Goal: Communication & Community: Answer question/provide support

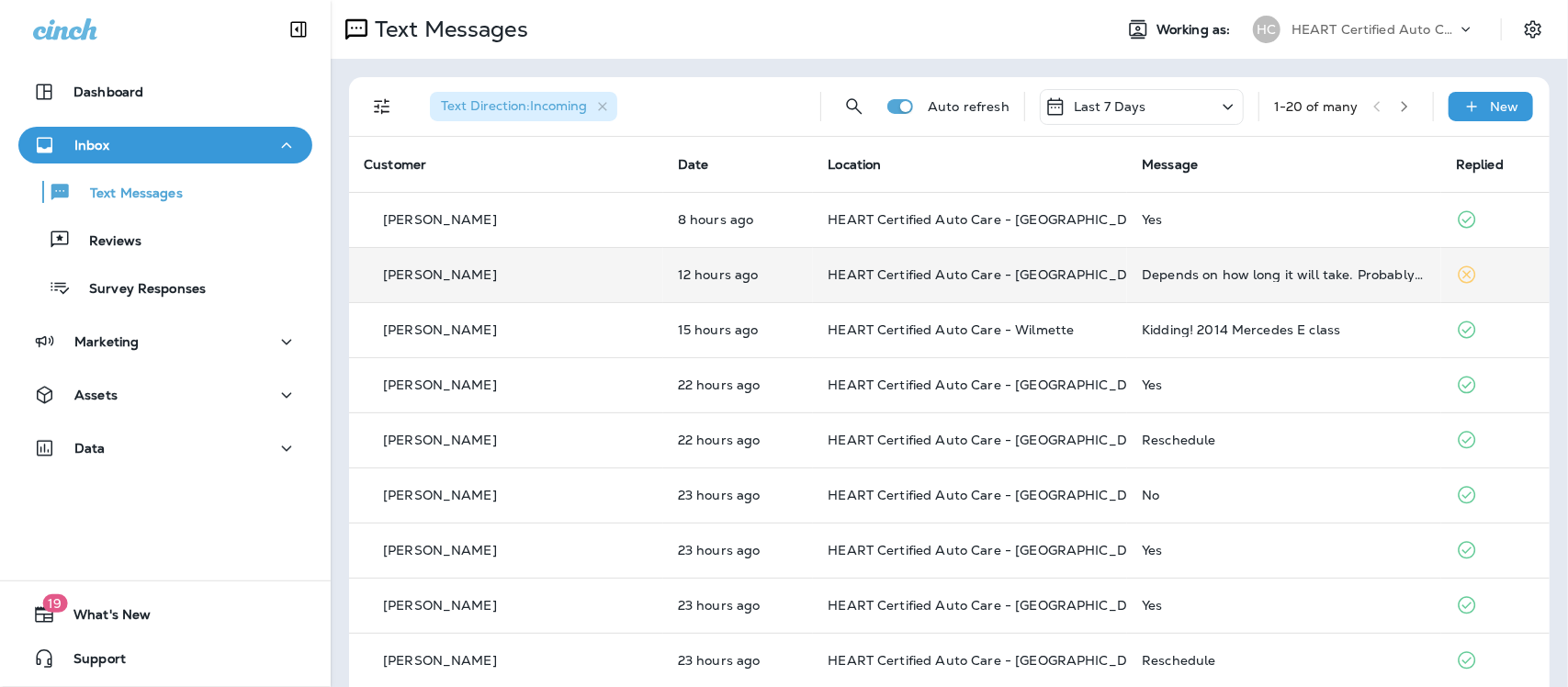
click at [1203, 272] on div "Depends on how long it will take. Probably drop off" at bounding box center [1283, 274] width 285 height 14
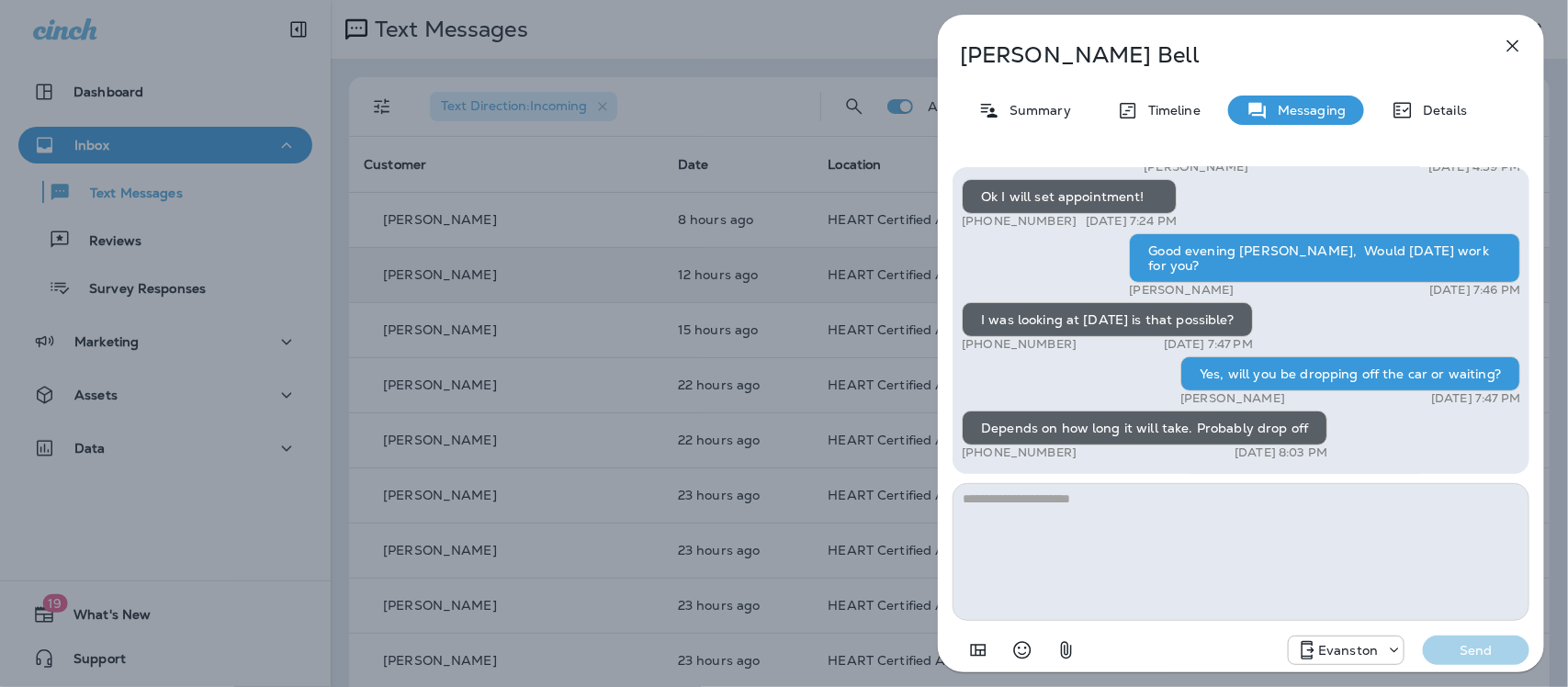
click at [1506, 46] on icon "button" at bounding box center [1512, 46] width 22 height 22
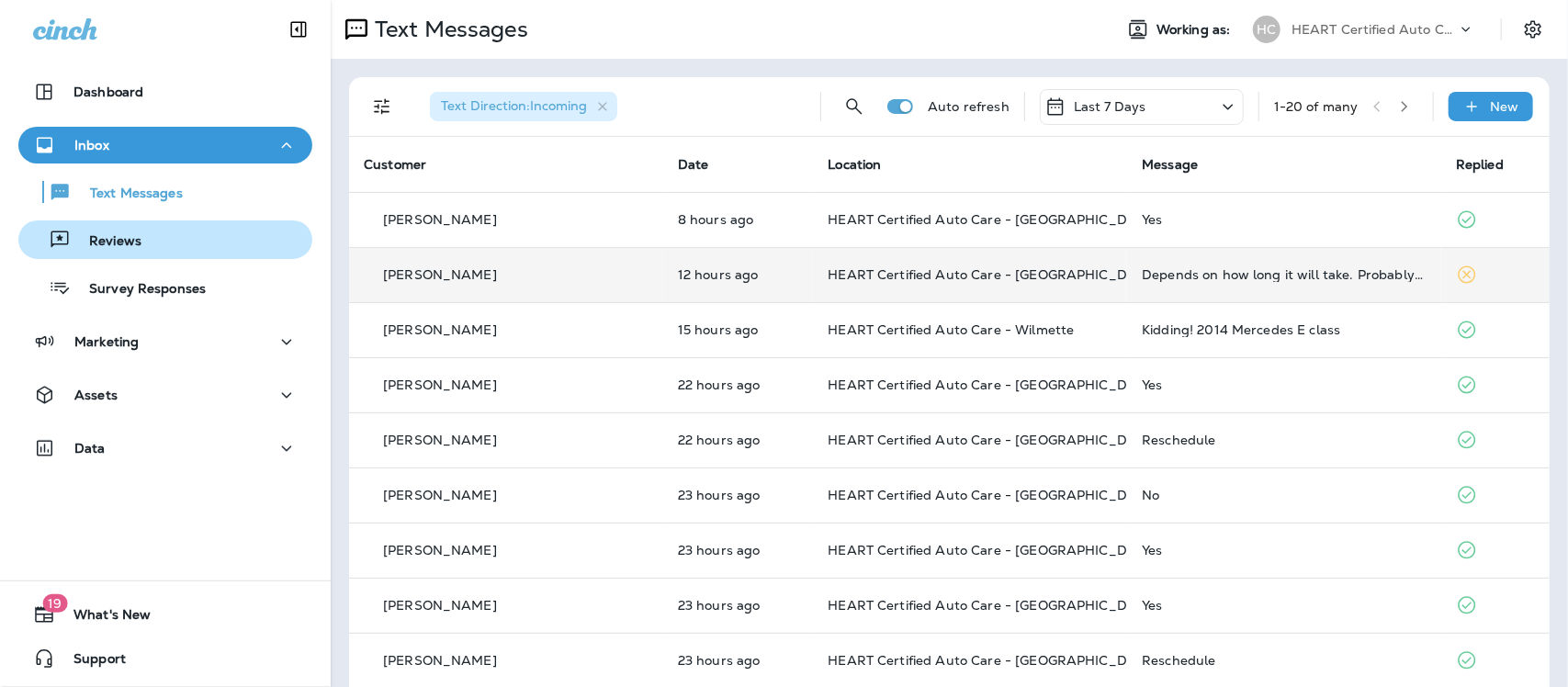
click at [141, 239] on div "Reviews" at bounding box center [165, 239] width 279 height 28
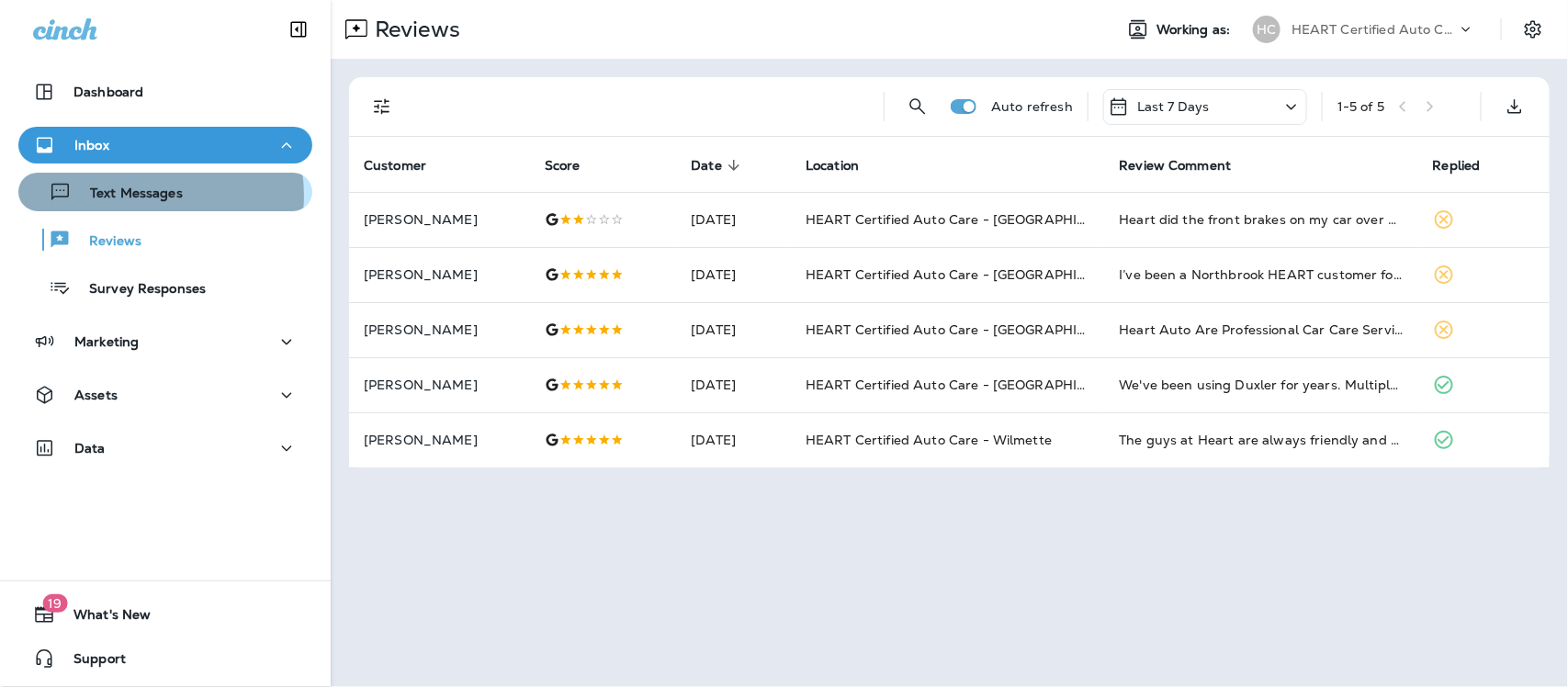
click at [139, 195] on p "Text Messages" at bounding box center [127, 194] width 111 height 17
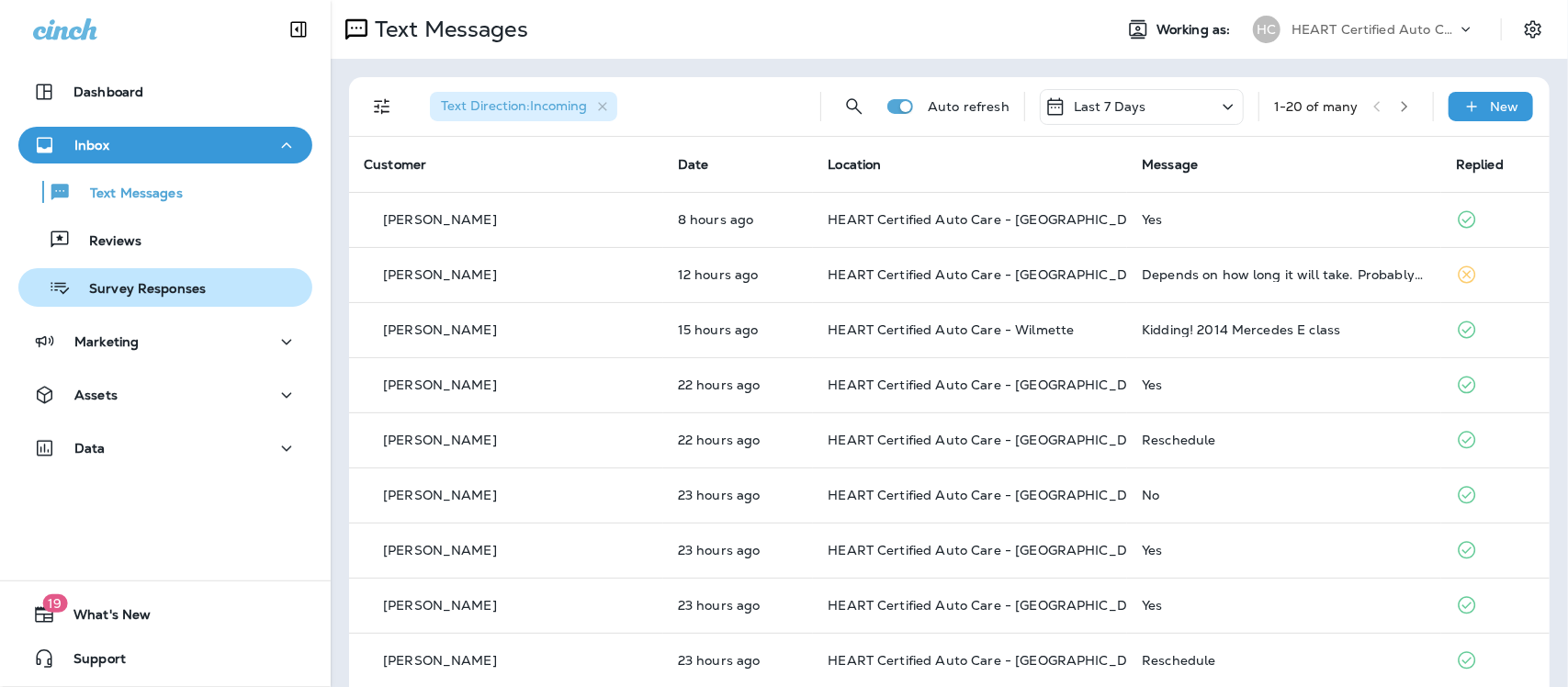
click at [144, 297] on p "Survey Responses" at bounding box center [138, 289] width 135 height 17
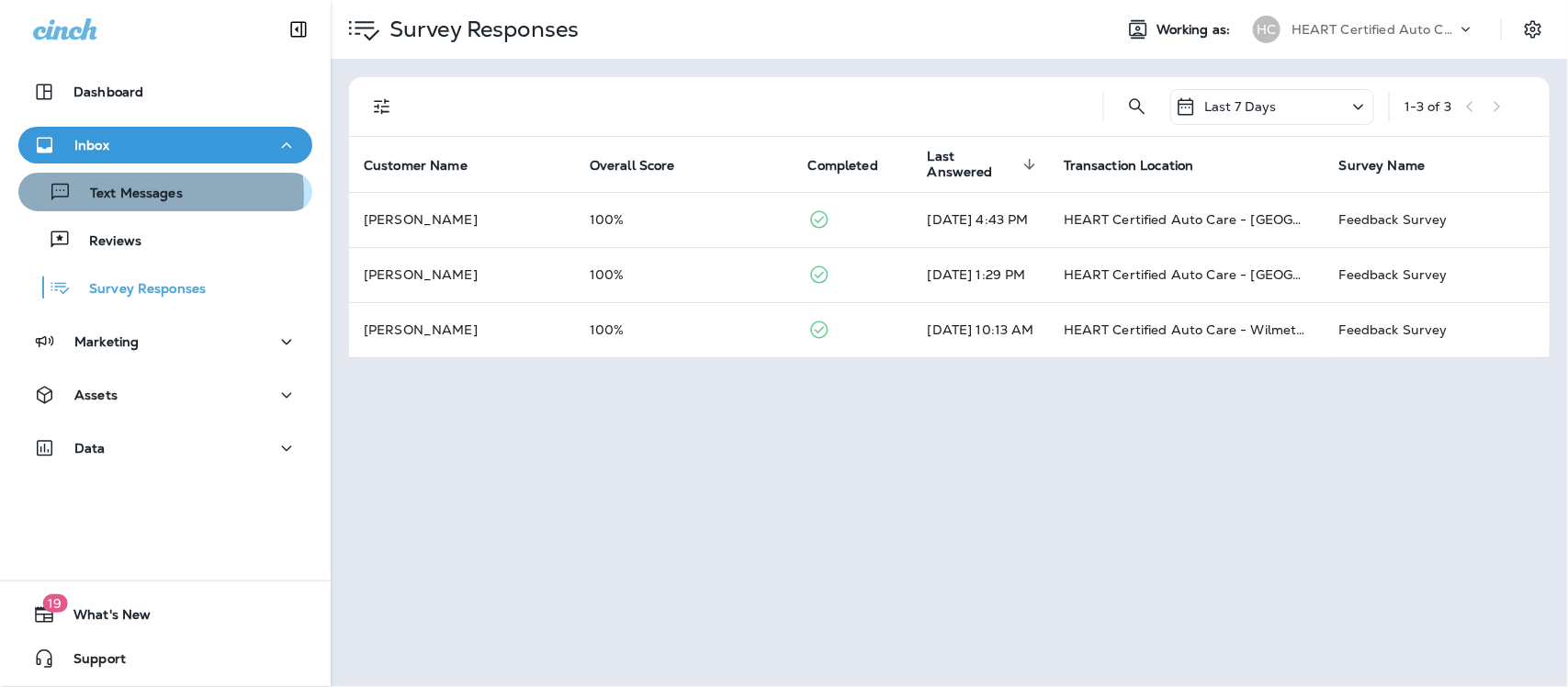
click at [153, 194] on p "Text Messages" at bounding box center [127, 194] width 111 height 17
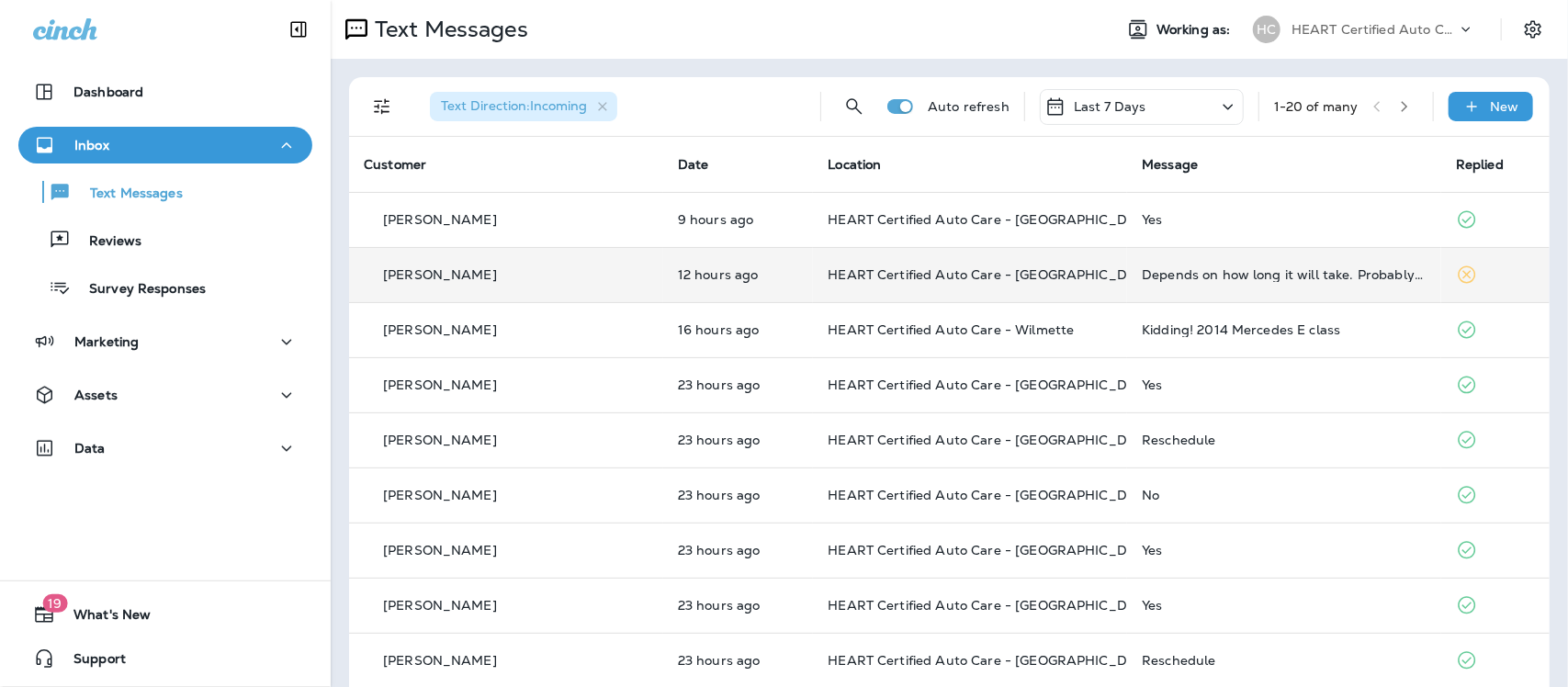
click at [1211, 278] on div "Depends on how long it will take. Probably drop off" at bounding box center [1283, 274] width 285 height 14
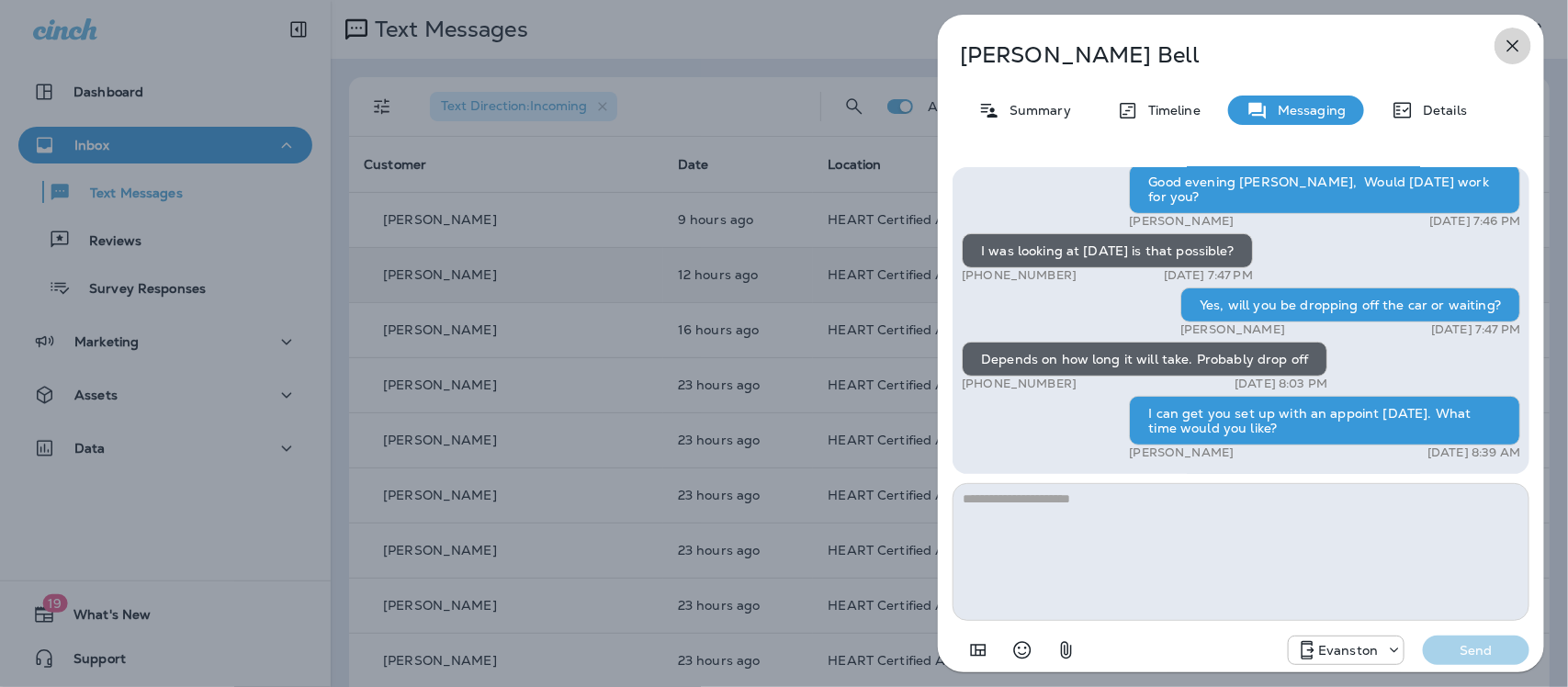
click at [1508, 42] on icon "button" at bounding box center [1512, 46] width 22 height 22
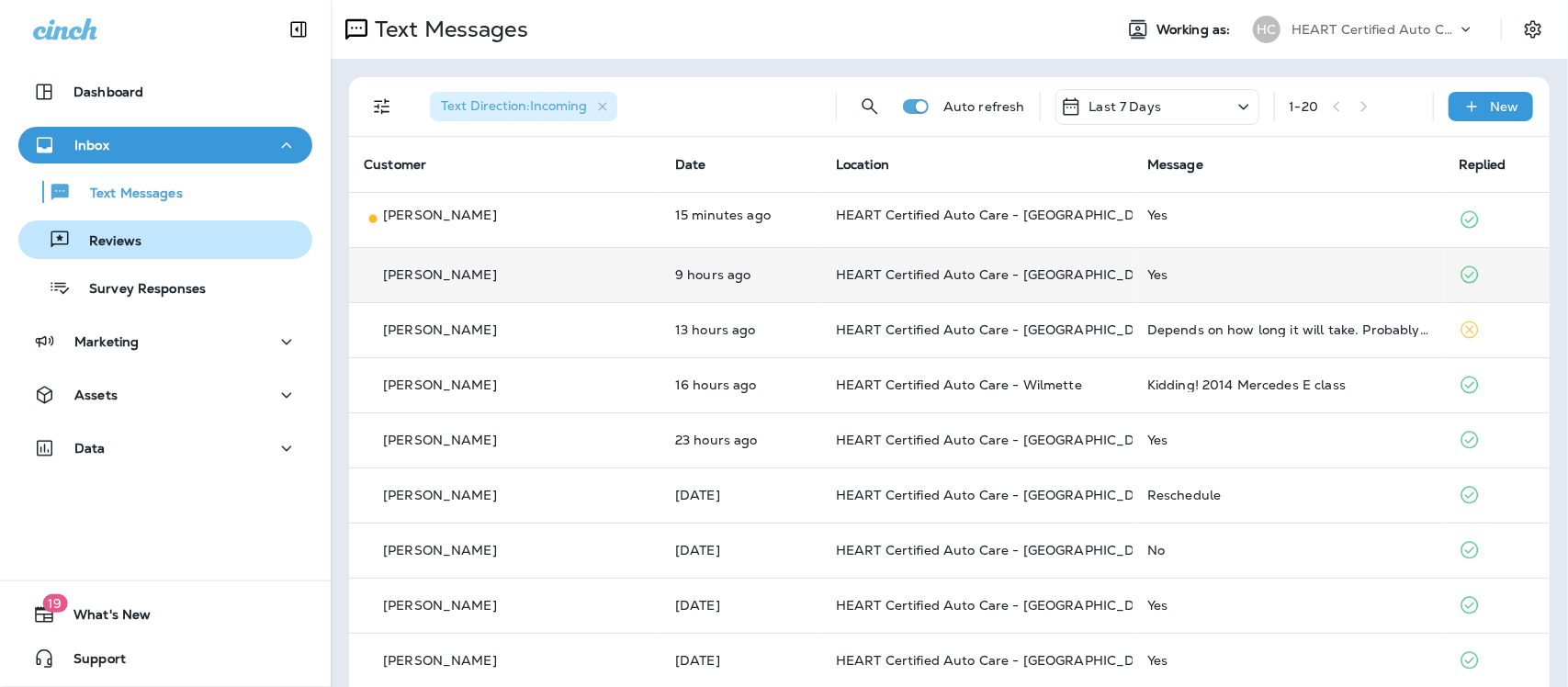
click at [136, 241] on p "Reviews" at bounding box center [106, 242] width 70 height 17
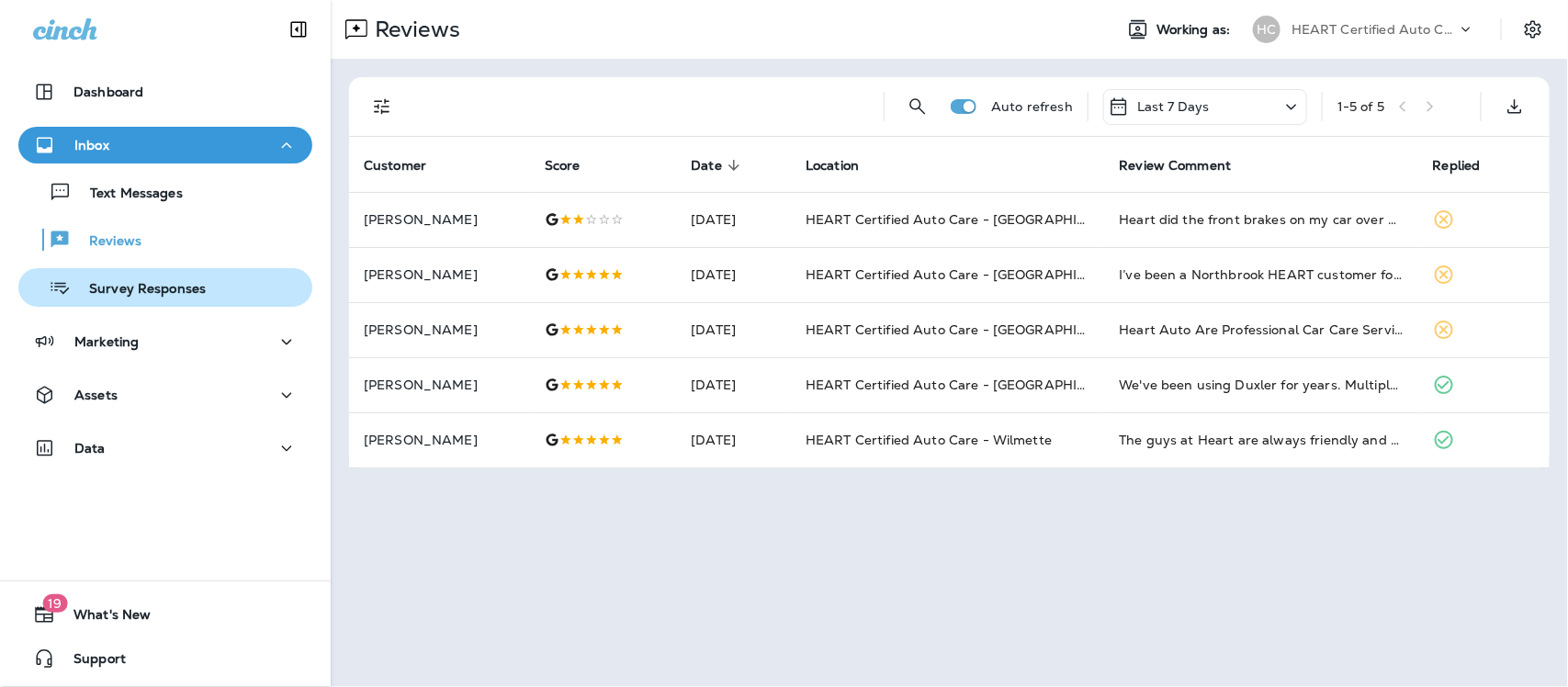
click at [153, 291] on p "Survey Responses" at bounding box center [138, 289] width 135 height 17
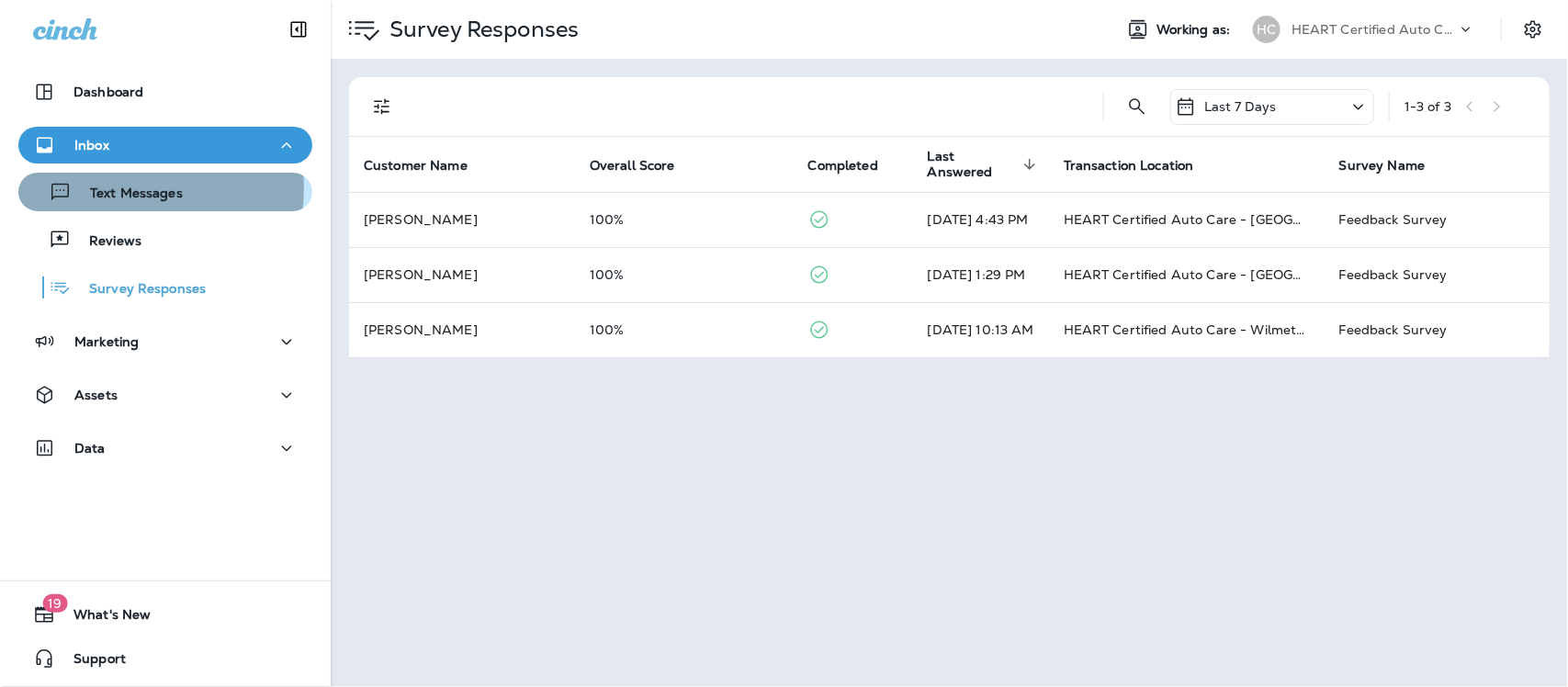
click at [135, 188] on p "Text Messages" at bounding box center [127, 194] width 111 height 17
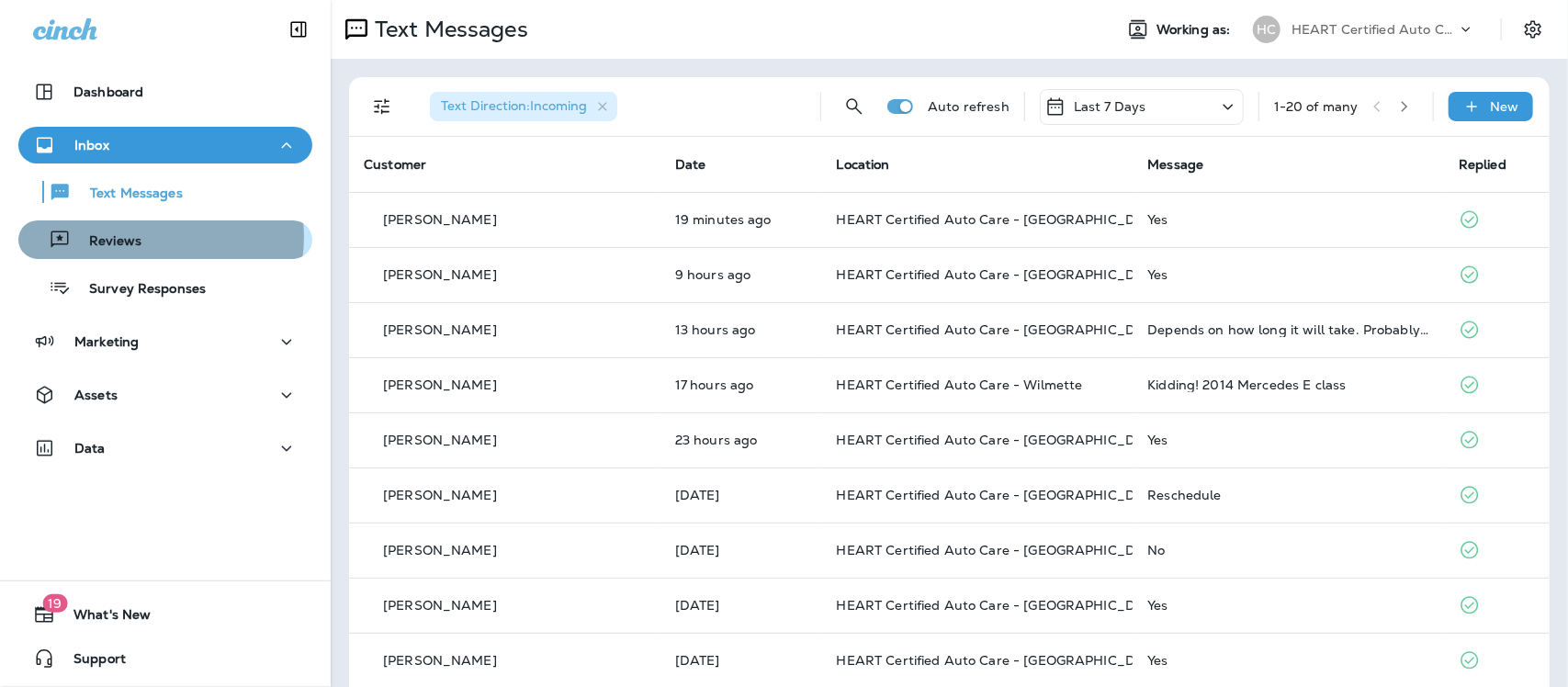
click at [147, 237] on div "Reviews" at bounding box center [165, 239] width 279 height 28
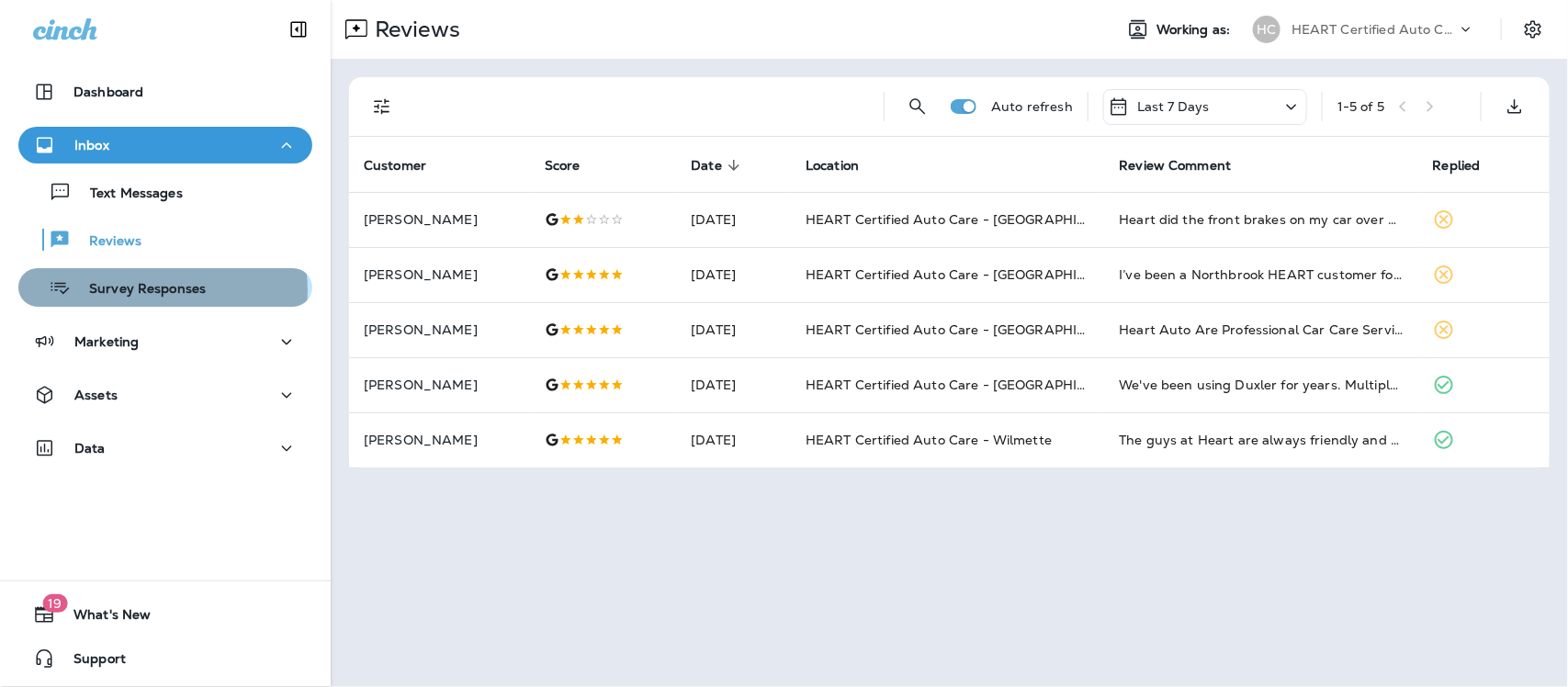
click at [162, 290] on p "Survey Responses" at bounding box center [138, 289] width 135 height 17
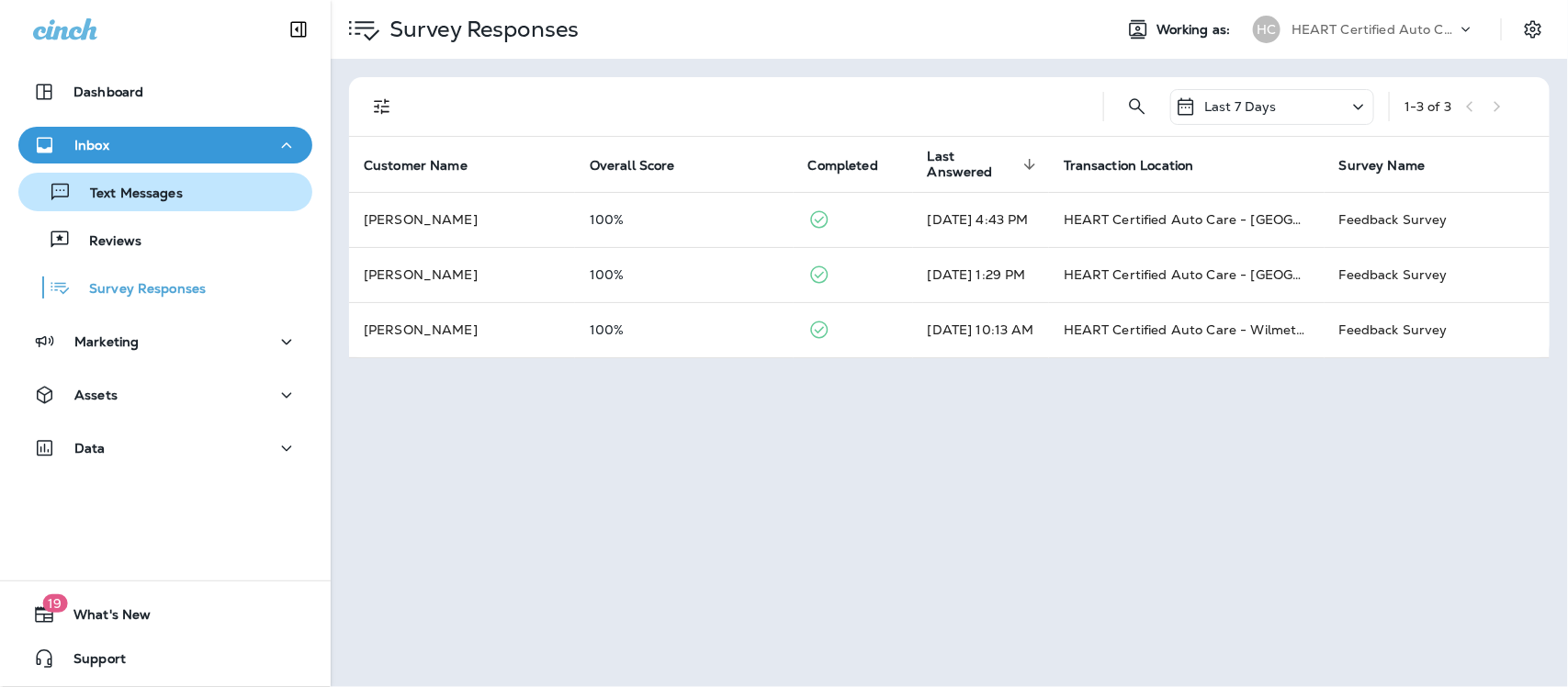
click at [153, 199] on p "Text Messages" at bounding box center [127, 194] width 111 height 17
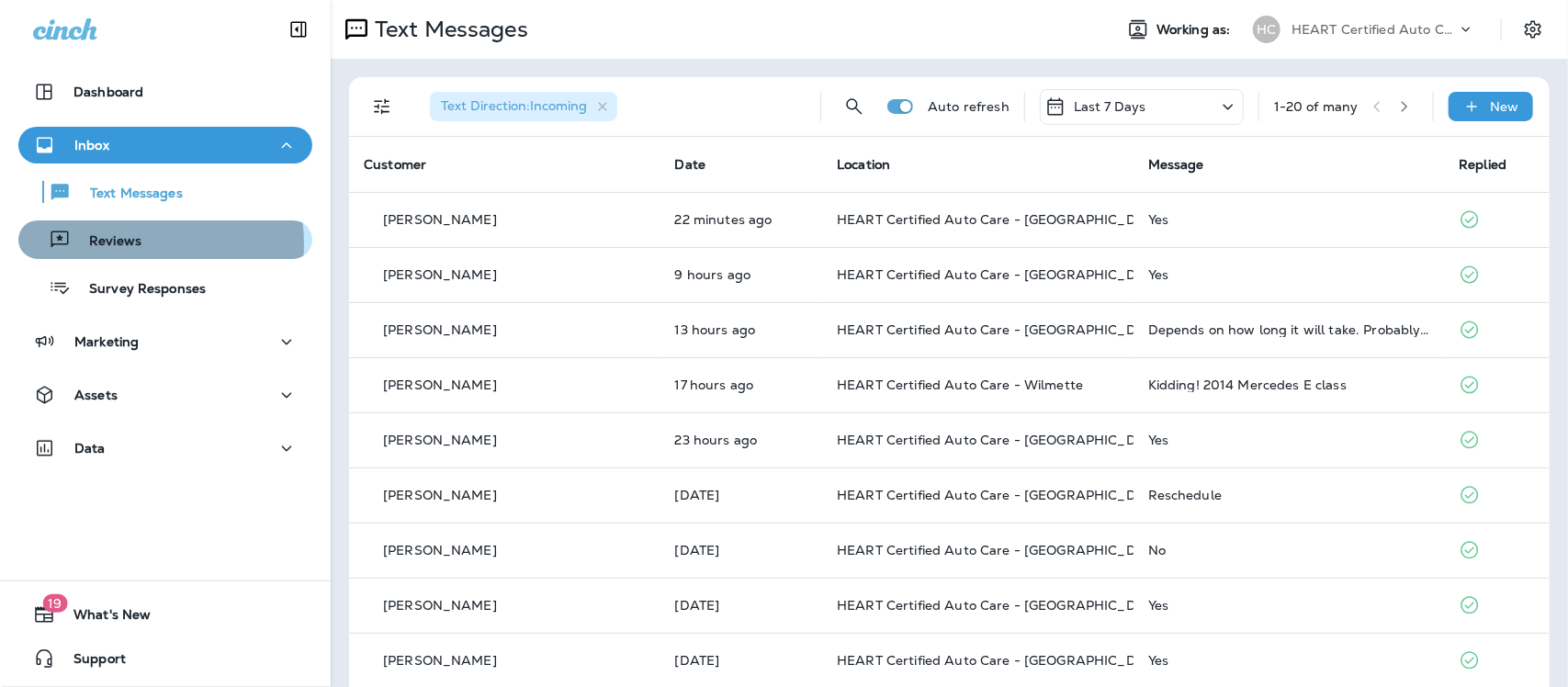
click at [115, 245] on p "Reviews" at bounding box center [106, 242] width 70 height 17
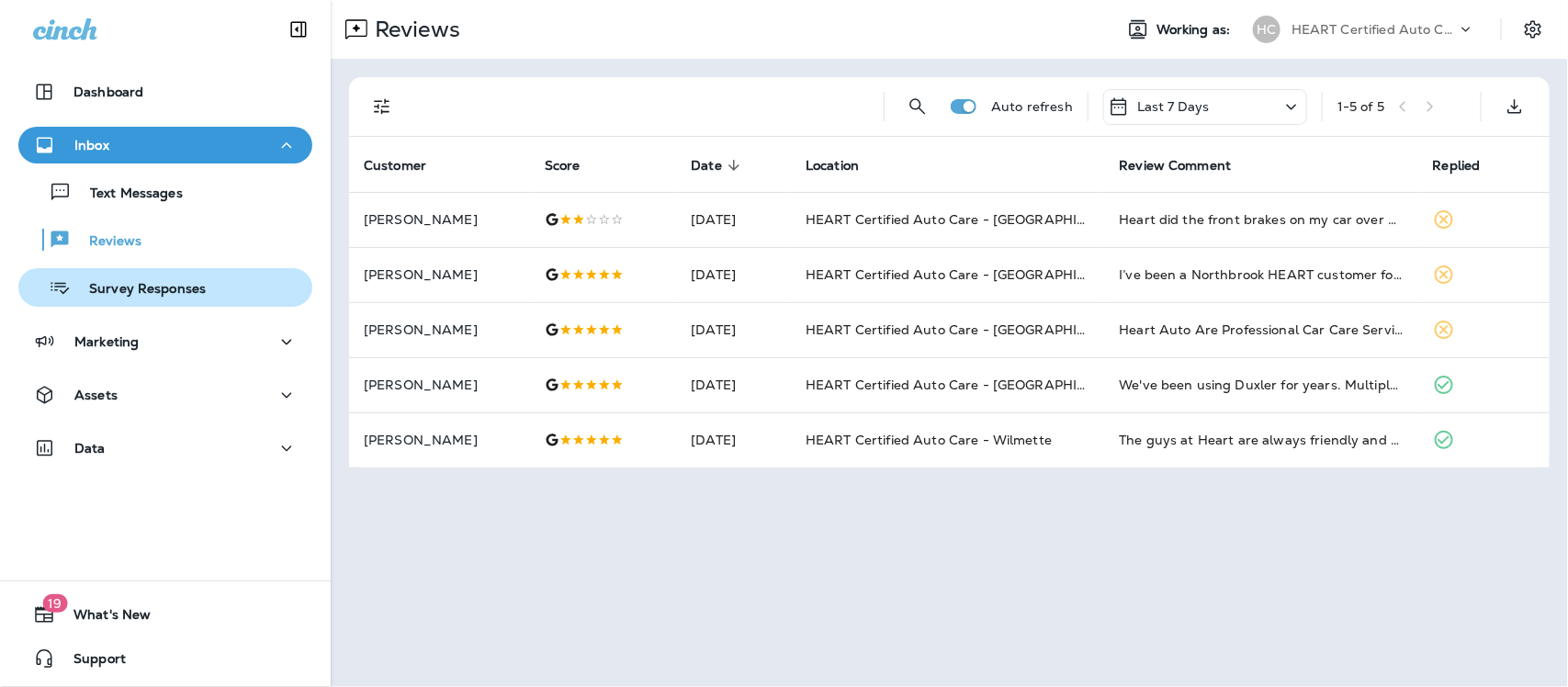
click at [119, 291] on p "Survey Responses" at bounding box center [138, 289] width 135 height 17
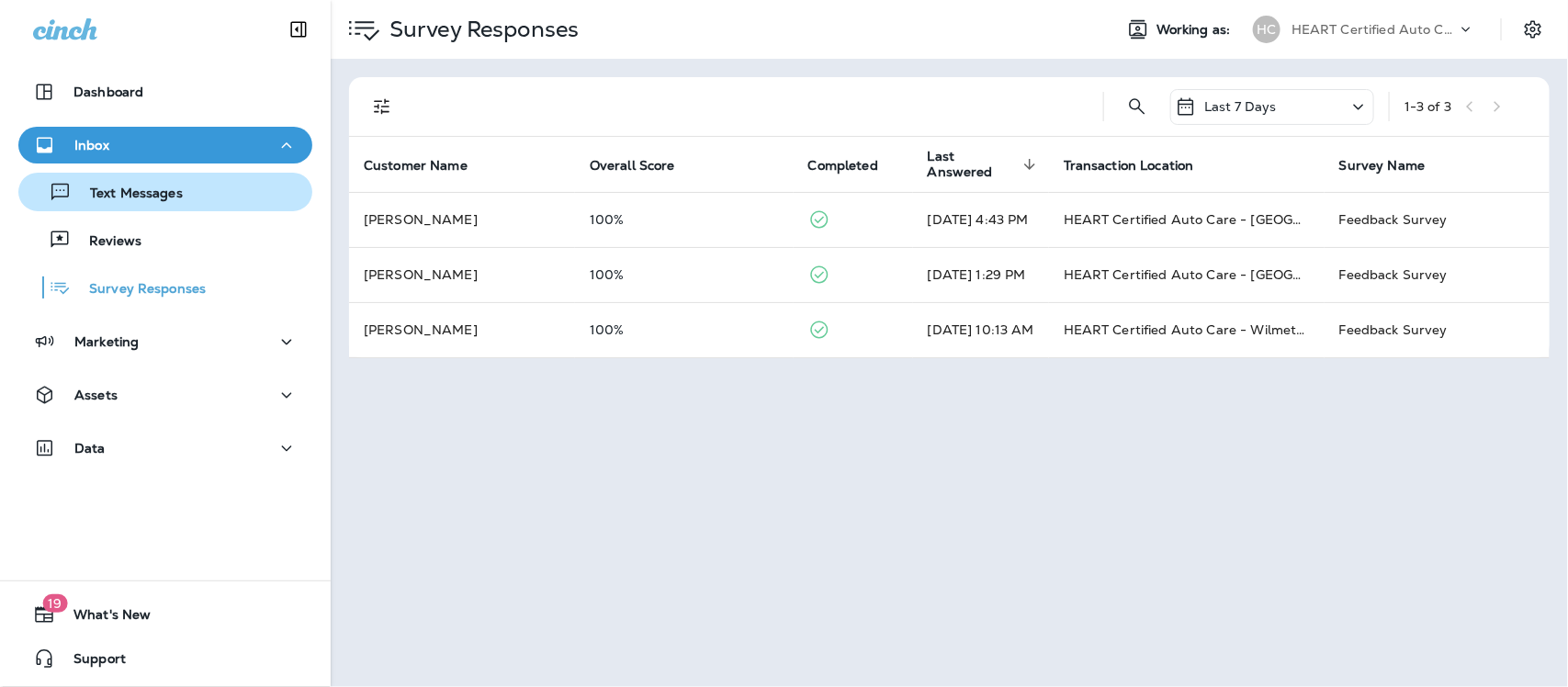
click at [161, 198] on p "Text Messages" at bounding box center [127, 194] width 111 height 17
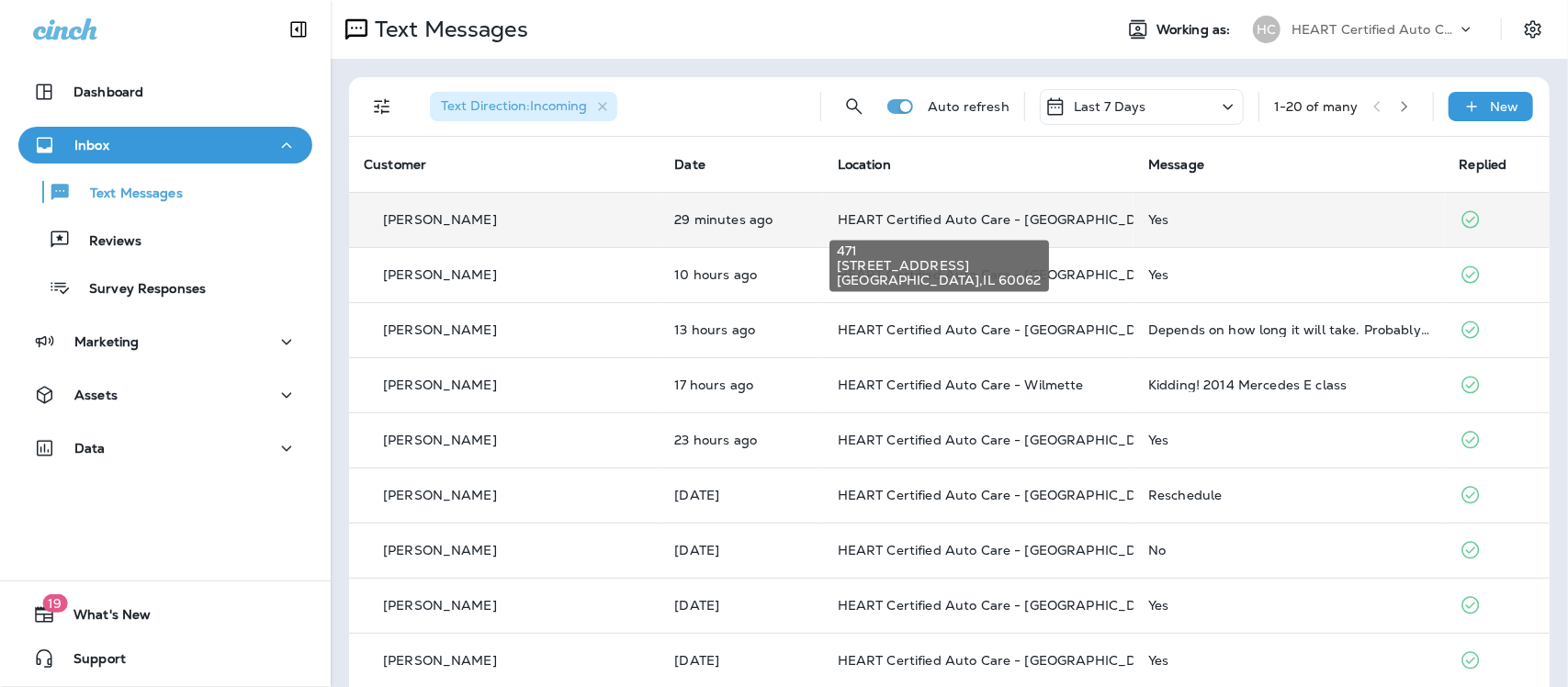
click at [920, 216] on span "HEART Certified Auto Care - [GEOGRAPHIC_DATA]" at bounding box center [1002, 219] width 329 height 16
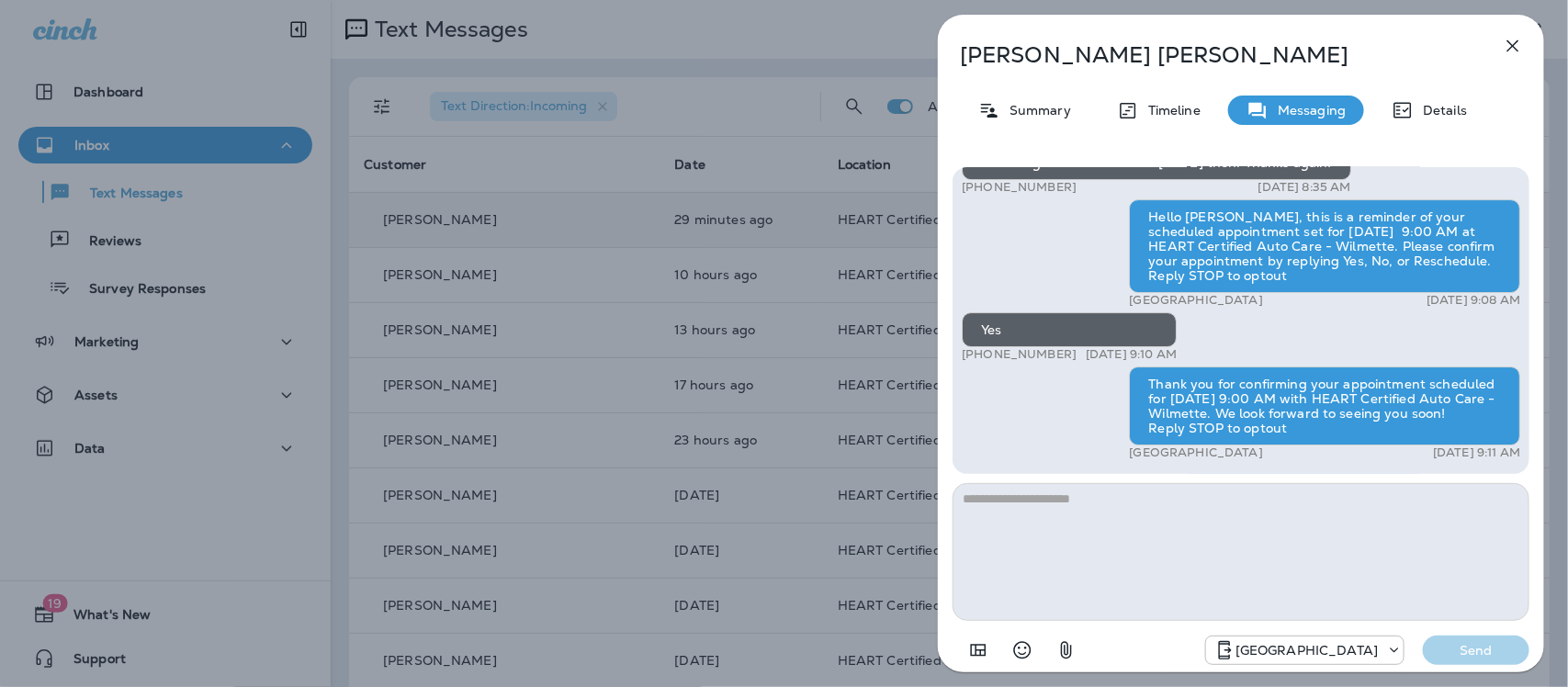
click at [1516, 37] on icon "button" at bounding box center [1512, 46] width 22 height 22
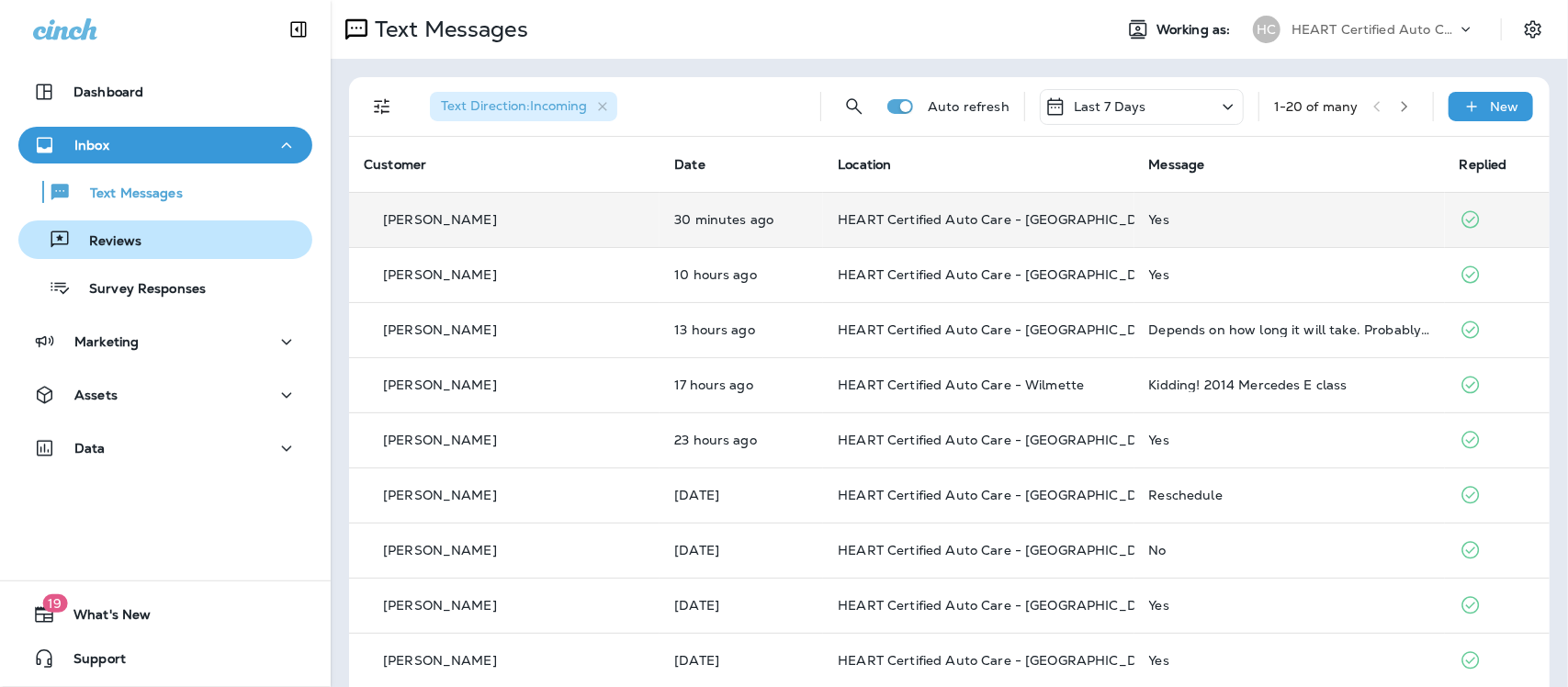
click at [103, 235] on p "Reviews" at bounding box center [106, 242] width 70 height 17
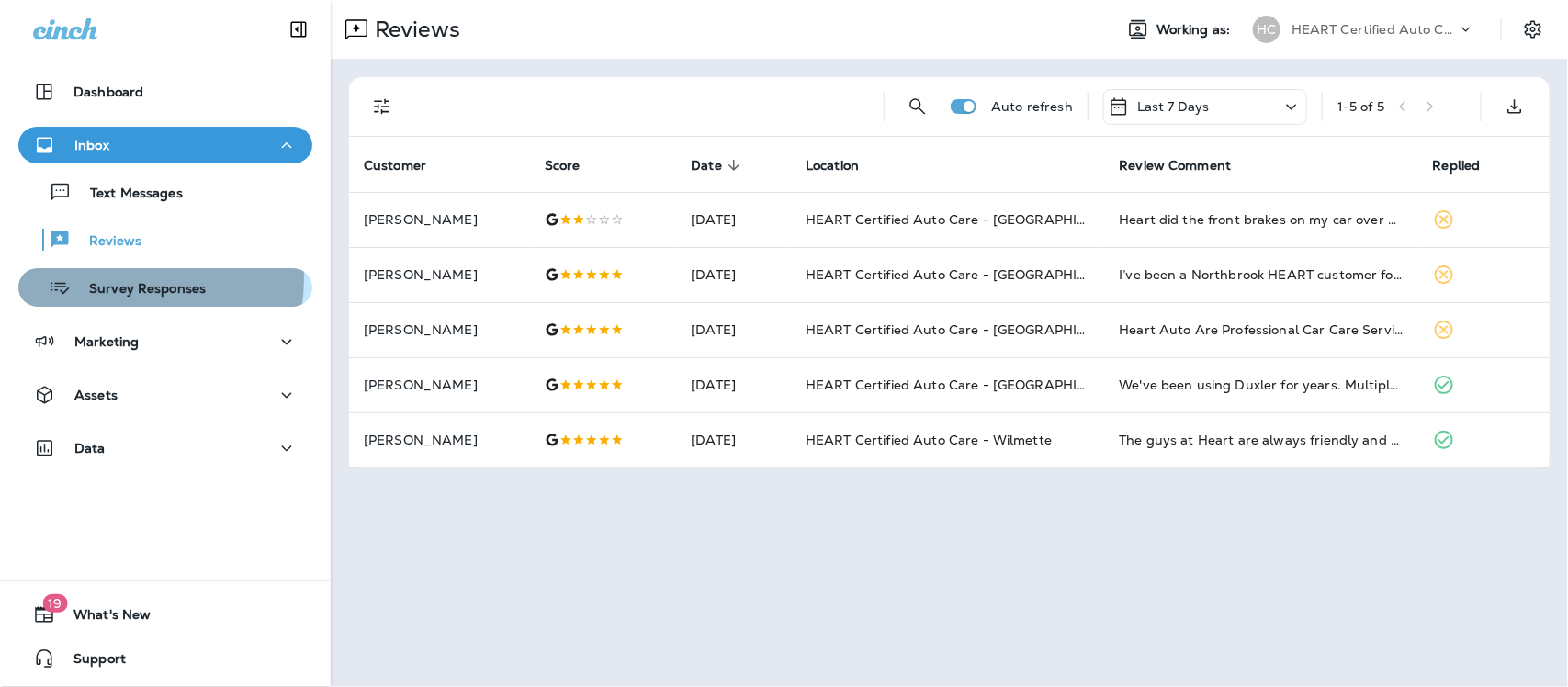
click at [104, 278] on div "Survey Responses" at bounding box center [115, 287] width 180 height 28
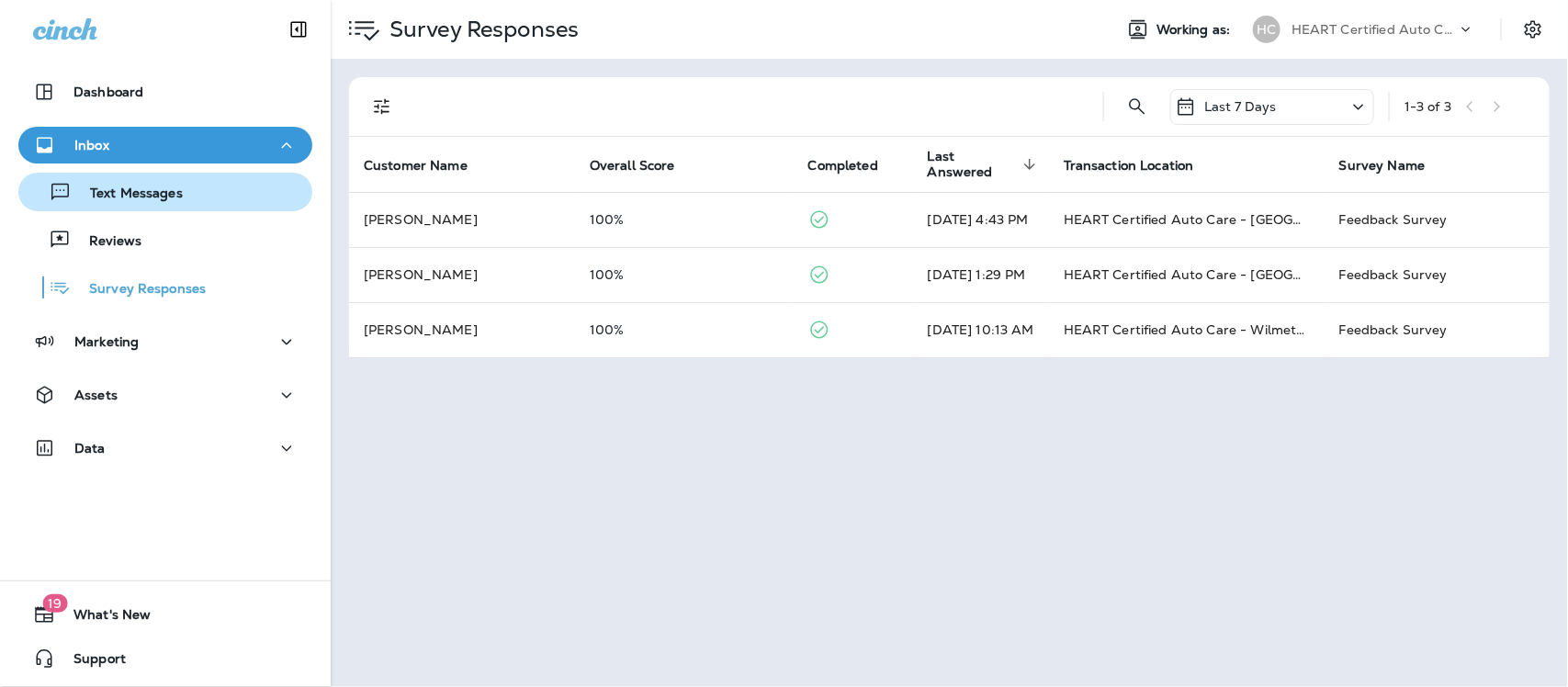
click at [133, 195] on p "Text Messages" at bounding box center [127, 194] width 111 height 17
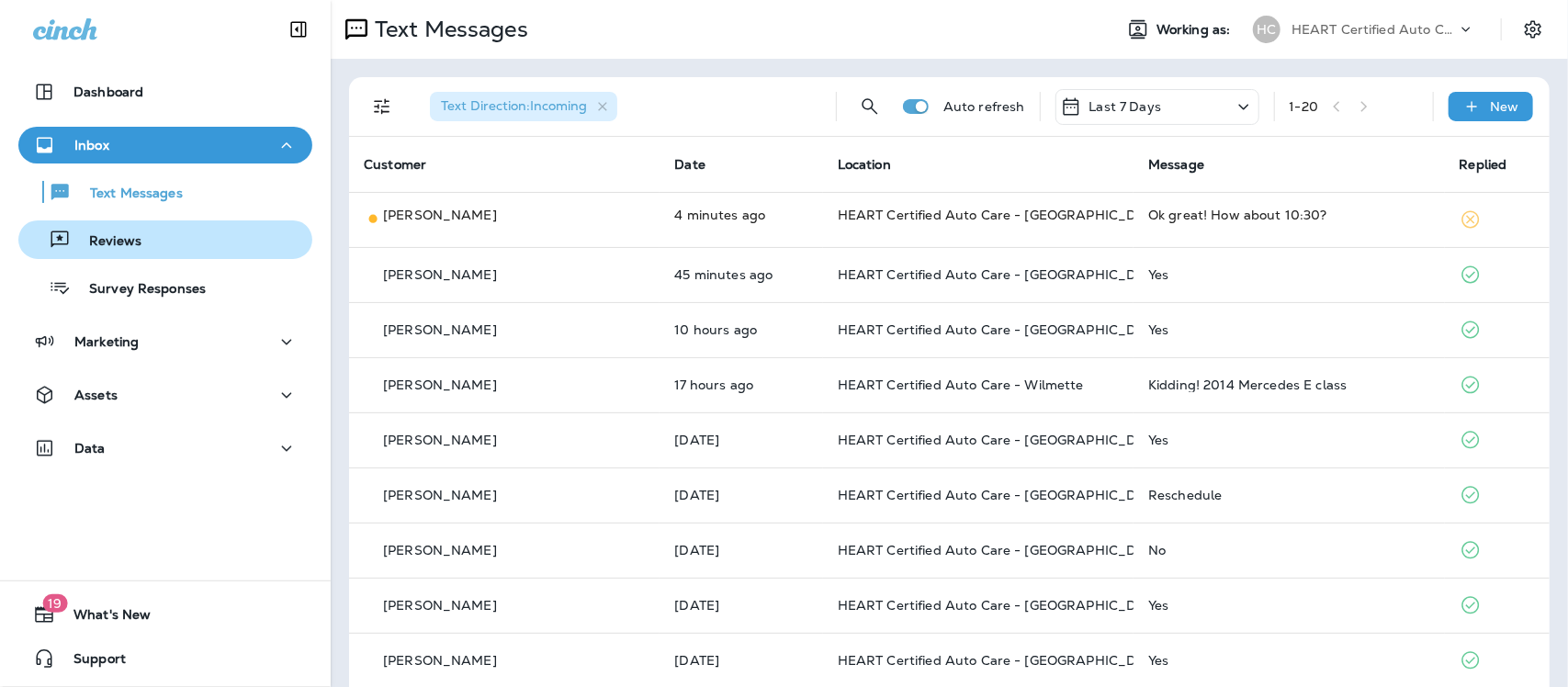
click at [151, 244] on div "Reviews" at bounding box center [165, 239] width 279 height 28
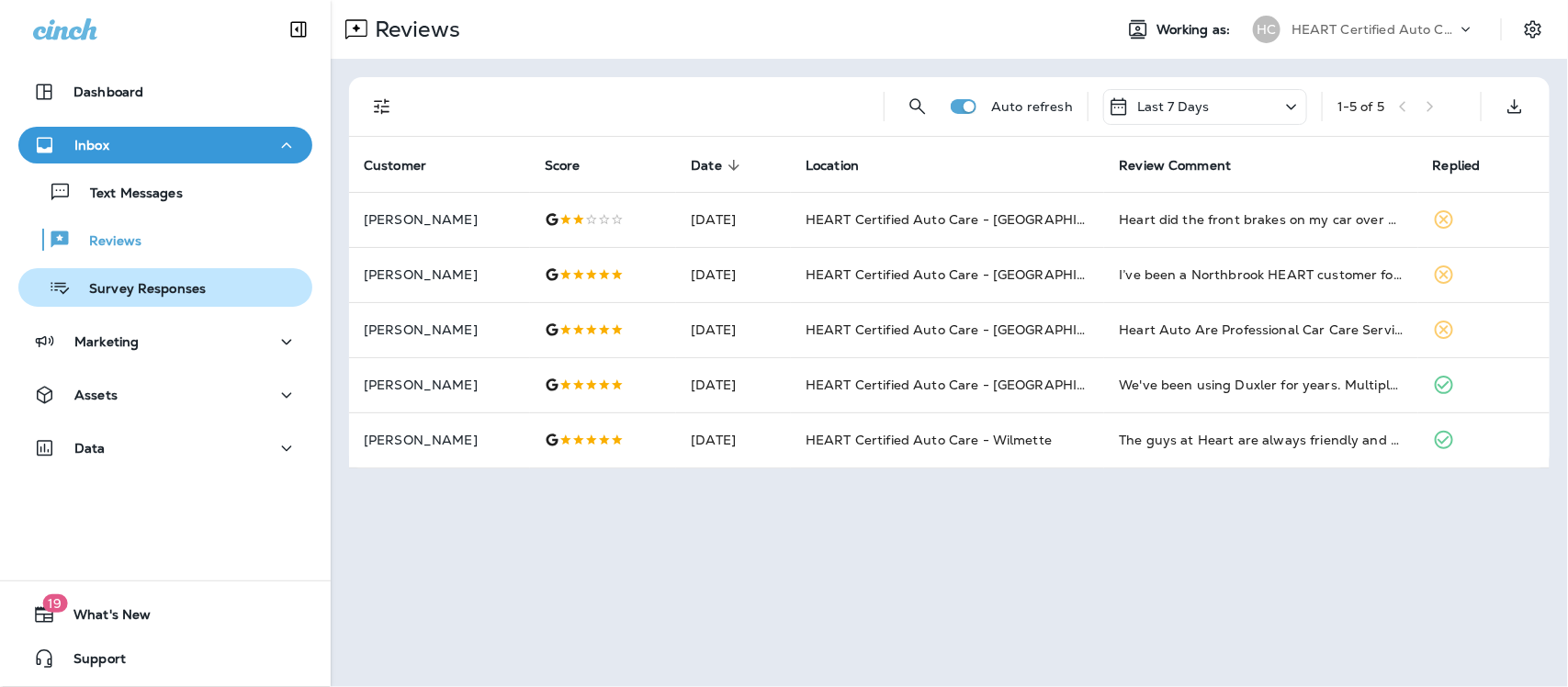
click at [153, 296] on p "Survey Responses" at bounding box center [138, 289] width 135 height 17
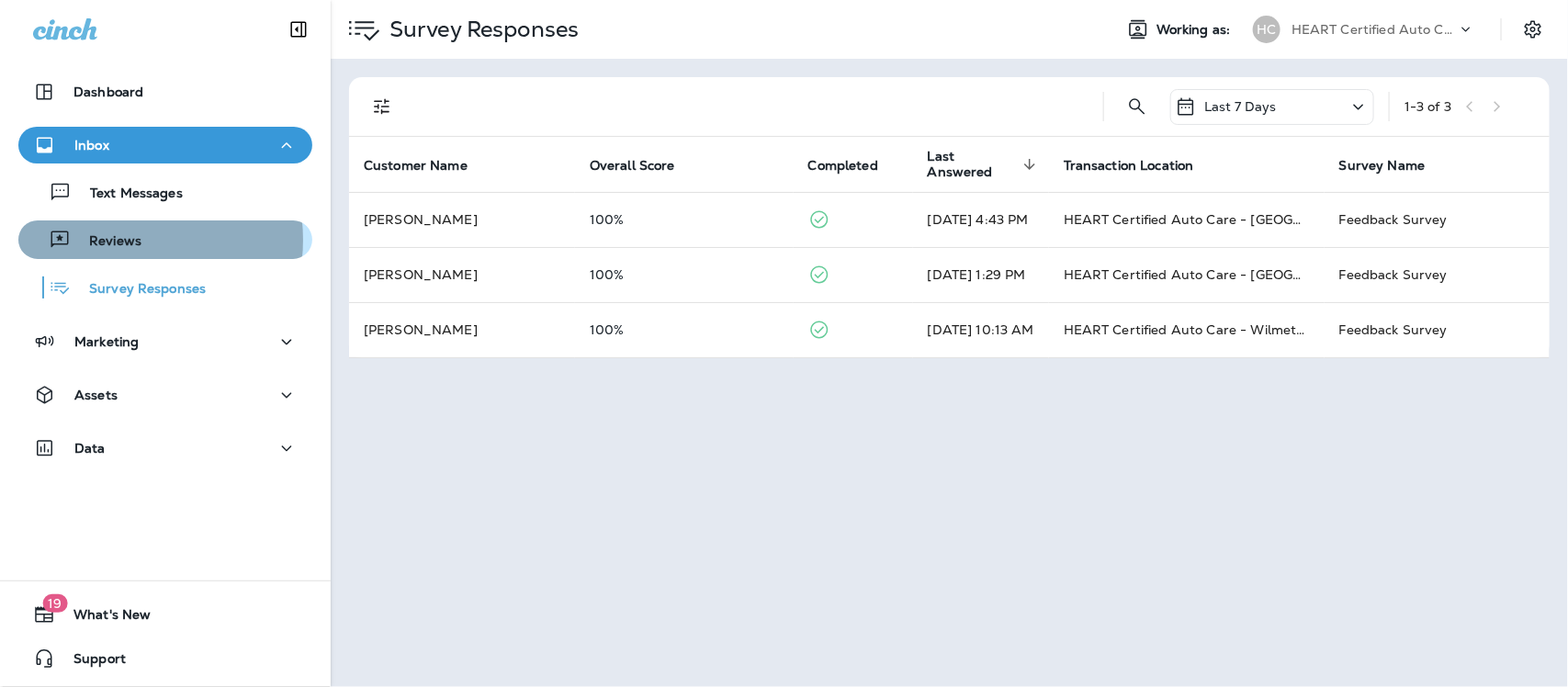
click at [117, 240] on p "Reviews" at bounding box center [106, 242] width 70 height 17
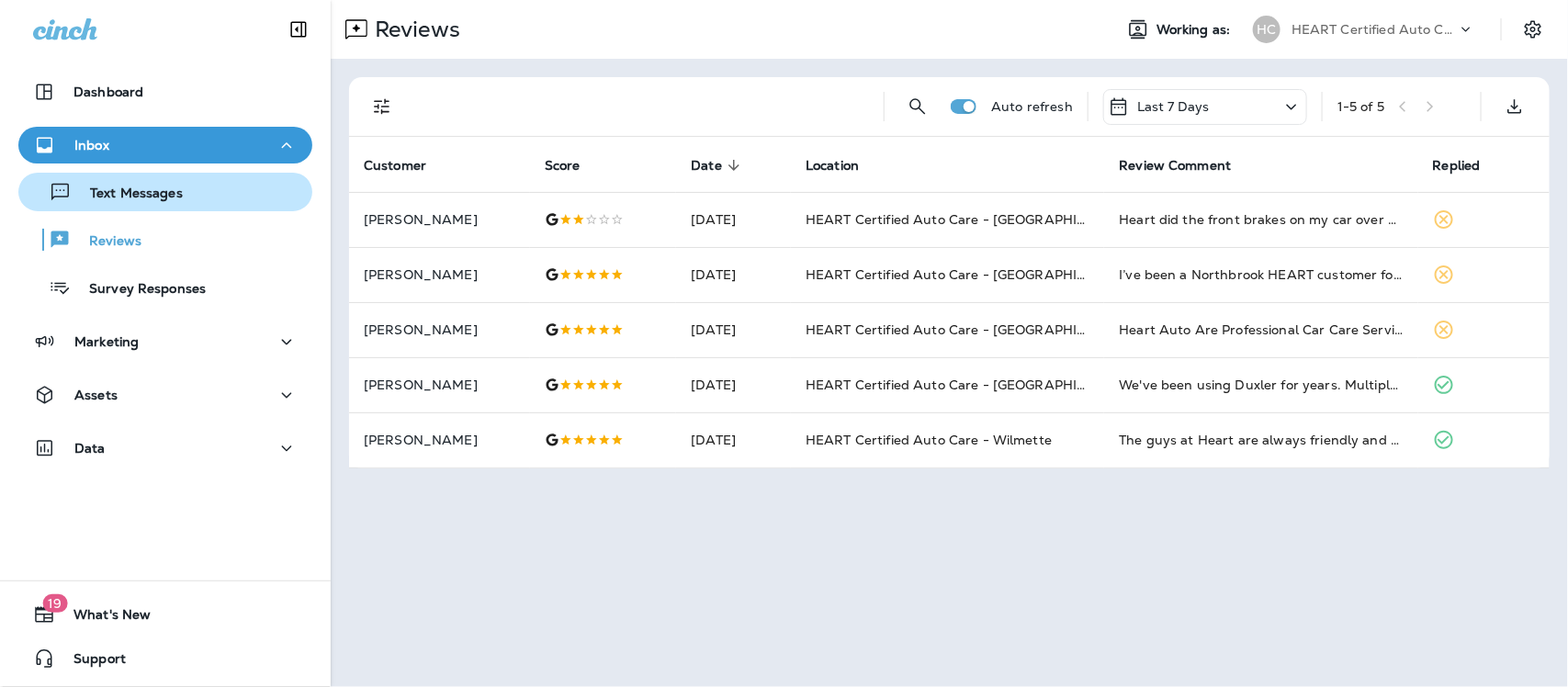
click at [135, 195] on p "Text Messages" at bounding box center [127, 194] width 111 height 17
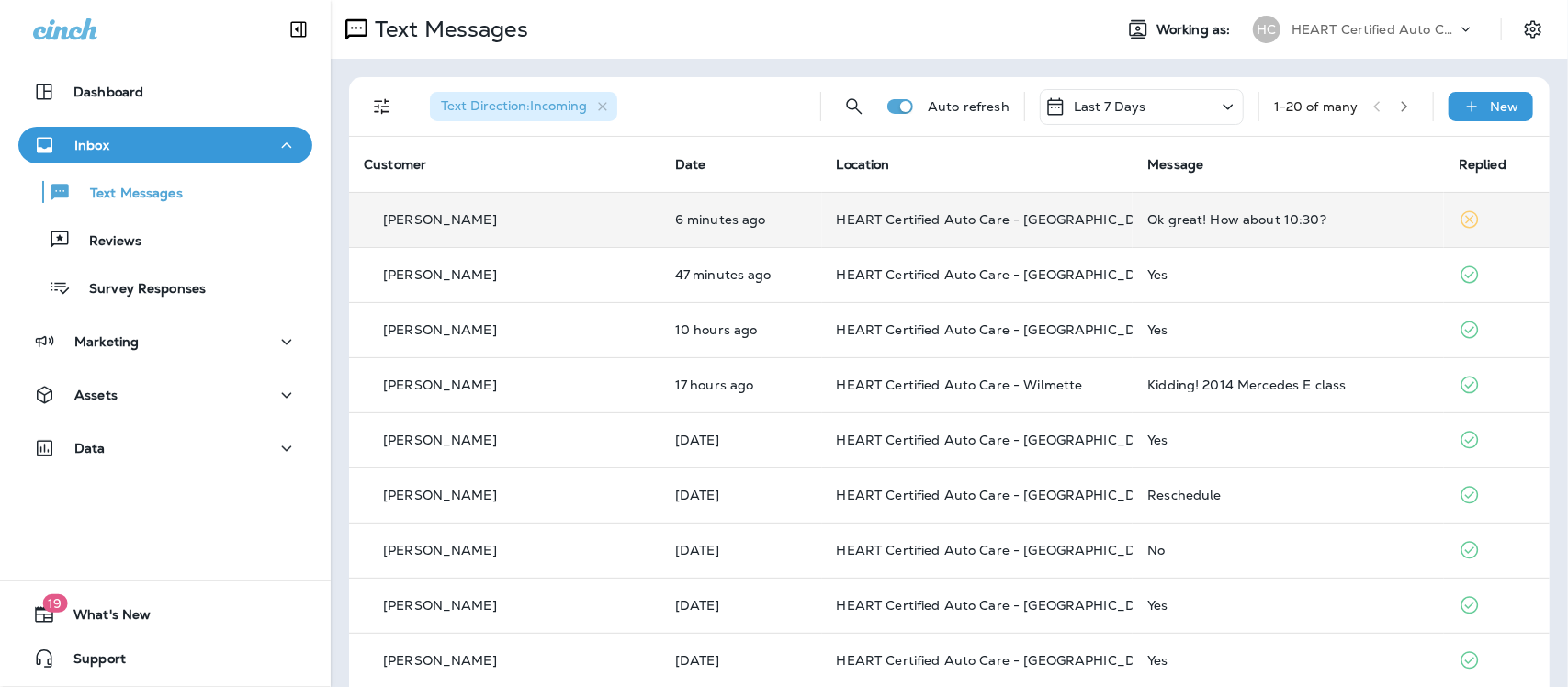
click at [1215, 225] on div "Ok great! How about 10:30?" at bounding box center [1288, 219] width 282 height 14
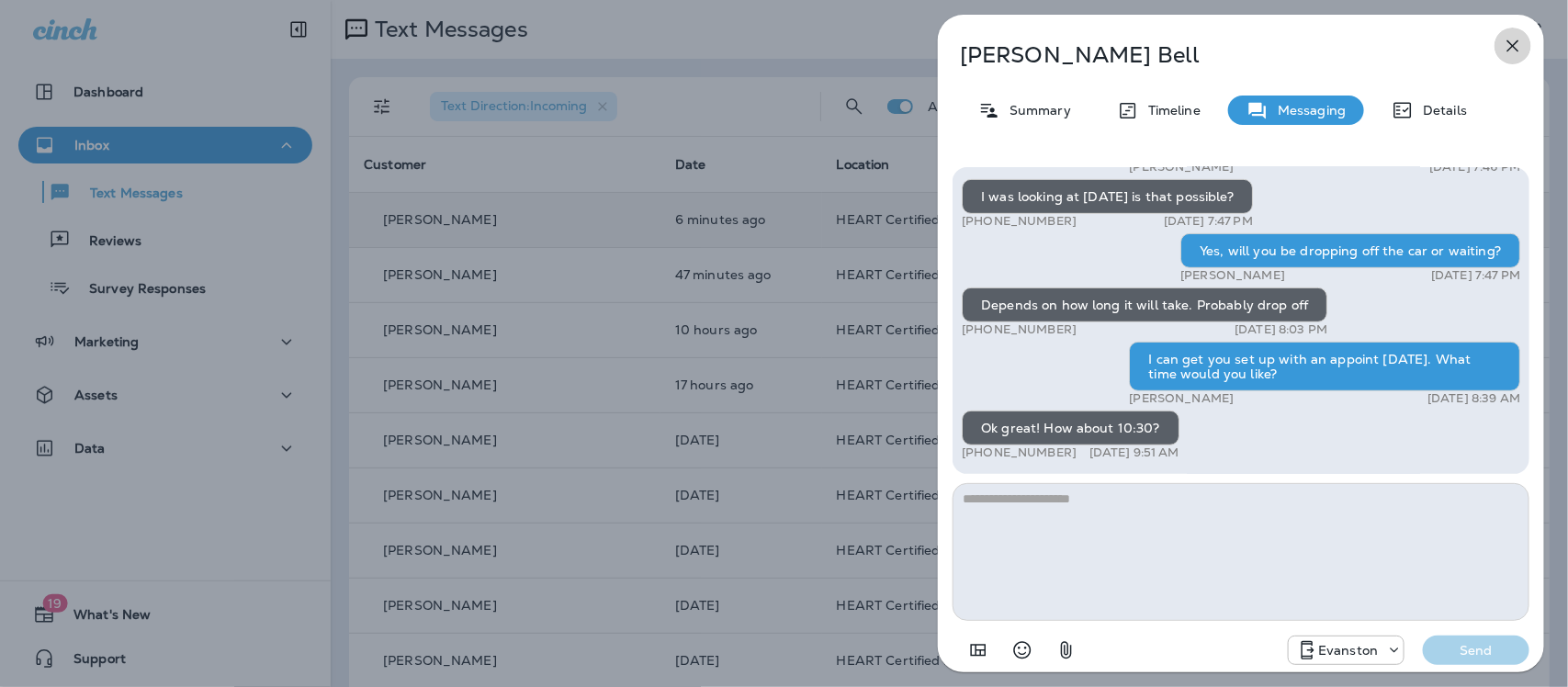
click at [1516, 46] on icon "button" at bounding box center [1512, 46] width 22 height 22
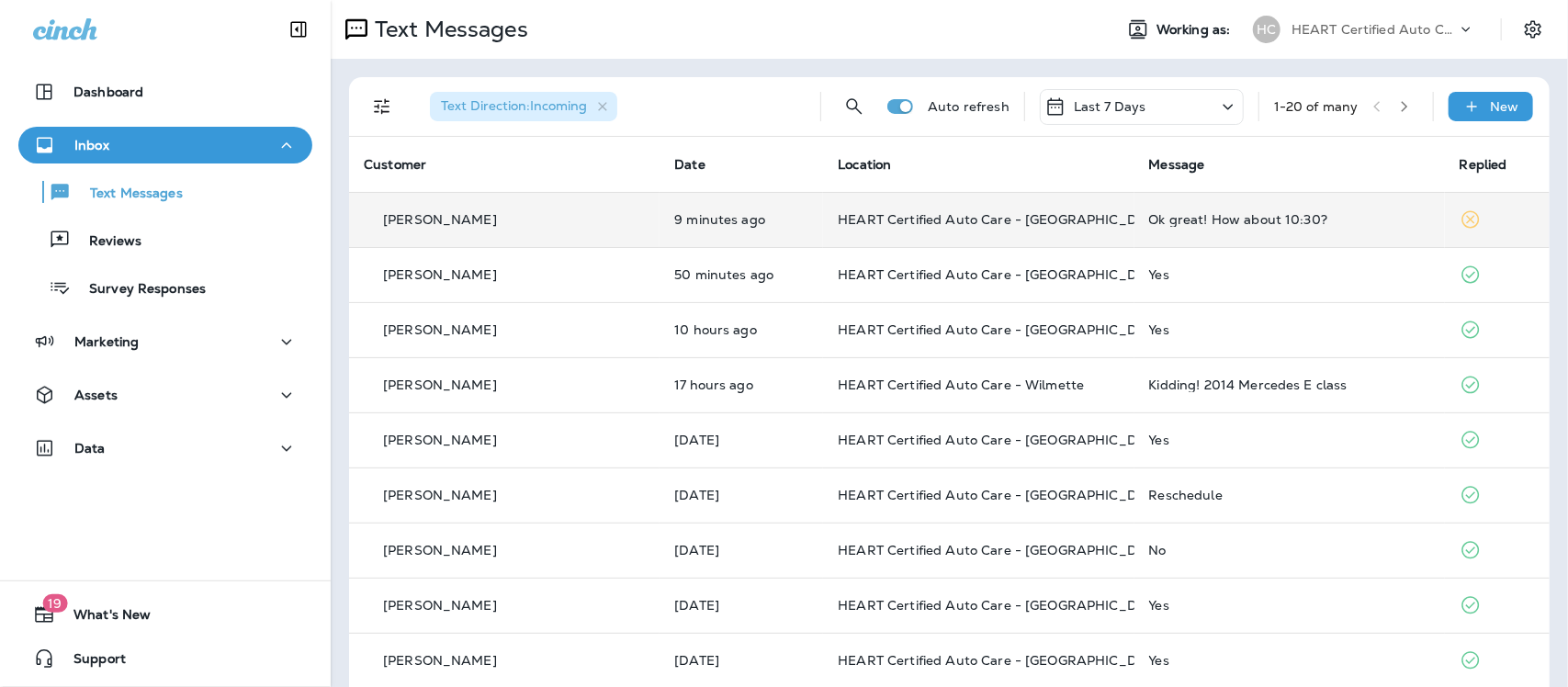
click at [1185, 212] on div "Ok great! How about 10:30?" at bounding box center [1289, 219] width 281 height 14
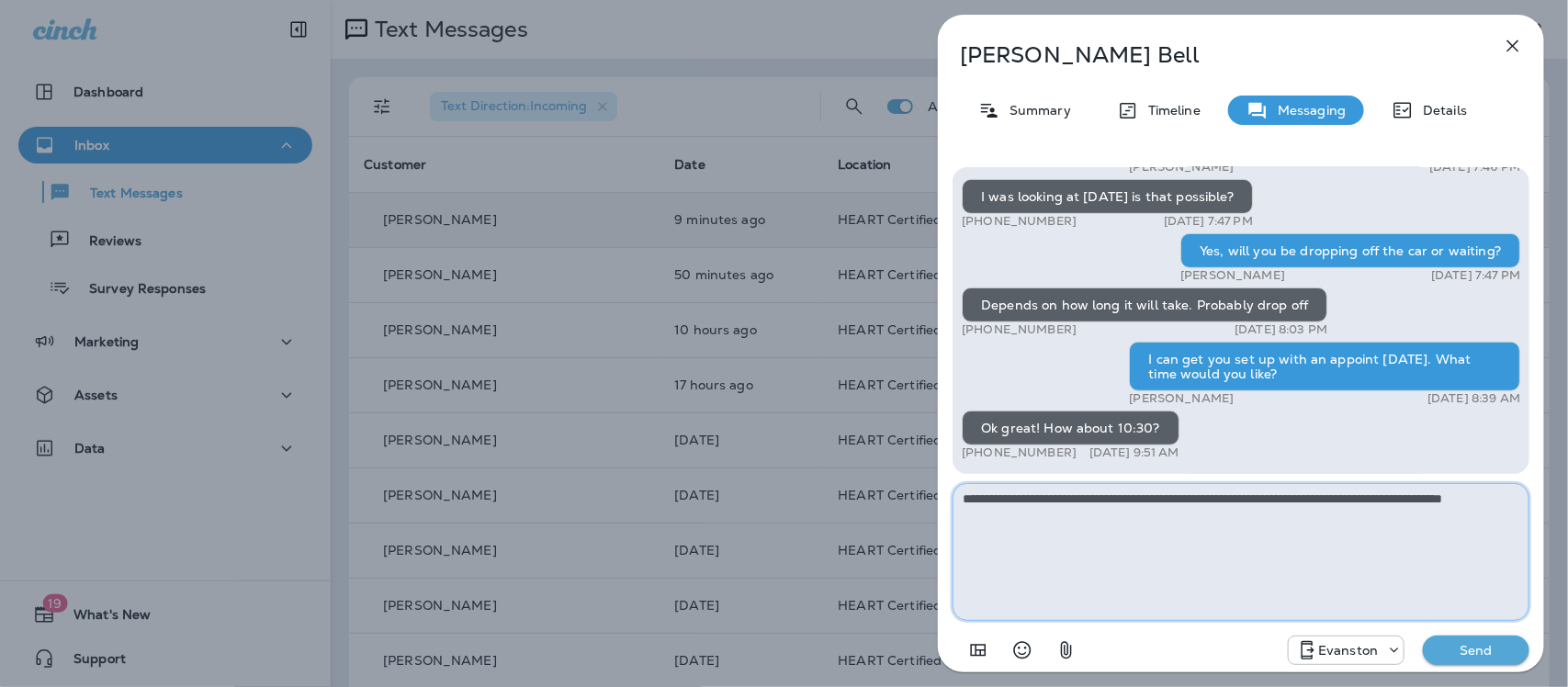
type textarea "**********"
click at [1483, 641] on p "Send" at bounding box center [1476, 649] width 77 height 16
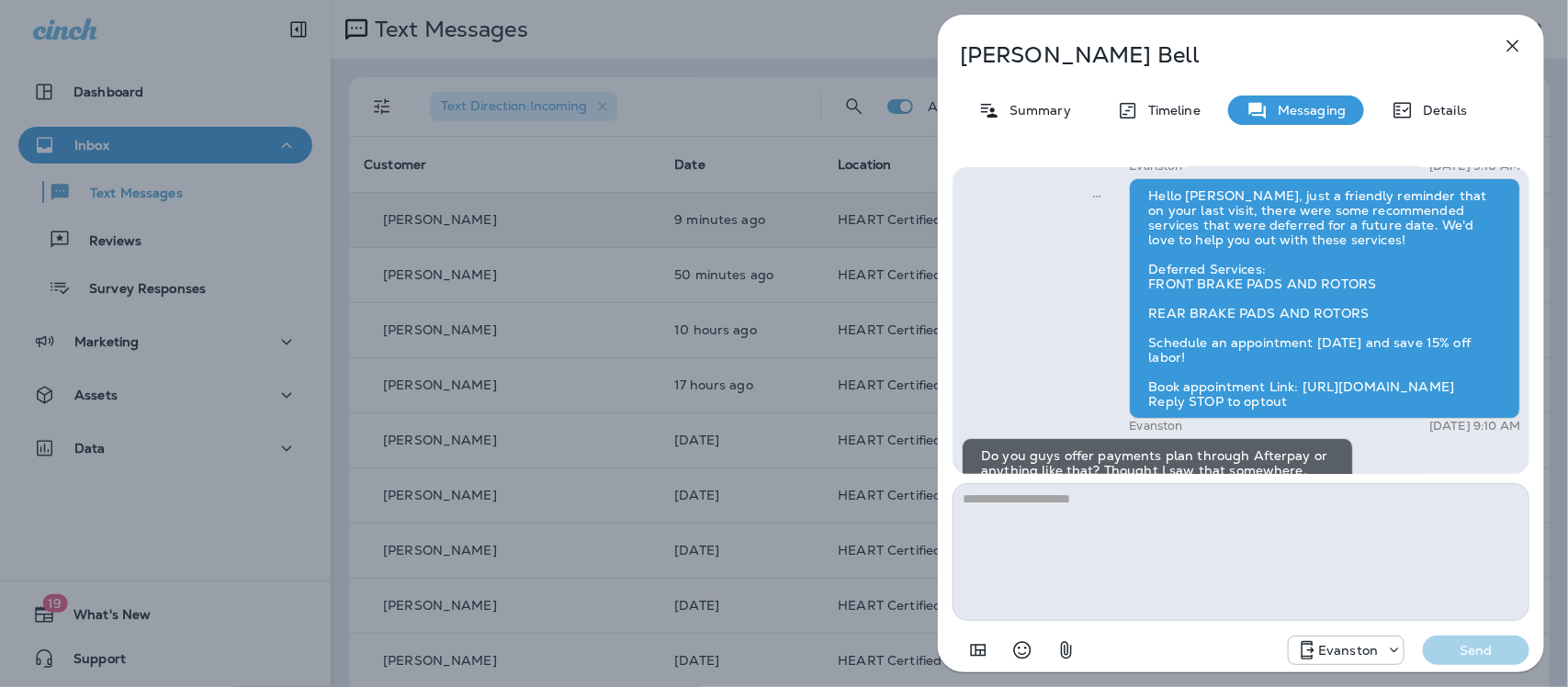
scroll to position [-459, 0]
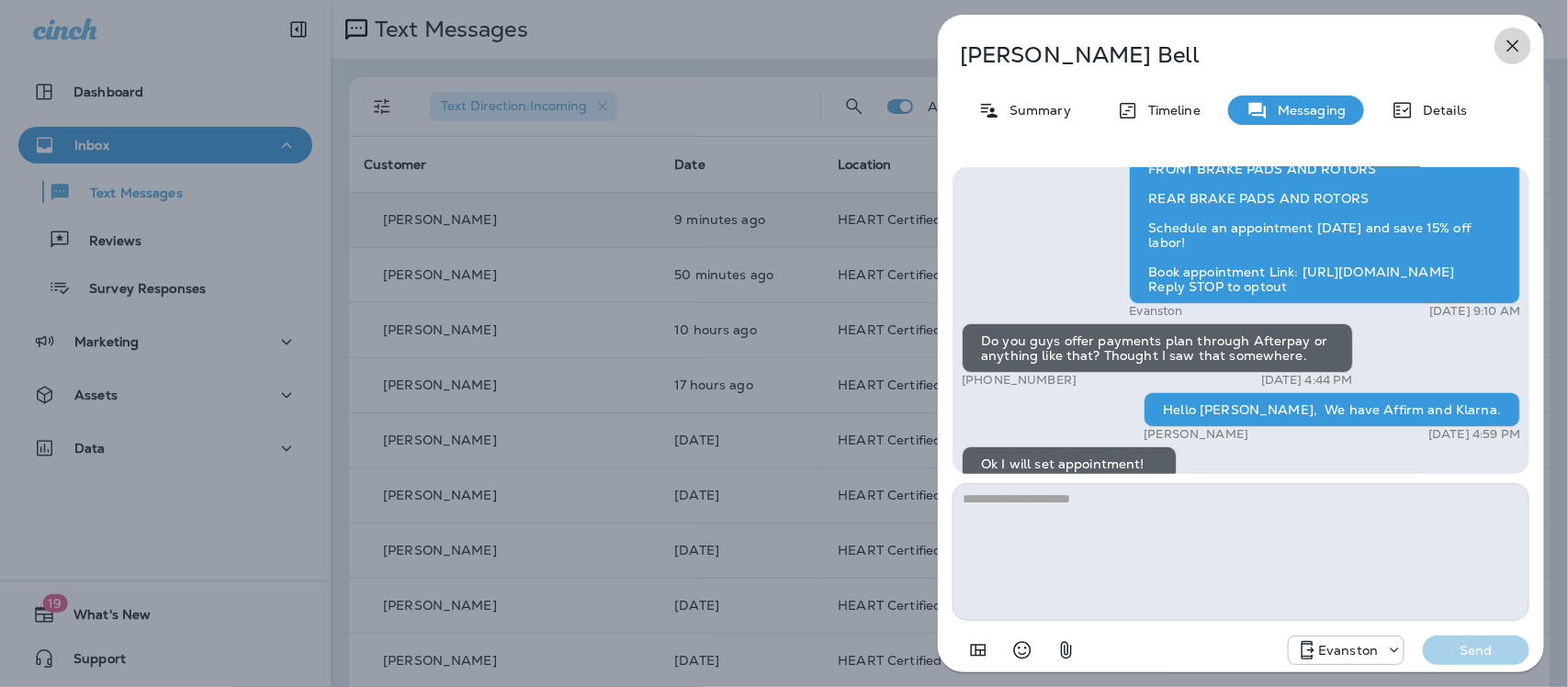
click at [1516, 37] on icon "button" at bounding box center [1512, 46] width 22 height 22
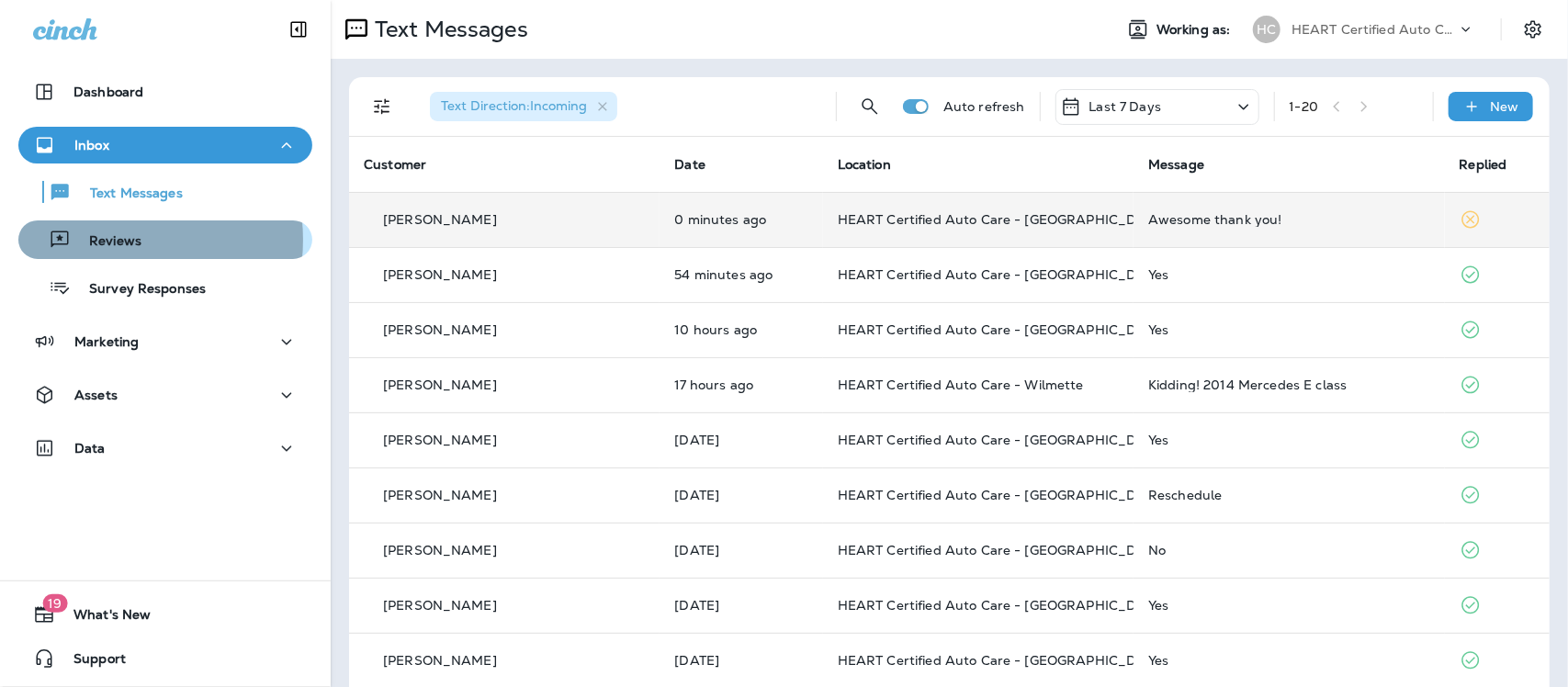
click at [102, 240] on p "Reviews" at bounding box center [106, 242] width 70 height 17
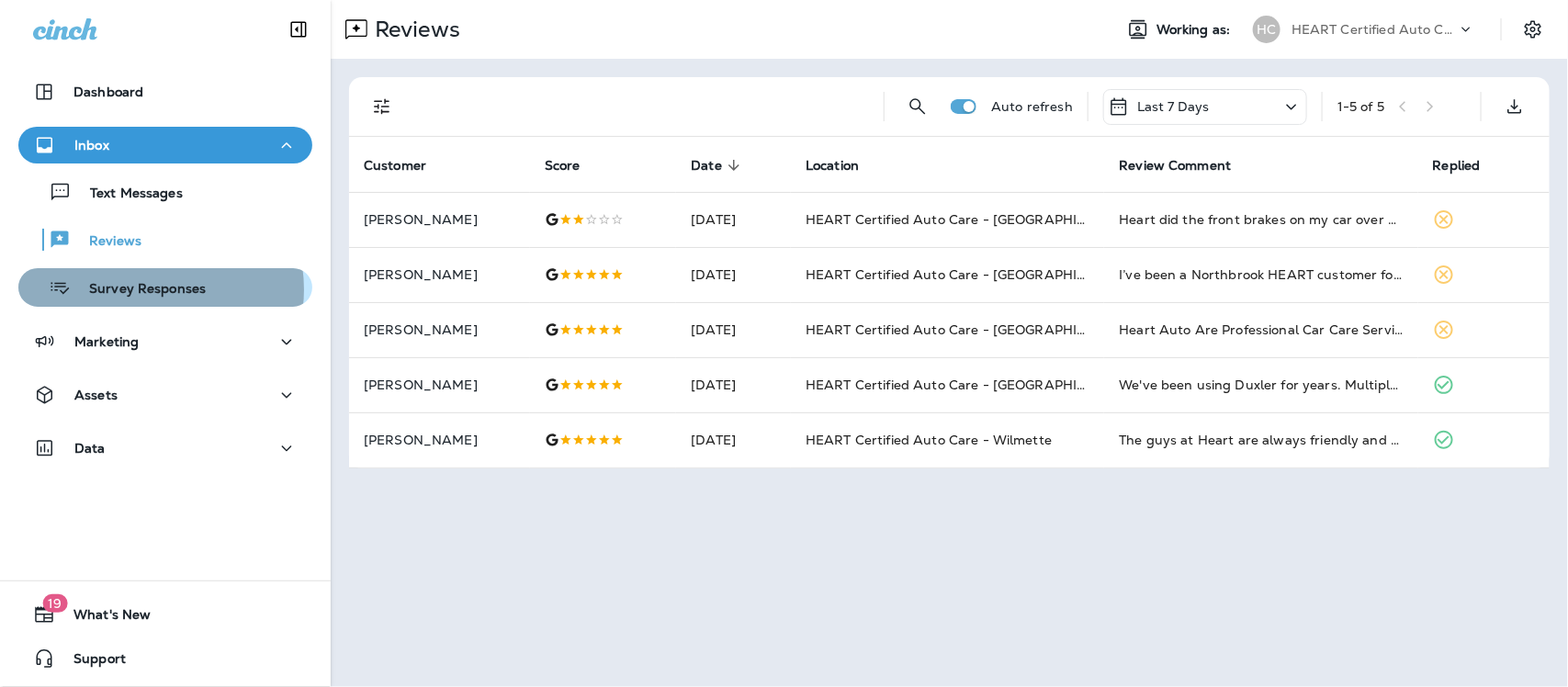
click at [151, 289] on p "Survey Responses" at bounding box center [138, 289] width 135 height 17
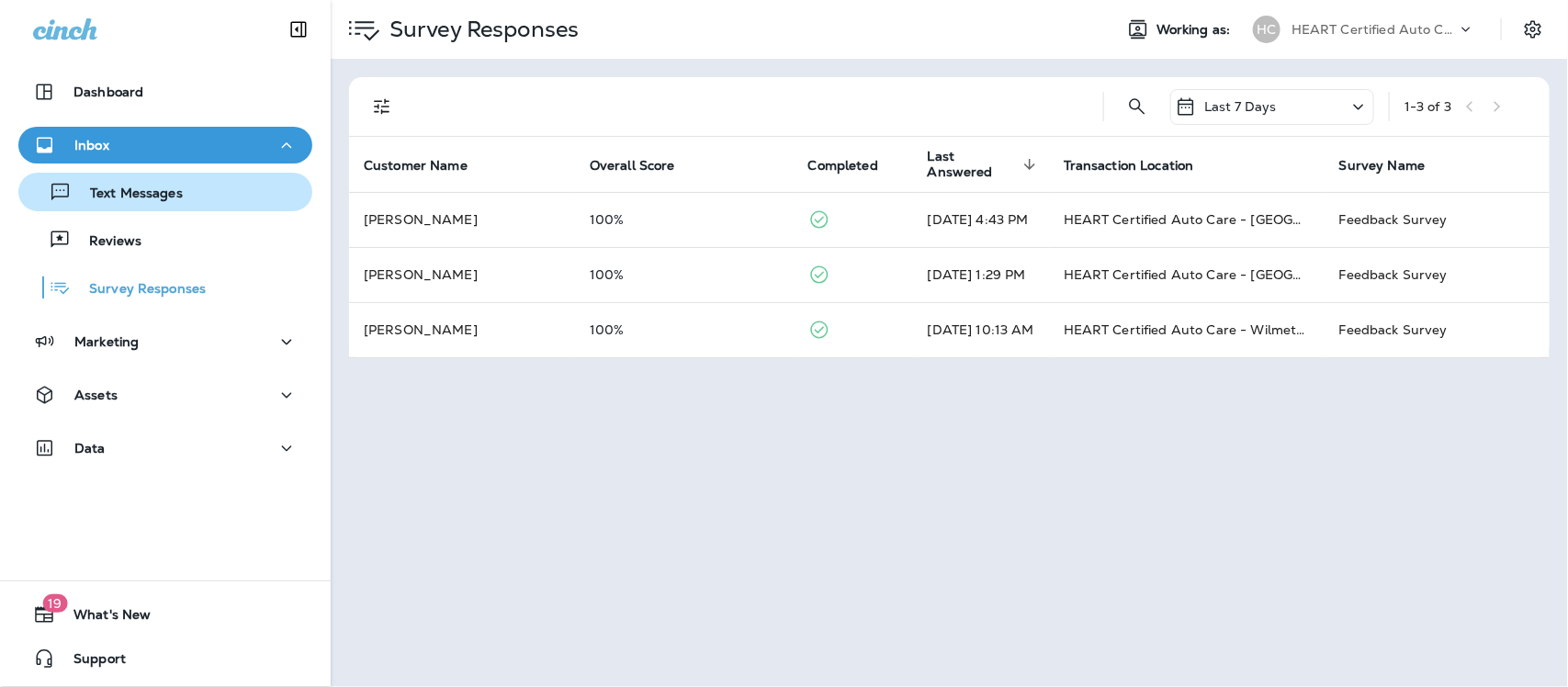
click at [121, 194] on p "Text Messages" at bounding box center [127, 194] width 111 height 17
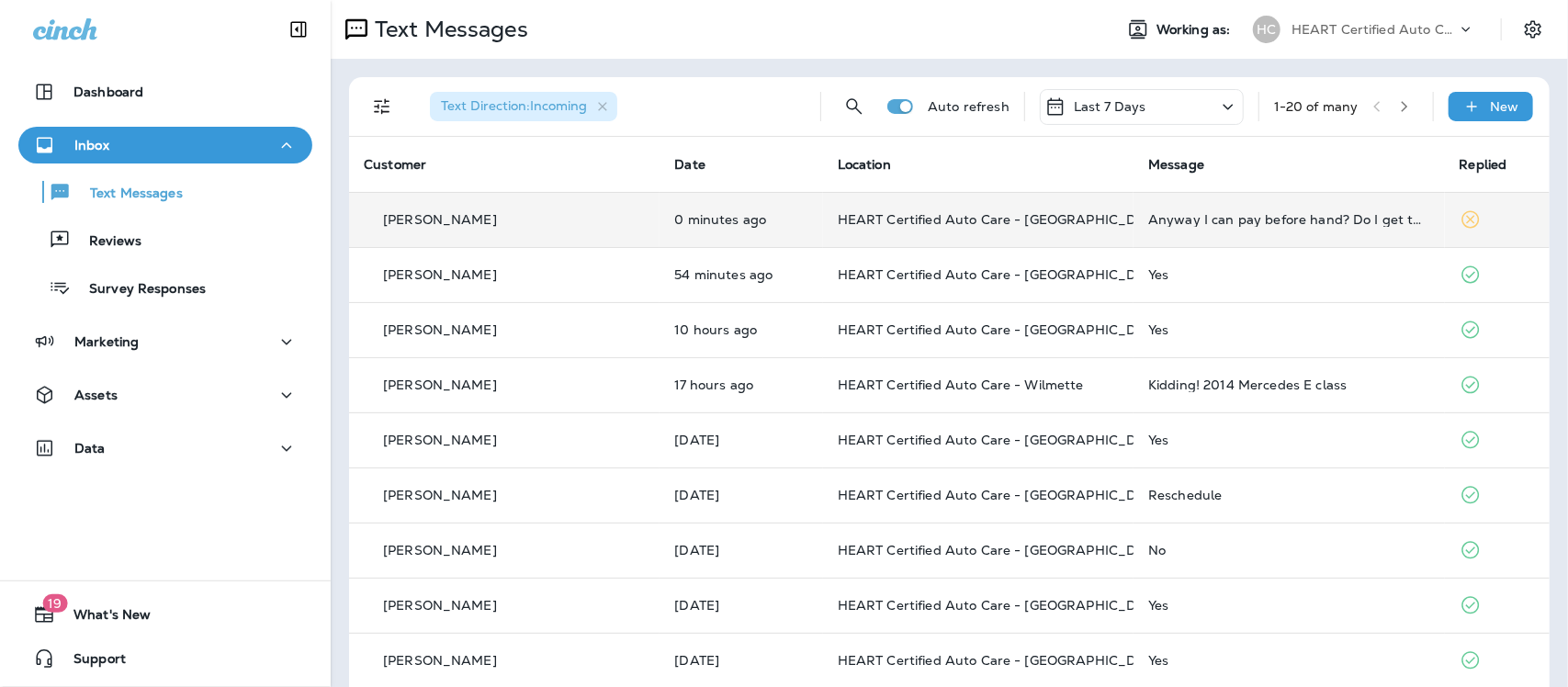
click at [1163, 227] on td "Anyway I can pay before hand? Do I get the 15% off? 😀" at bounding box center [1289, 220] width 310 height 55
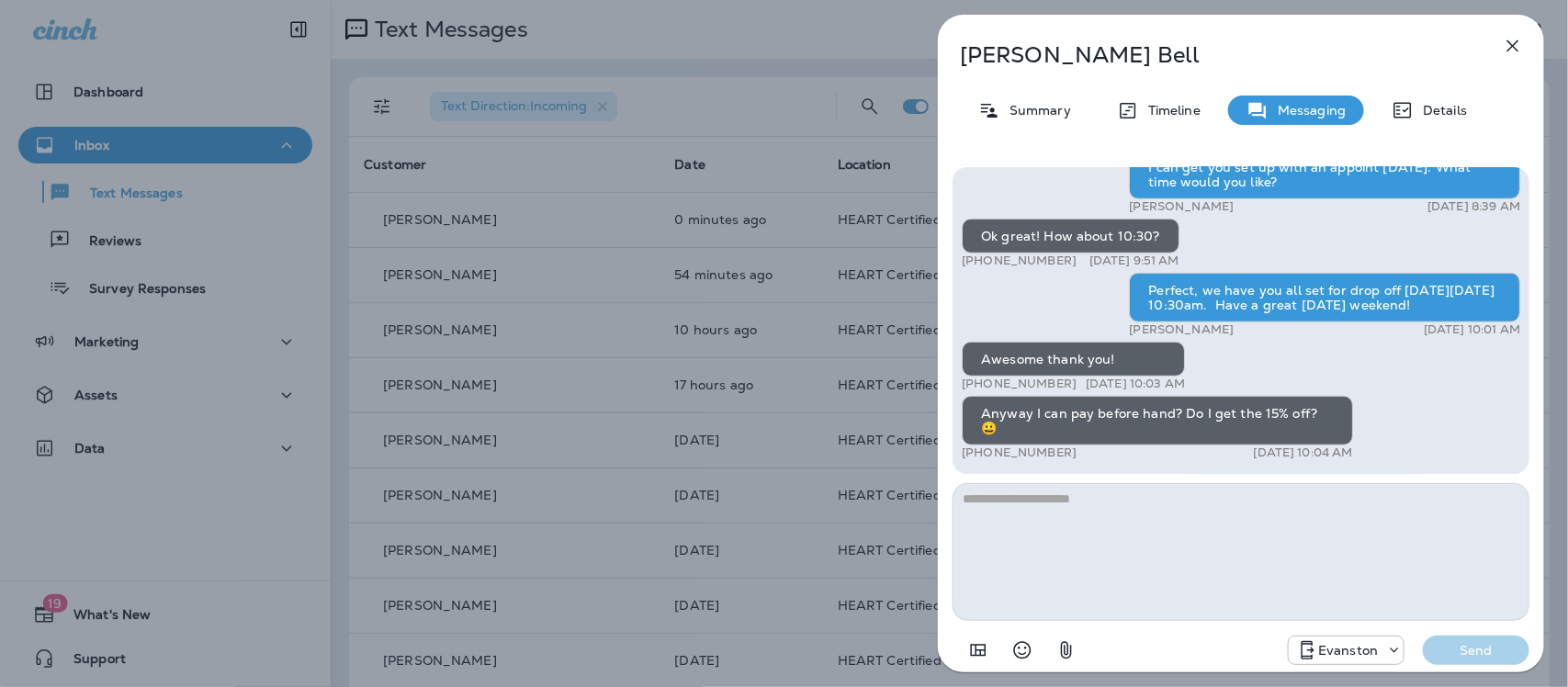
click at [1134, 517] on textarea at bounding box center [1241, 551] width 577 height 138
type textarea "*"
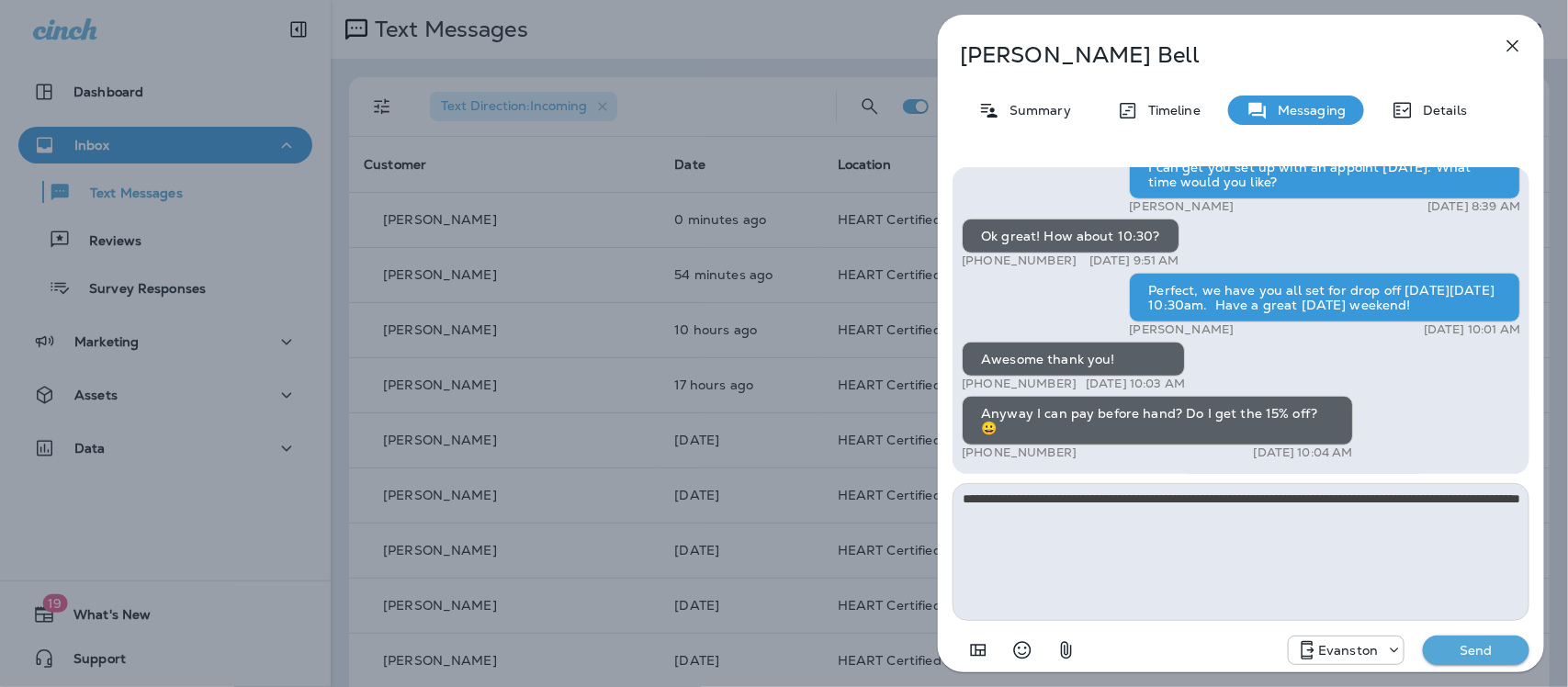
type textarea "**********"
click at [1488, 653] on p "Send" at bounding box center [1476, 649] width 77 height 16
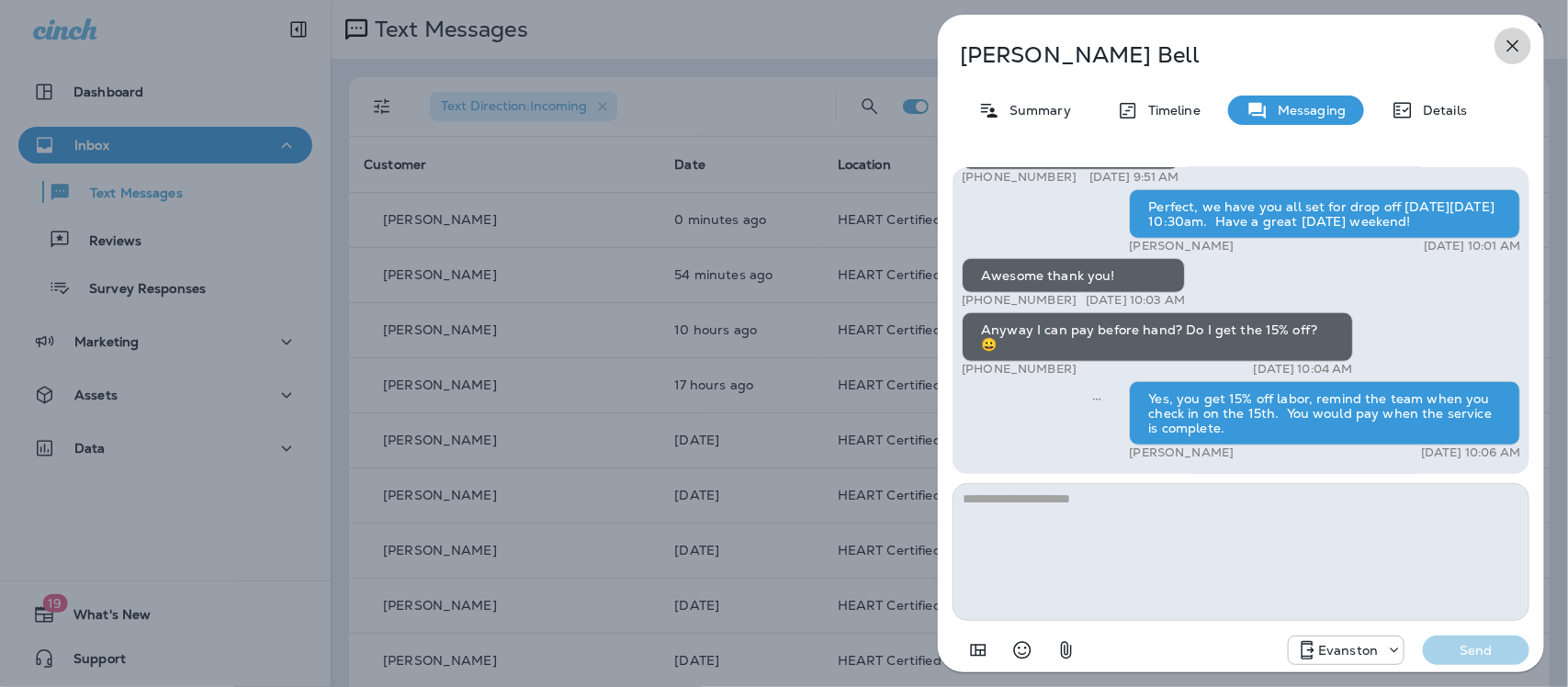
click at [1516, 39] on icon "button" at bounding box center [1512, 46] width 22 height 22
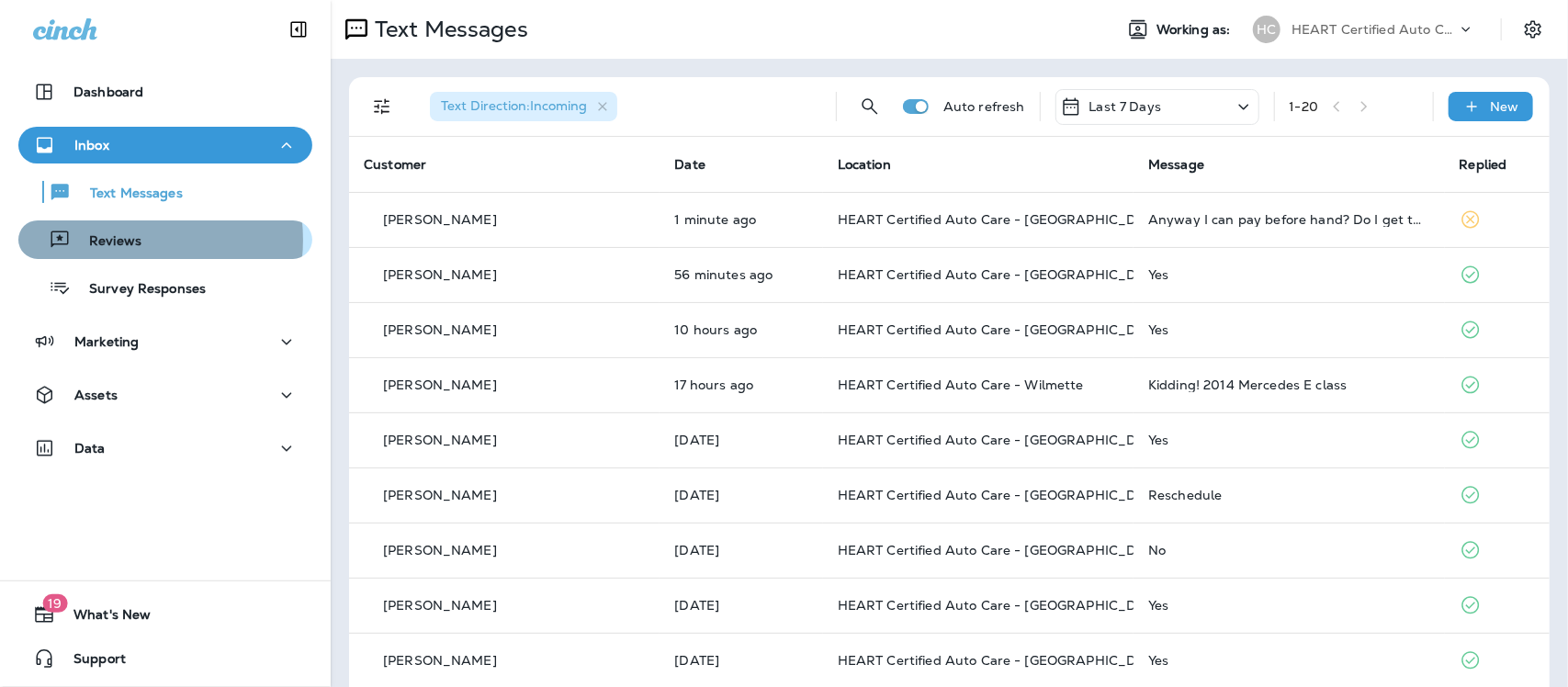
click at [121, 240] on p "Reviews" at bounding box center [106, 242] width 70 height 17
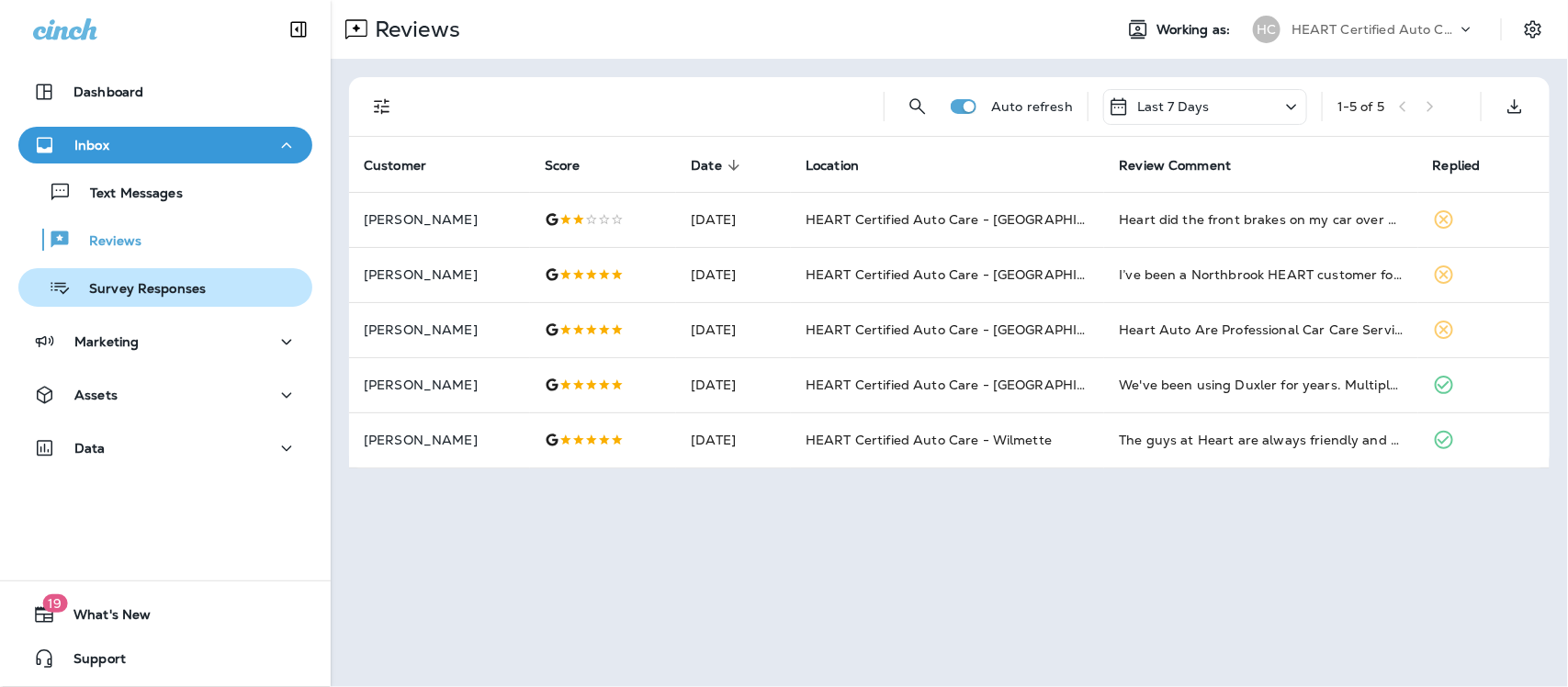
click at [159, 285] on p "Survey Responses" at bounding box center [138, 289] width 135 height 17
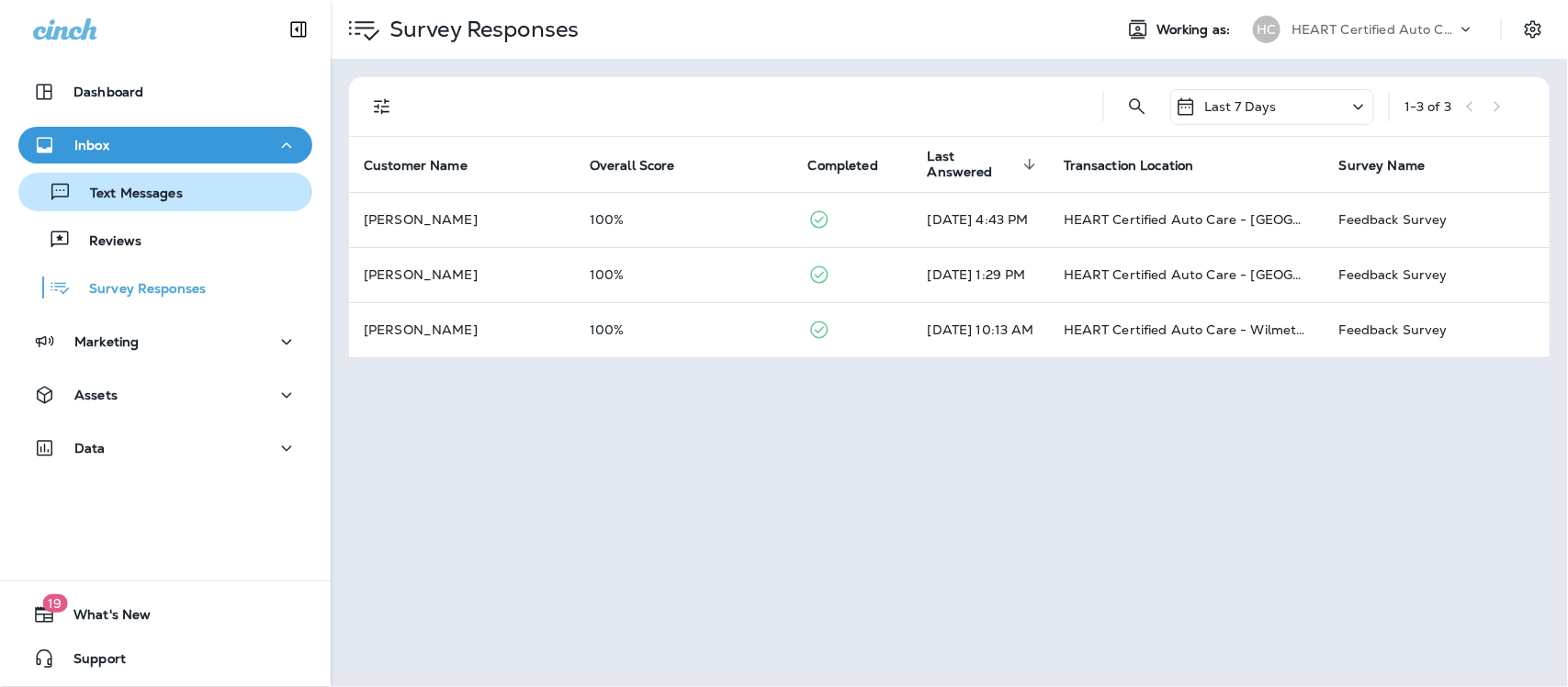
click at [140, 193] on p "Text Messages" at bounding box center [127, 194] width 111 height 17
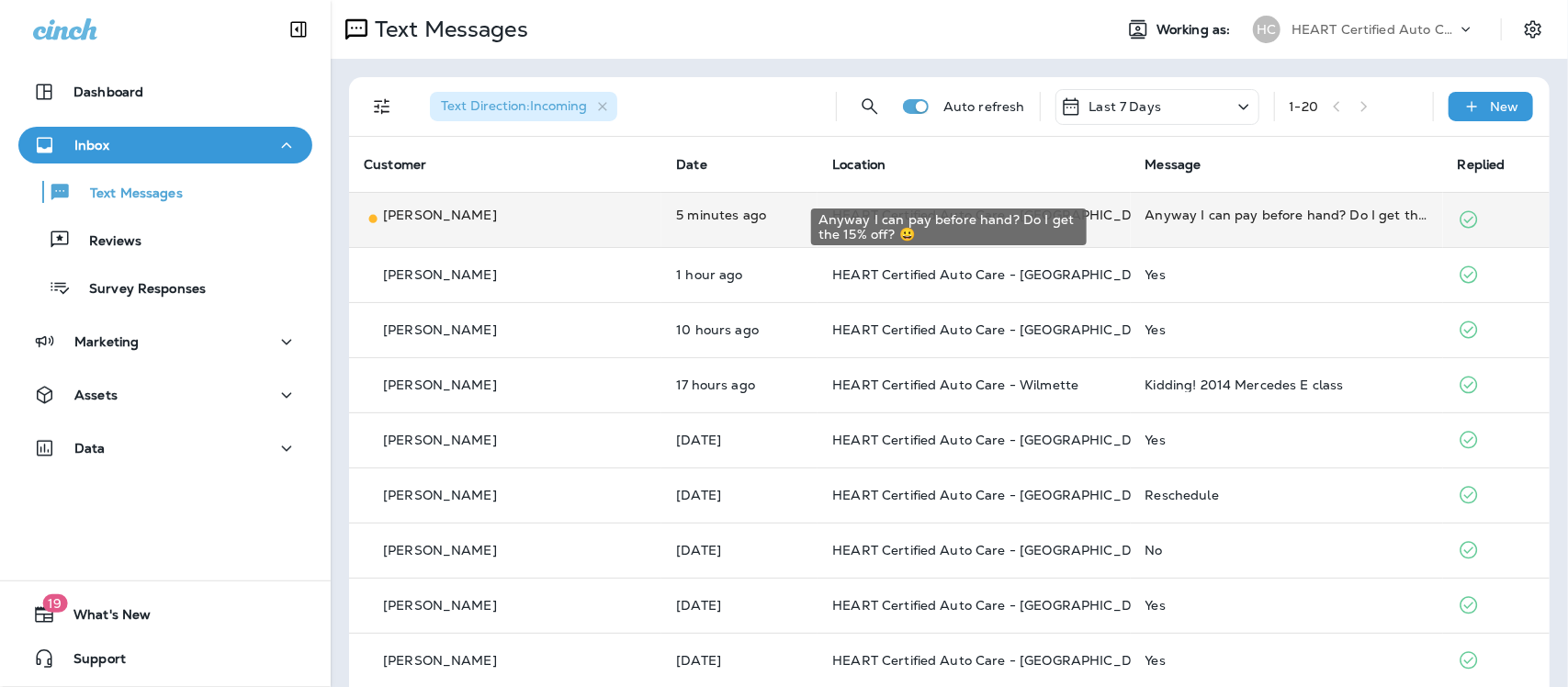
click at [1179, 217] on div "Anyway I can pay before hand? Do I get the 15% off? 😀" at bounding box center [1286, 214] width 283 height 18
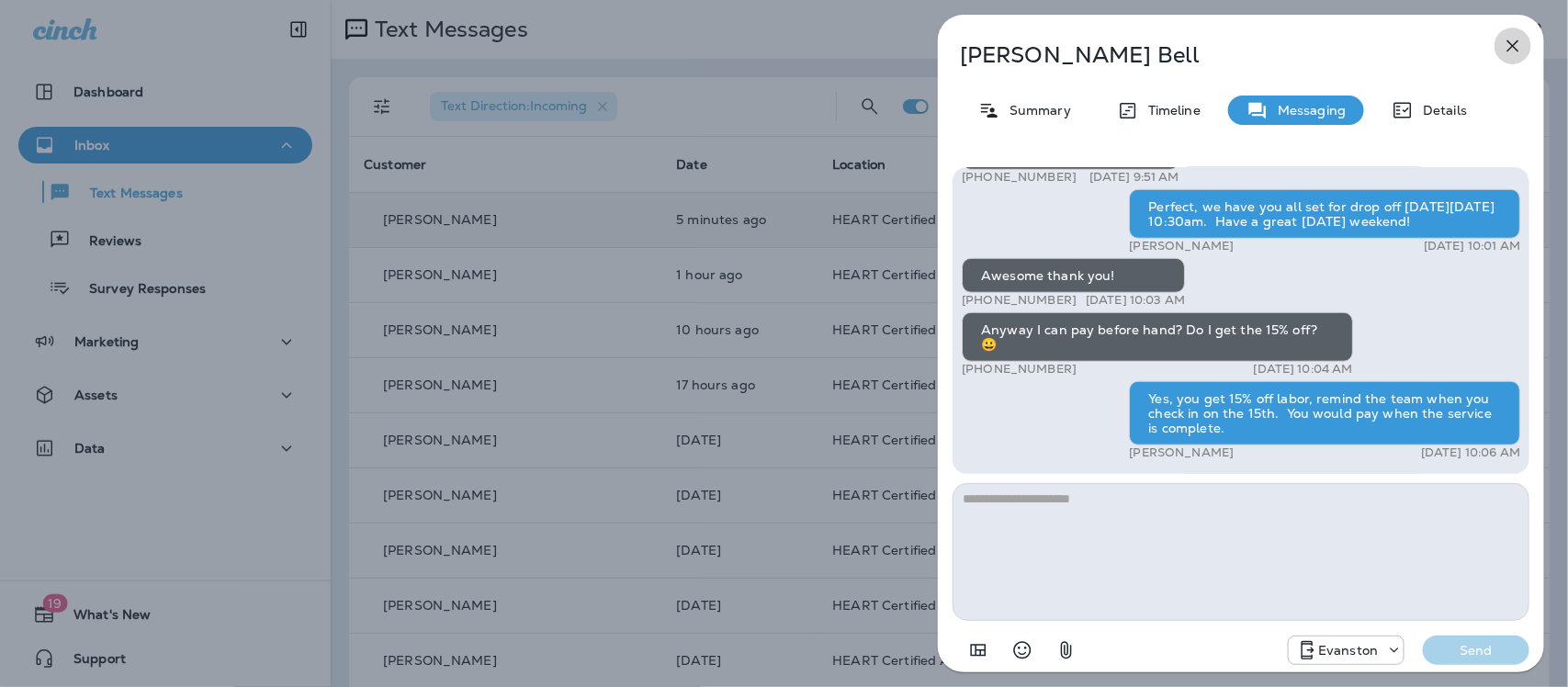
click at [1508, 44] on icon "button" at bounding box center [1512, 46] width 22 height 22
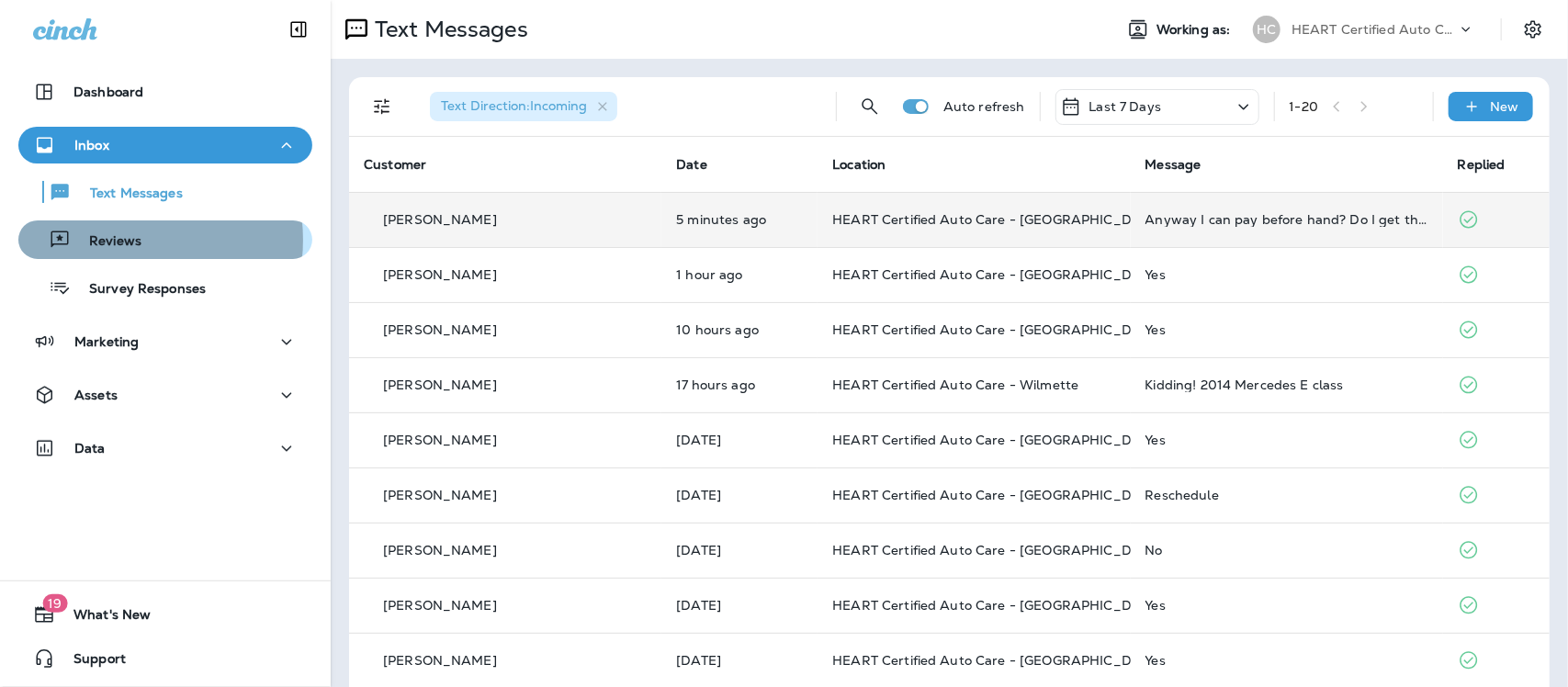
click at [117, 240] on p "Reviews" at bounding box center [106, 242] width 70 height 17
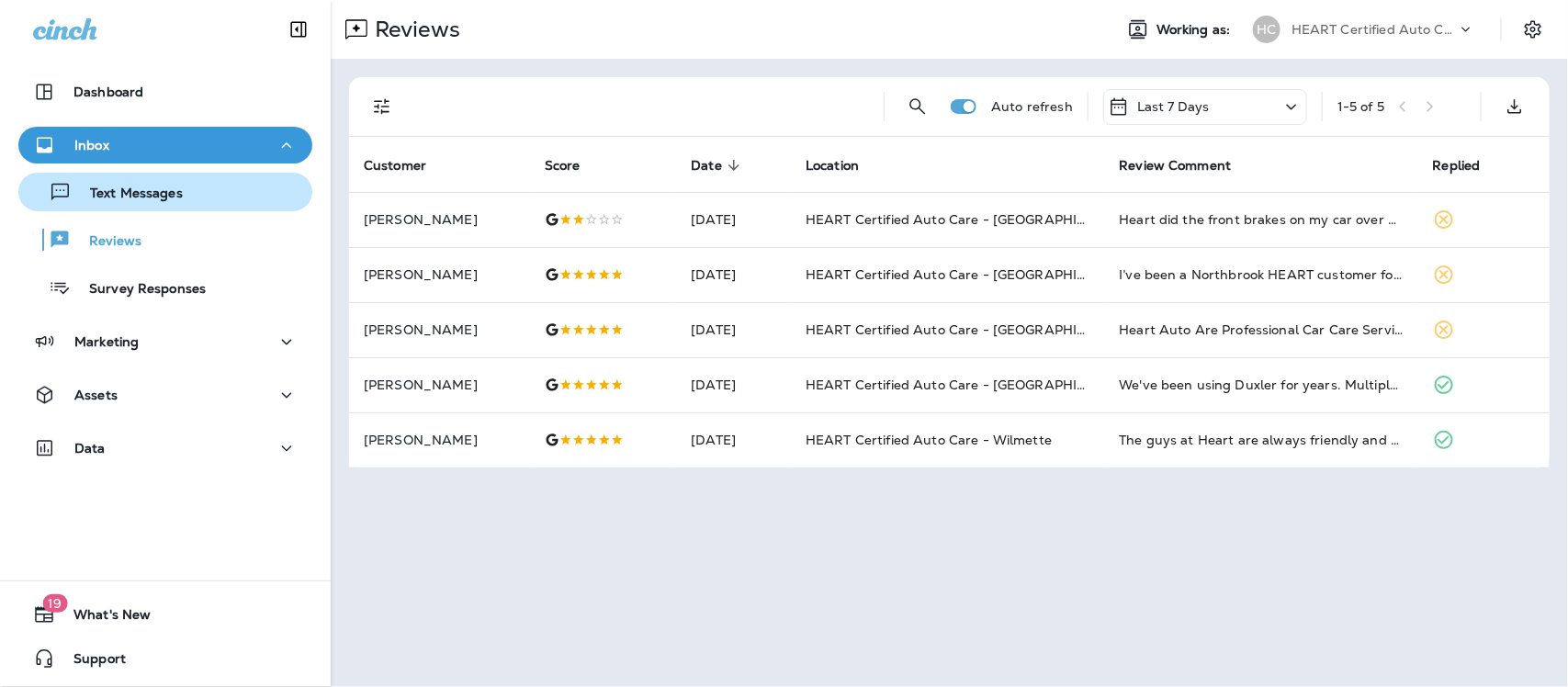
click at [101, 188] on p "Text Messages" at bounding box center [127, 194] width 111 height 17
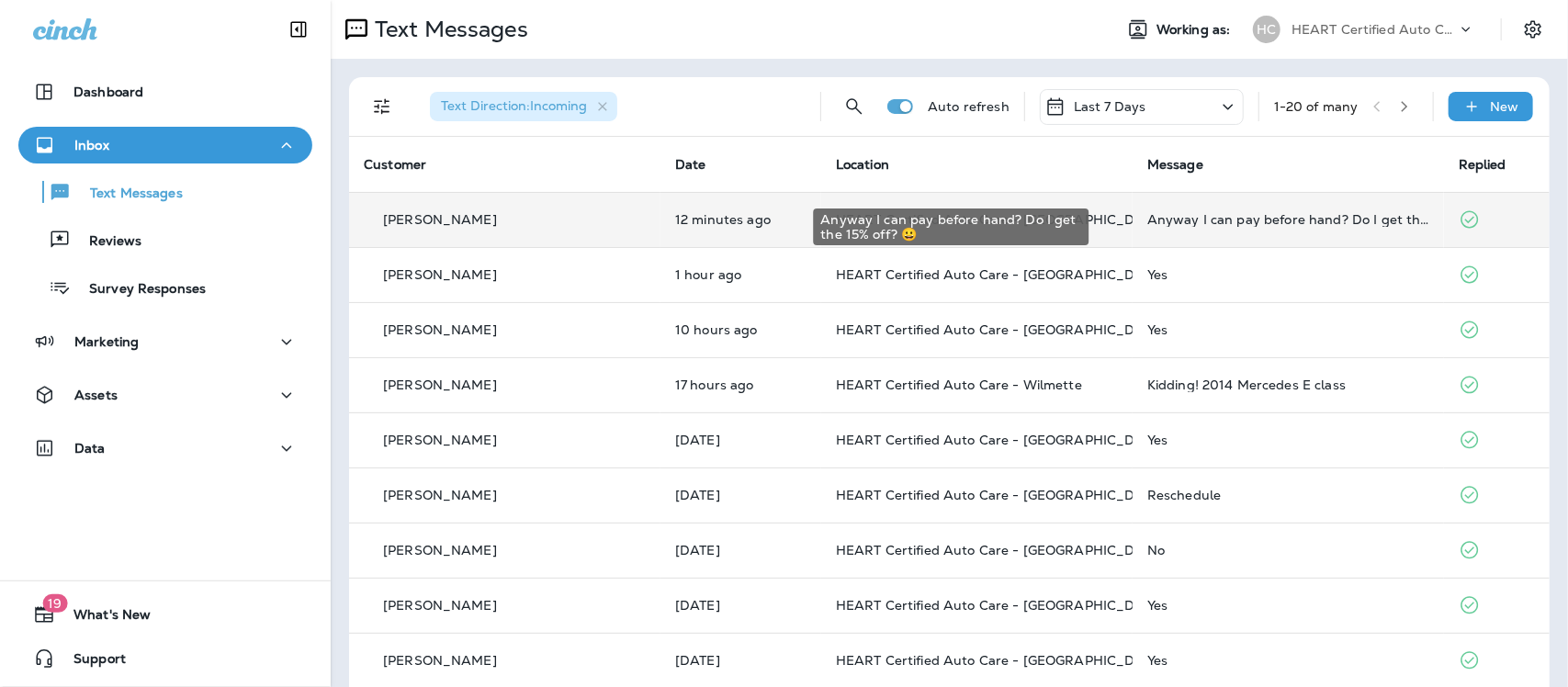
click at [1232, 226] on div "Anyway I can pay before hand? Do I get the 15% off? 😀" at bounding box center [1288, 219] width 282 height 14
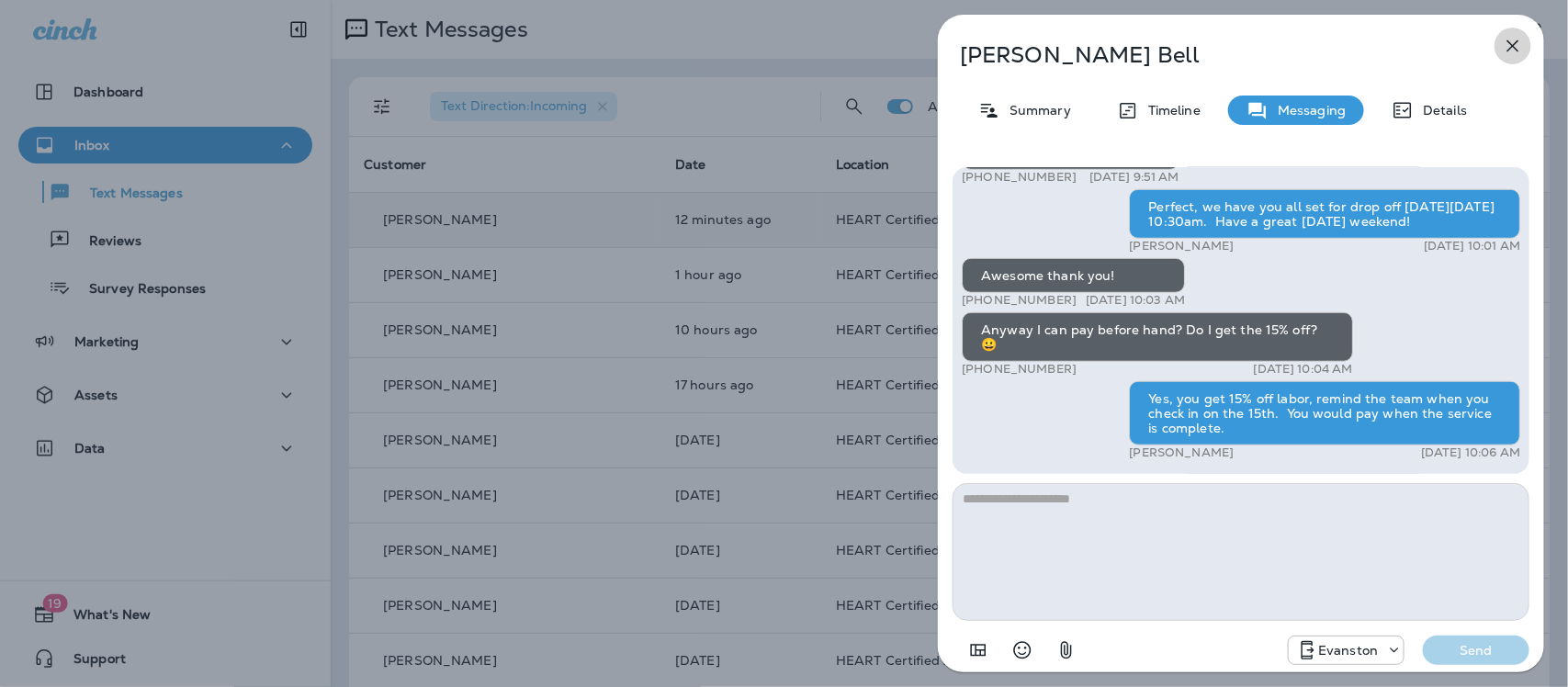
click at [1514, 39] on icon "button" at bounding box center [1512, 46] width 22 height 22
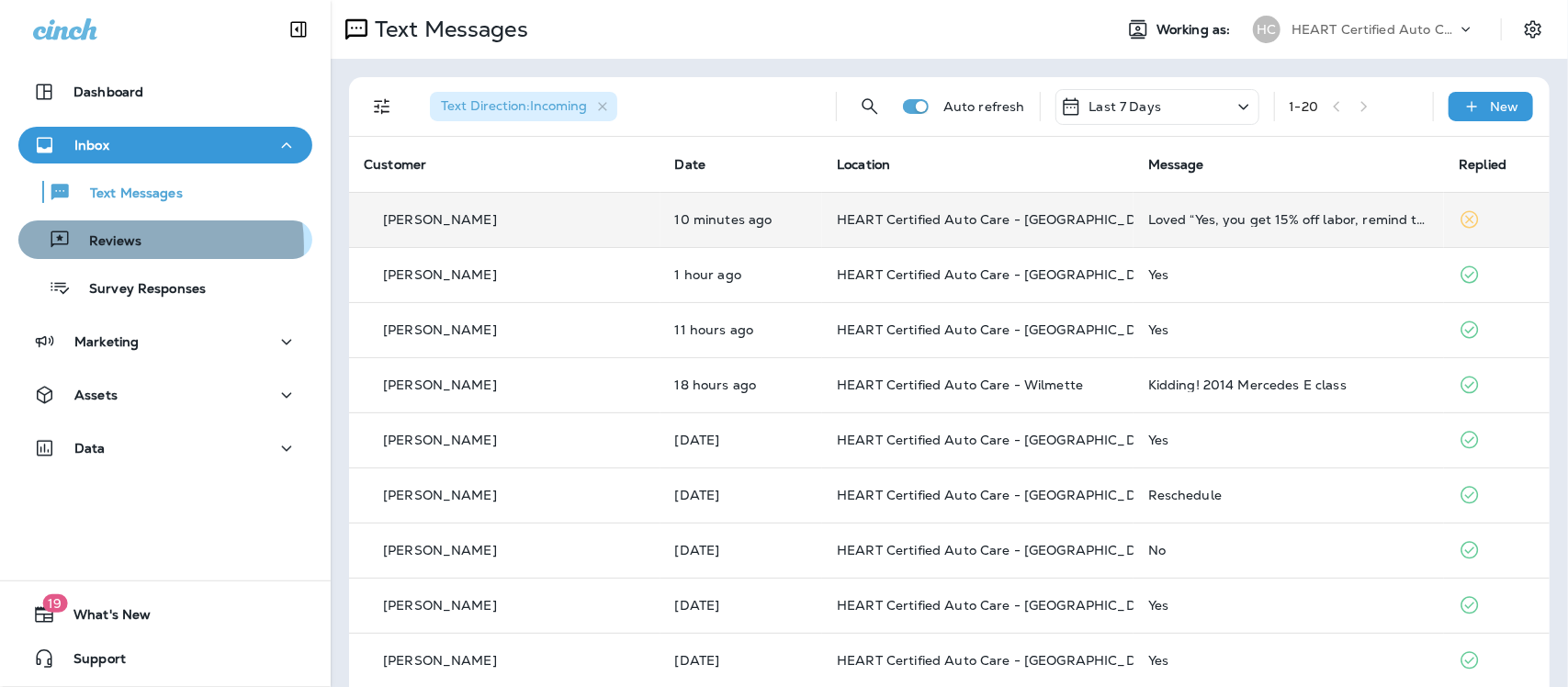
click at [119, 246] on p "Reviews" at bounding box center [106, 242] width 70 height 17
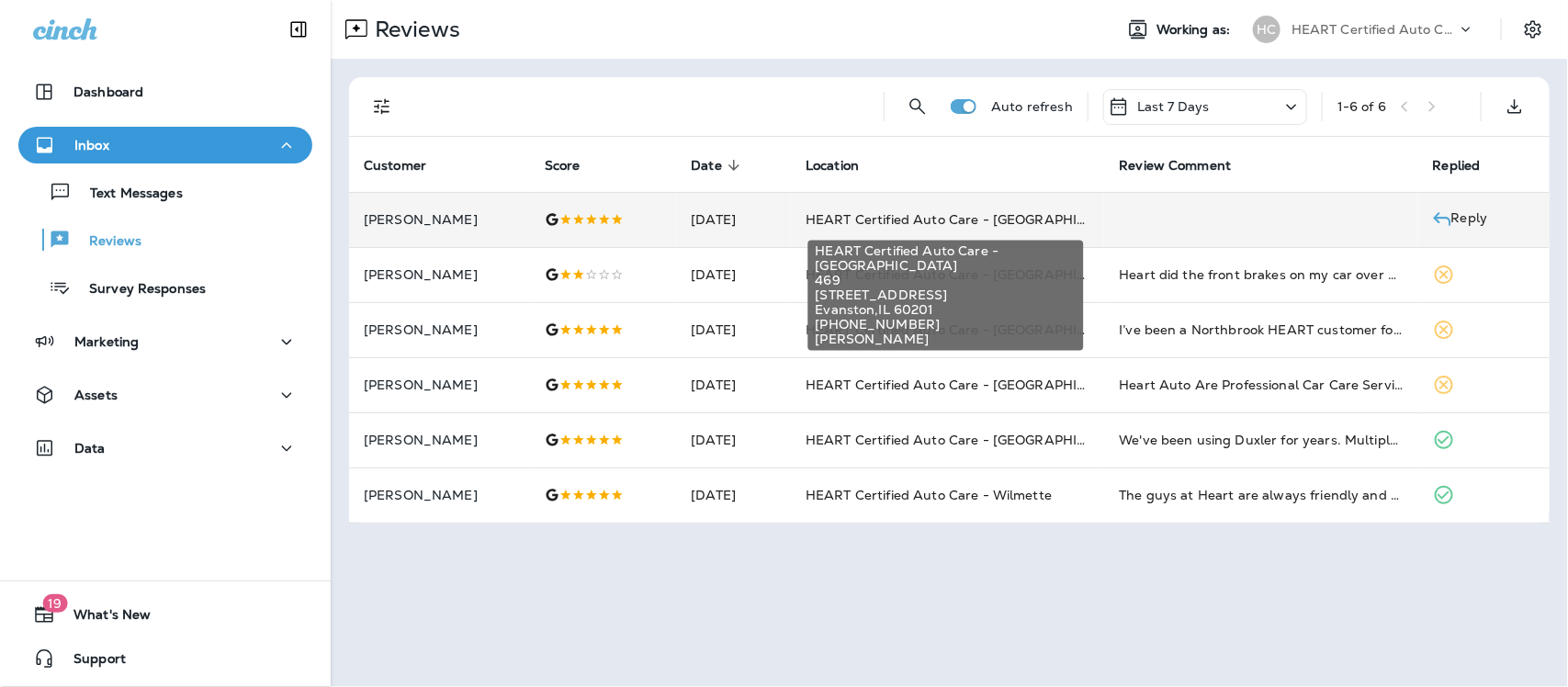
click at [971, 221] on span "HEART Certified Auto Care - [GEOGRAPHIC_DATA]" at bounding box center [970, 219] width 329 height 16
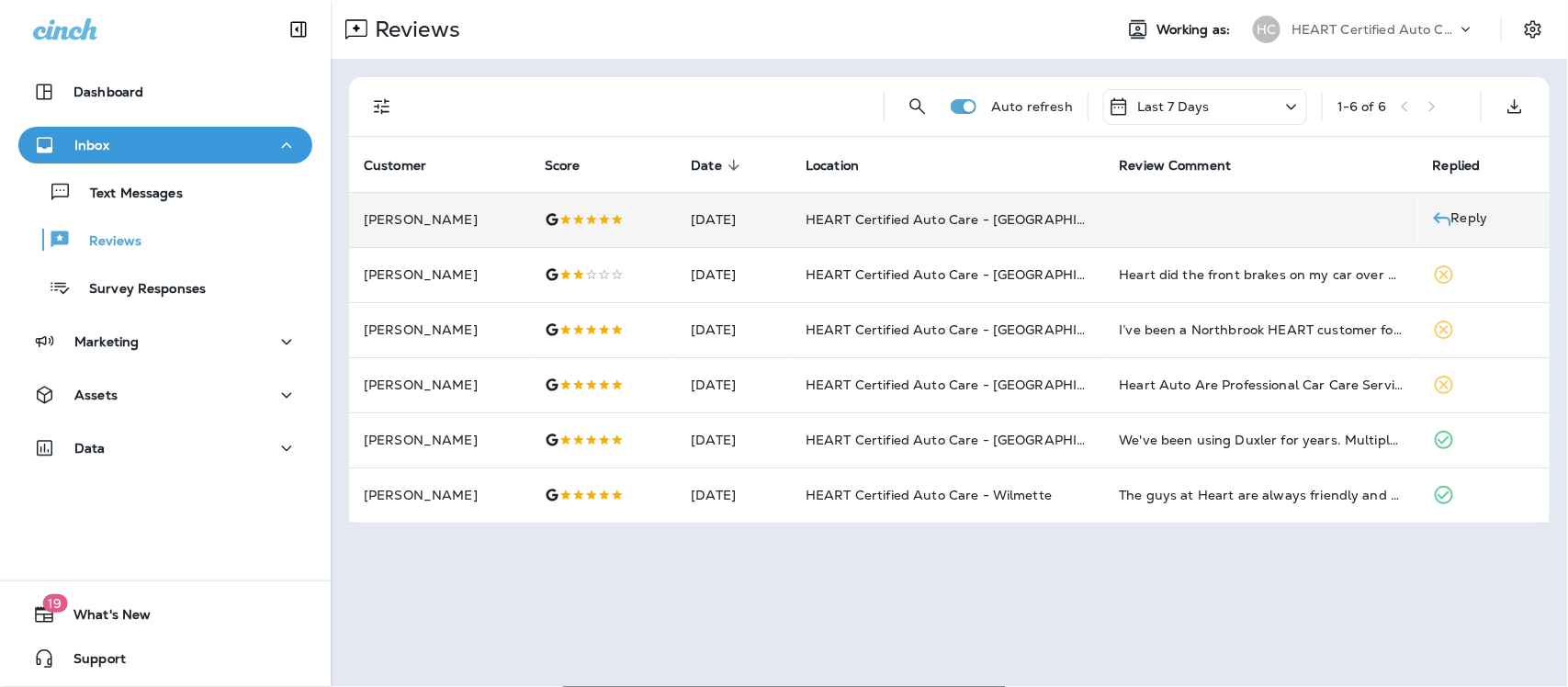
click at [22, 17] on icon "close" at bounding box center [17, 12] width 11 height 11
click at [171, 290] on p "Survey Responses" at bounding box center [138, 289] width 135 height 17
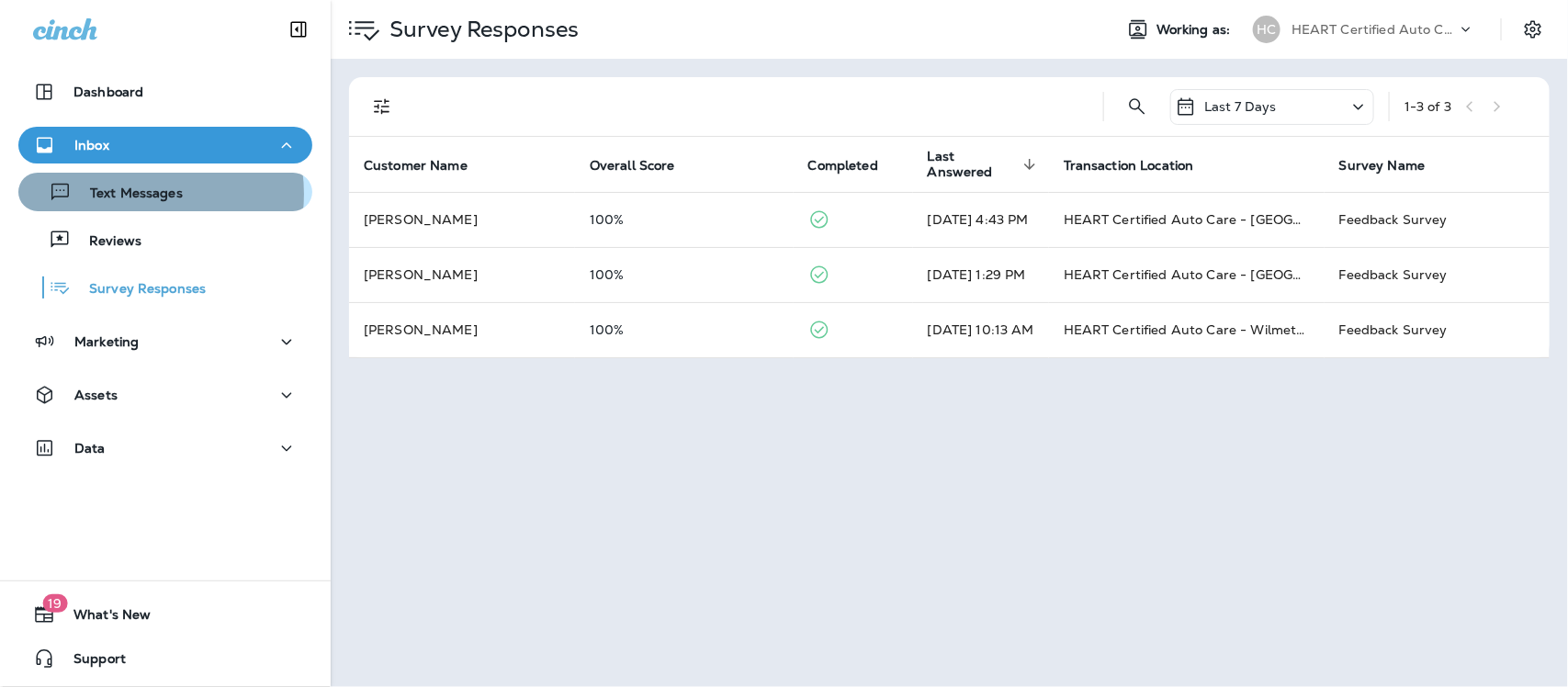
click at [138, 194] on p "Text Messages" at bounding box center [127, 194] width 111 height 17
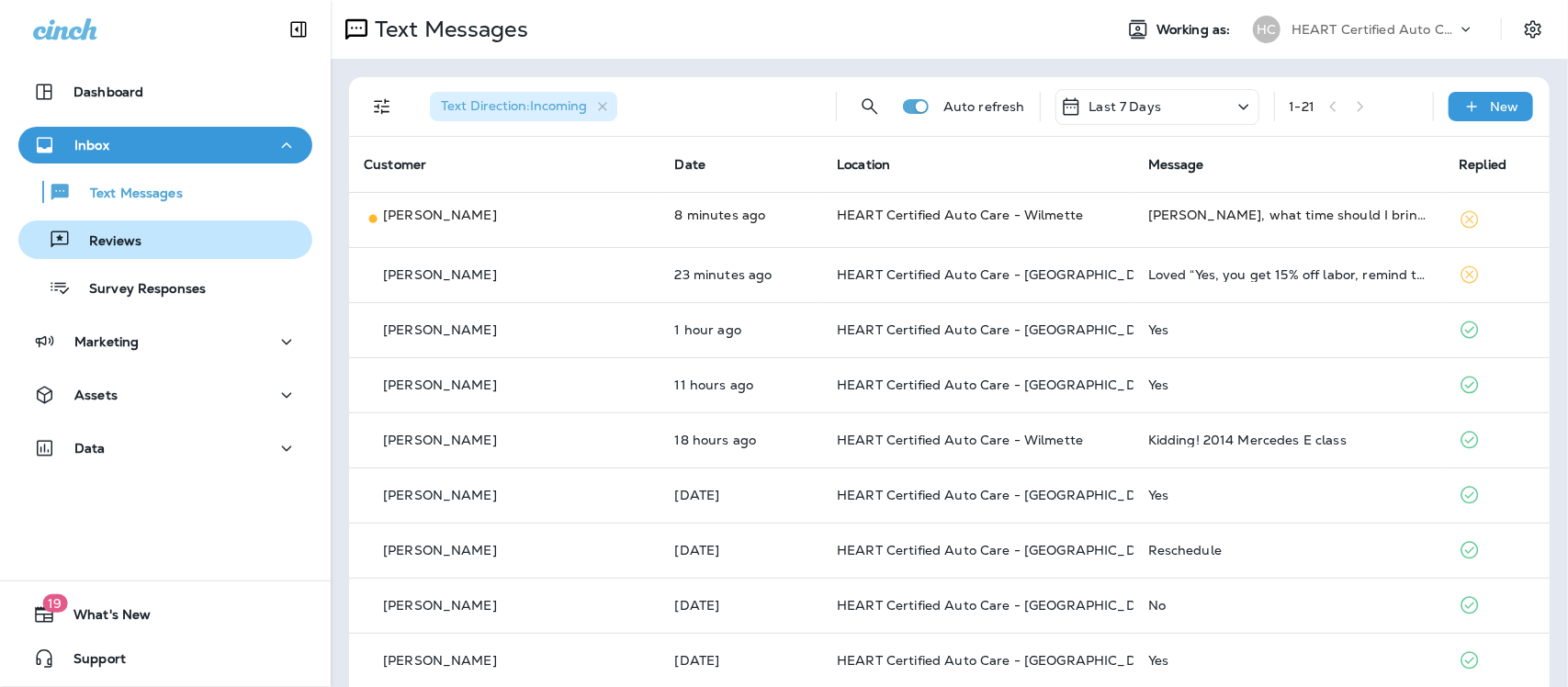
click at [125, 235] on p "Reviews" at bounding box center [106, 242] width 70 height 17
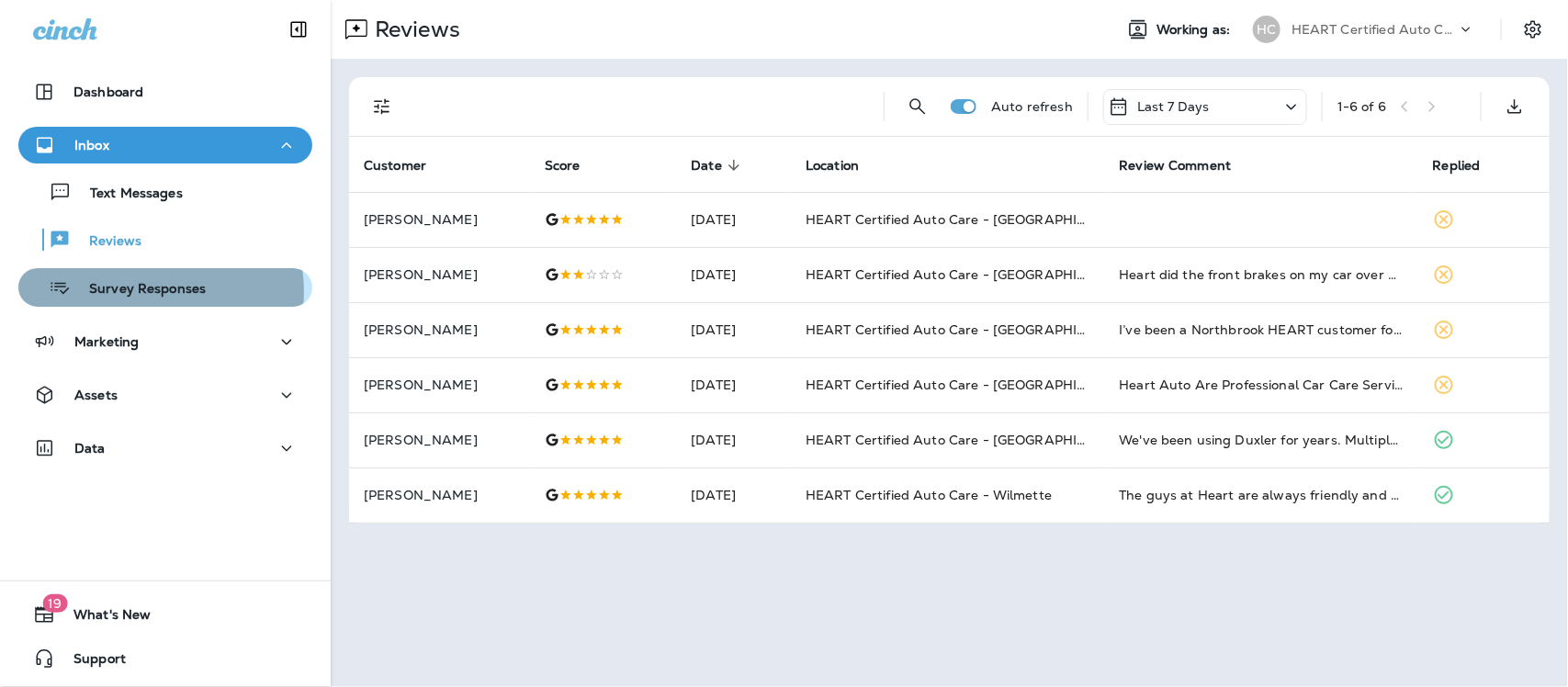
click at [144, 291] on p "Survey Responses" at bounding box center [138, 289] width 135 height 17
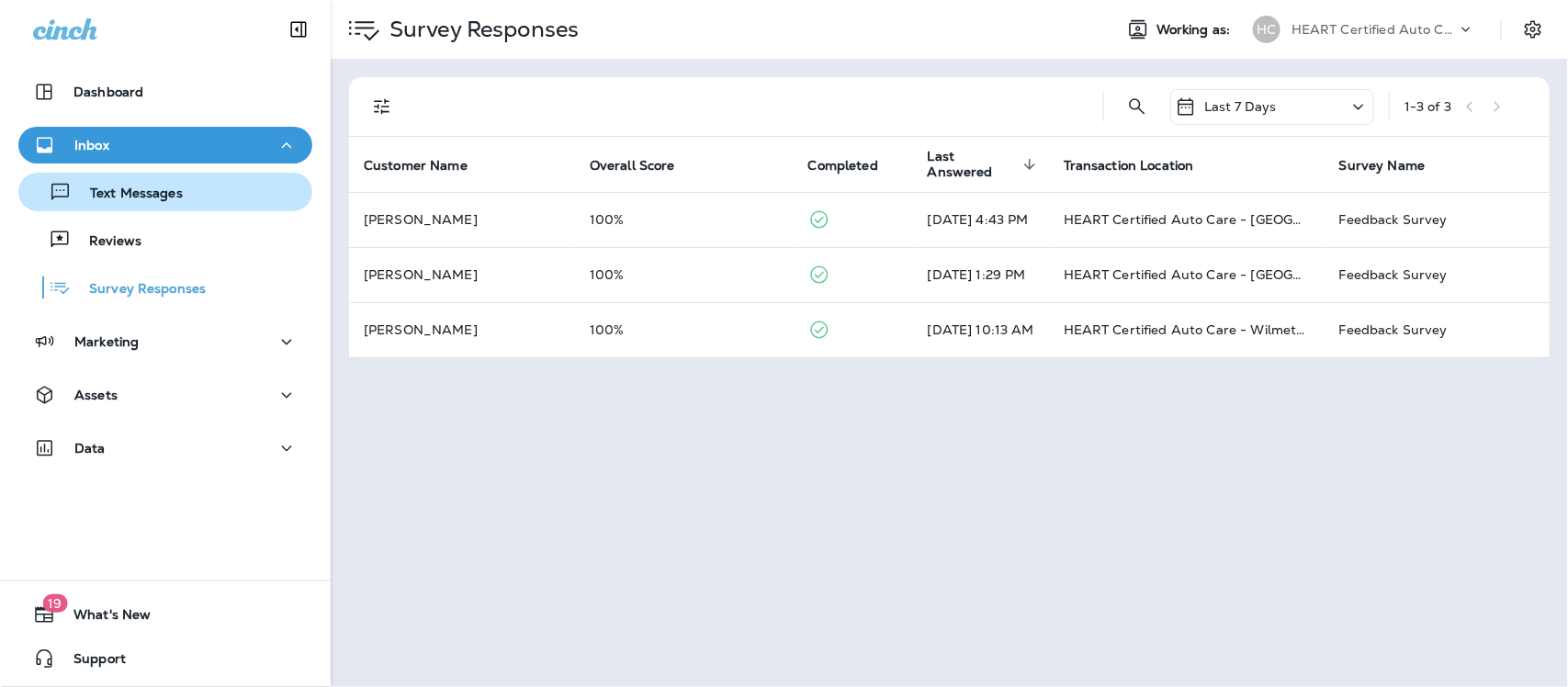
click at [136, 194] on p "Text Messages" at bounding box center [127, 194] width 111 height 17
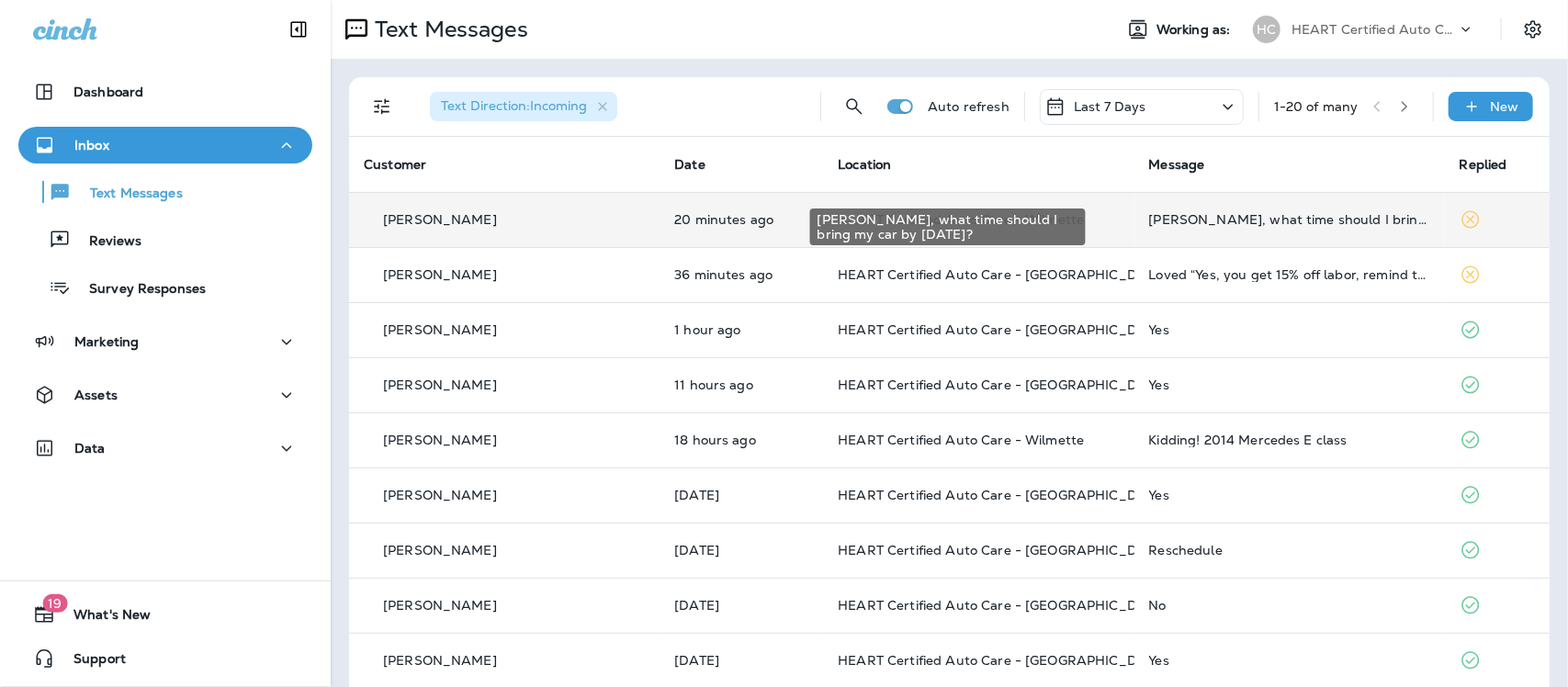
click at [1163, 221] on div "[PERSON_NAME], what time should I bring my car by [DATE]?" at bounding box center [1289, 219] width 281 height 14
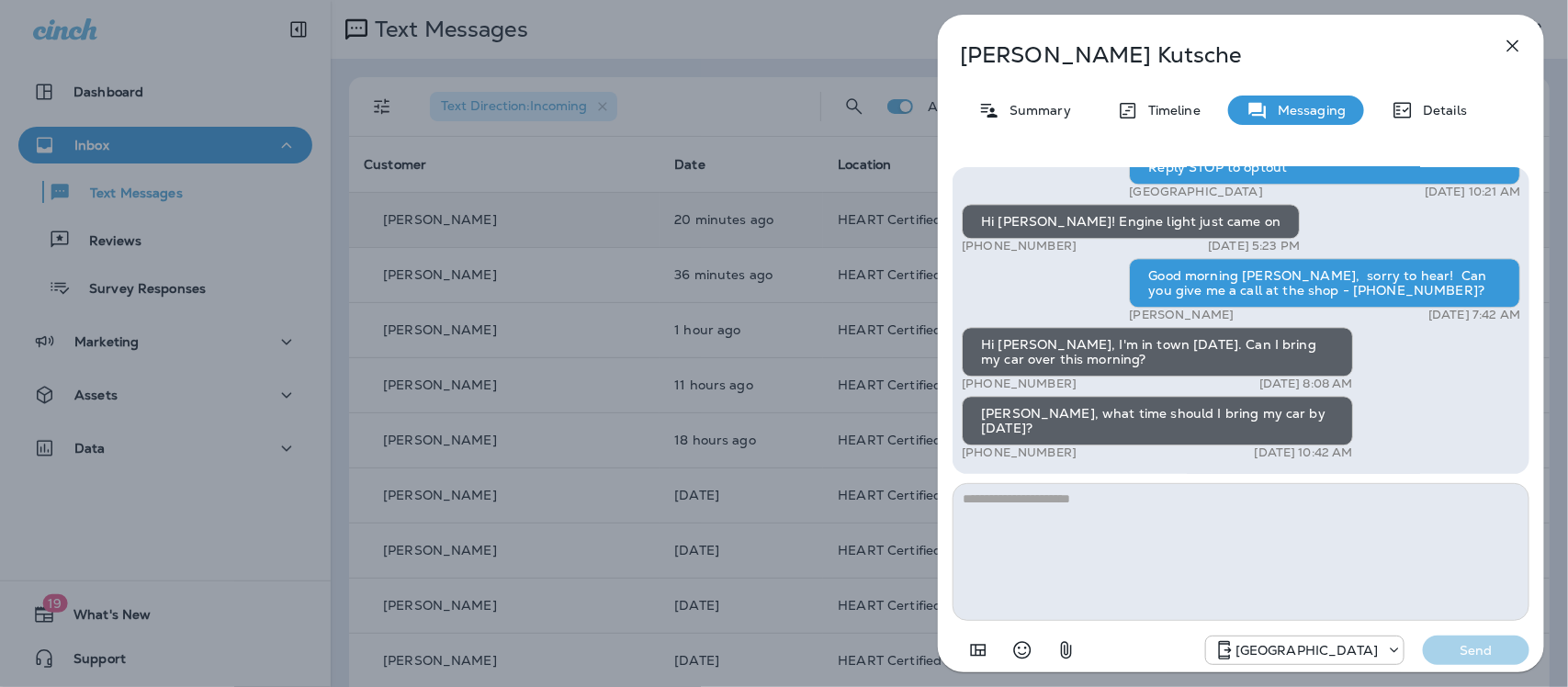
click at [1503, 48] on icon "button" at bounding box center [1512, 46] width 22 height 22
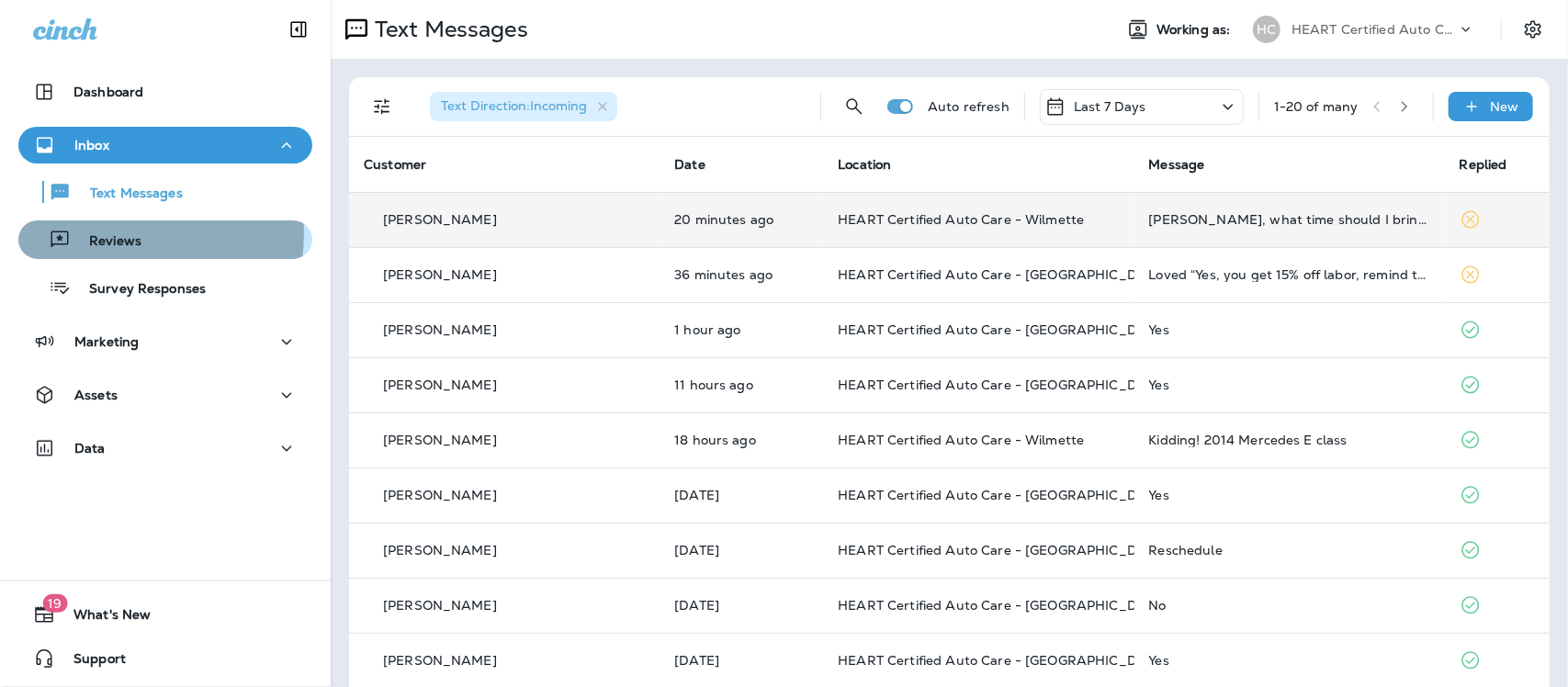
click at [129, 234] on p "Reviews" at bounding box center [106, 242] width 70 height 17
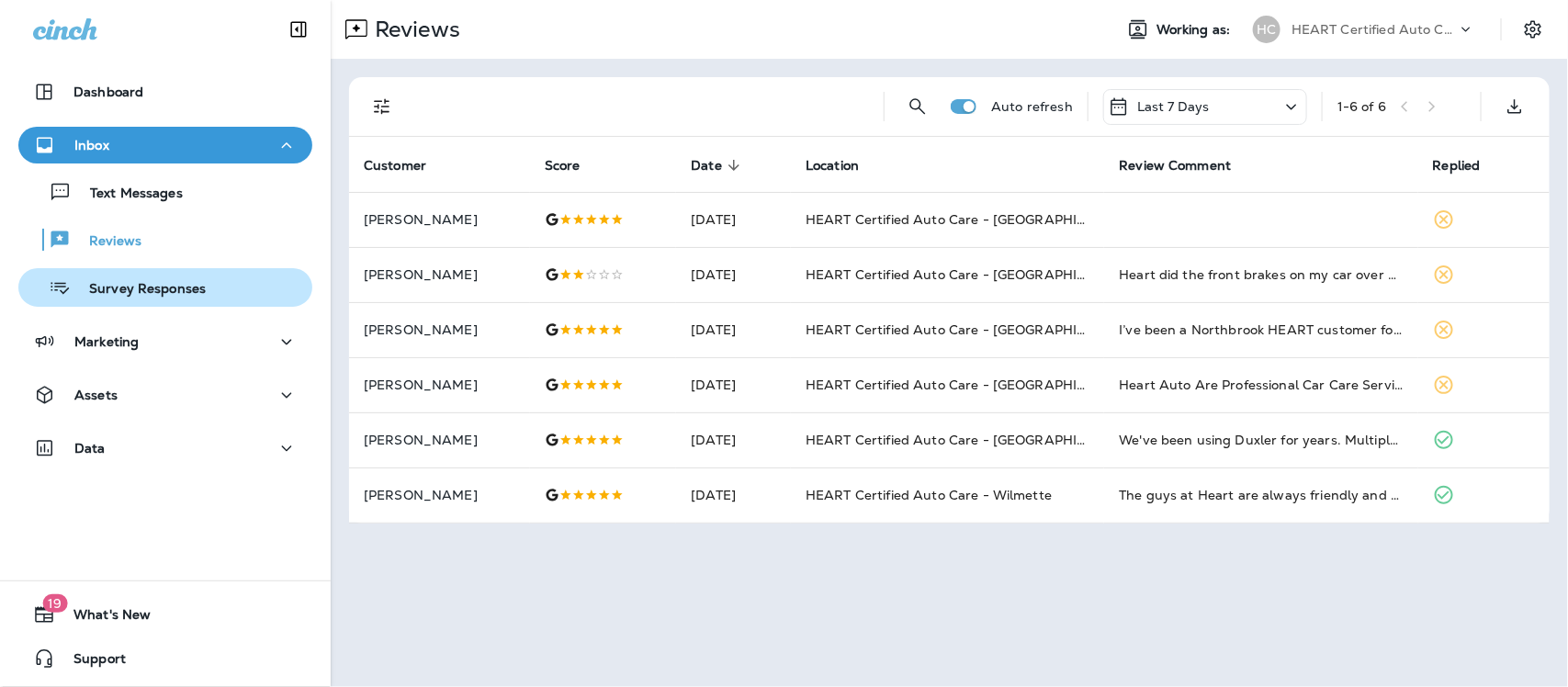
click at [154, 287] on p "Survey Responses" at bounding box center [138, 289] width 135 height 17
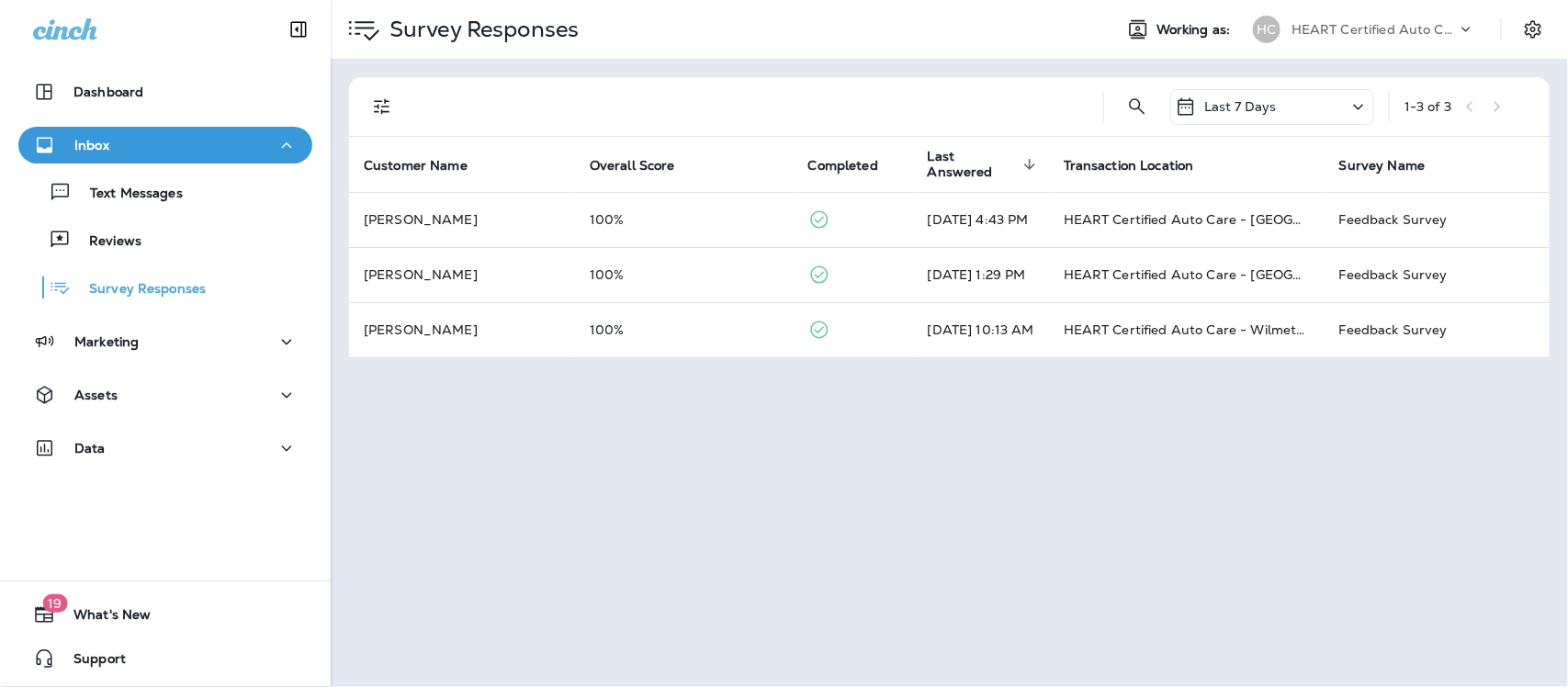
drag, startPoint x: 104, startPoint y: 193, endPoint x: 115, endPoint y: 166, distance: 29.2
click at [106, 193] on p "Text Messages" at bounding box center [127, 194] width 111 height 17
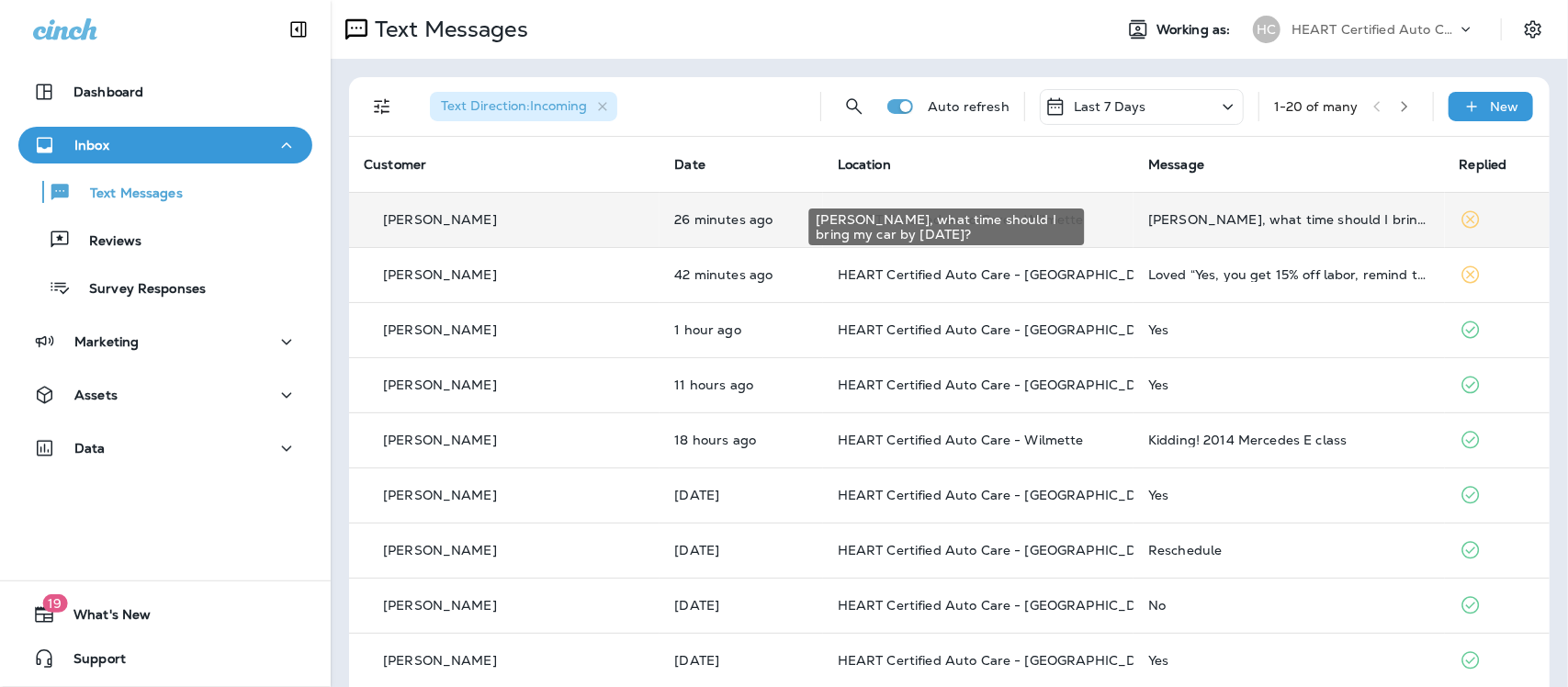
drag, startPoint x: 686, startPoint y: 217, endPoint x: 1204, endPoint y: 221, distance: 518.0
click at [1204, 221] on div "[PERSON_NAME], what time should I bring my car by [DATE]?" at bounding box center [1288, 219] width 281 height 14
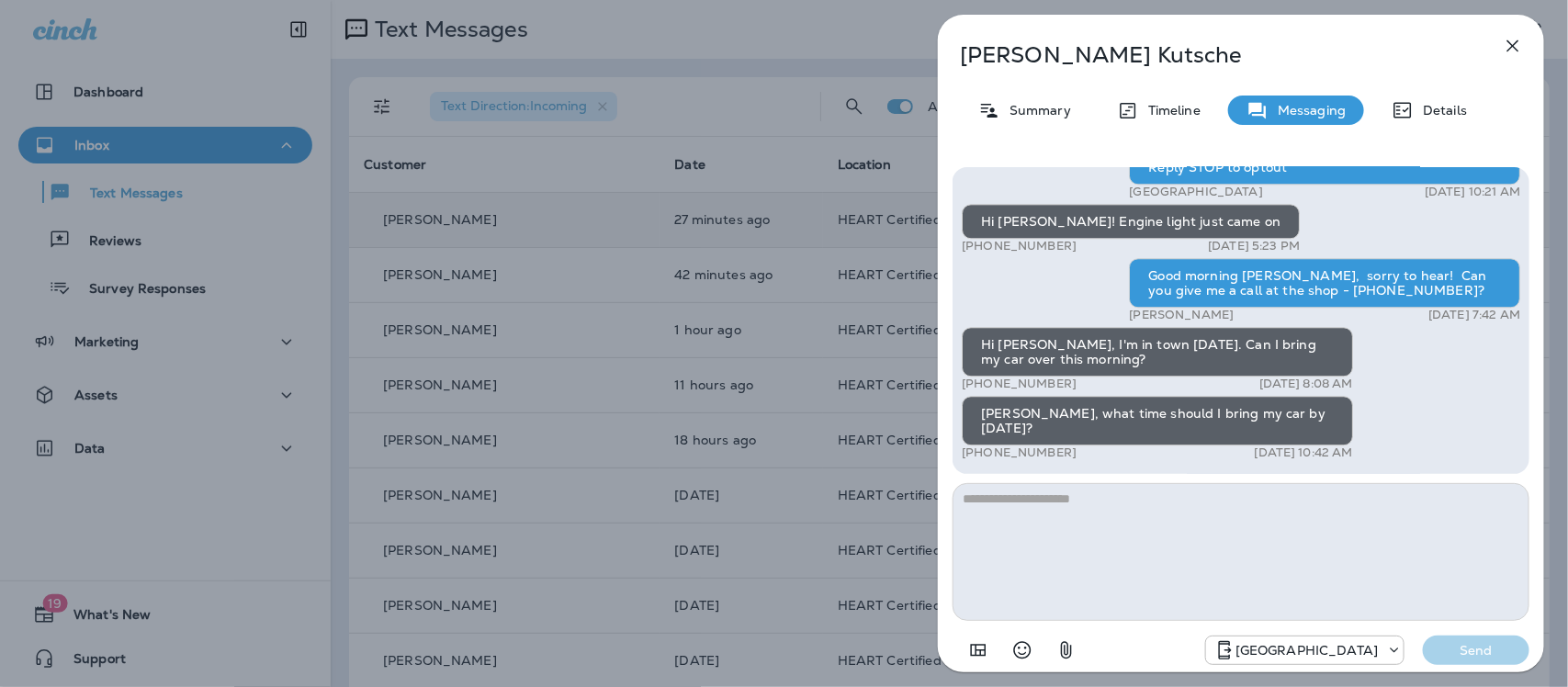
click at [1151, 528] on textarea at bounding box center [1241, 551] width 577 height 138
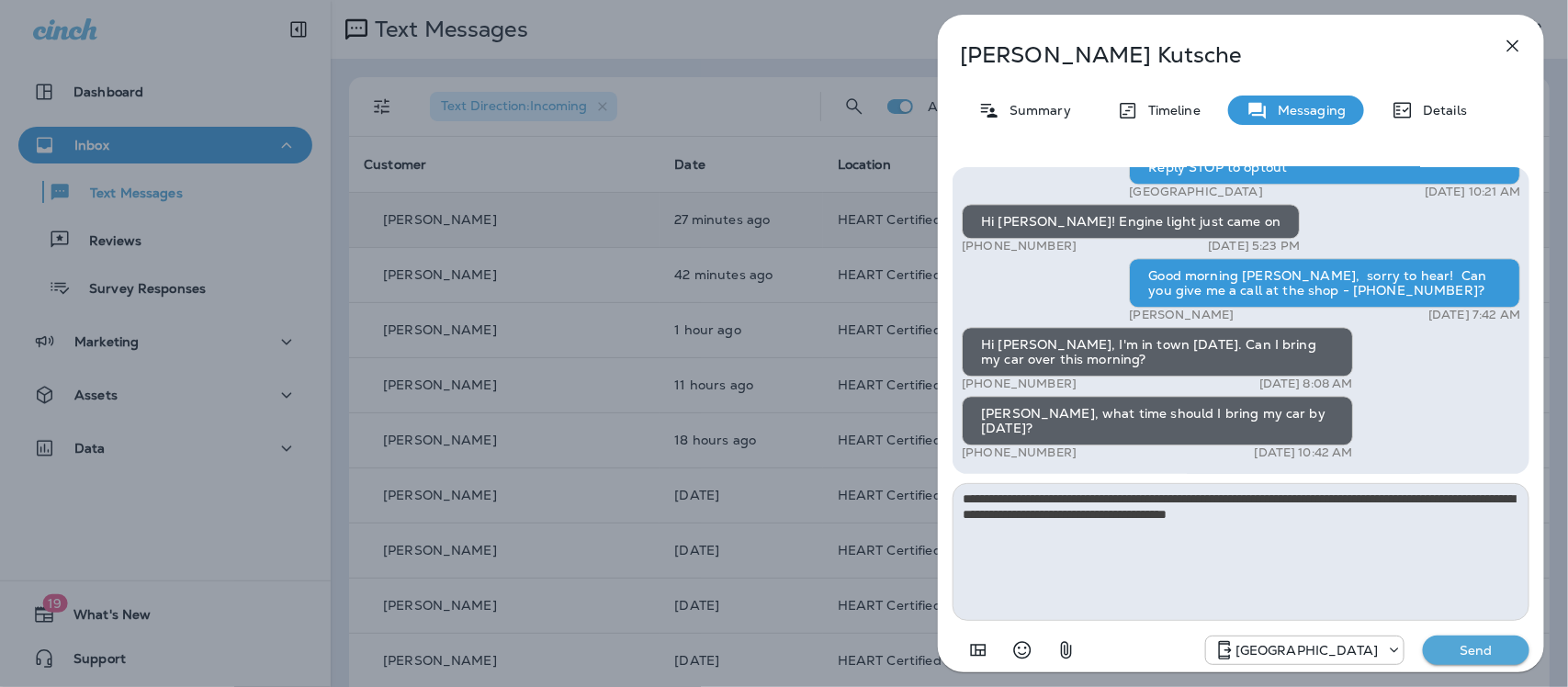
type textarea "**********"
click at [1483, 637] on button "Send" at bounding box center [1476, 650] width 107 height 29
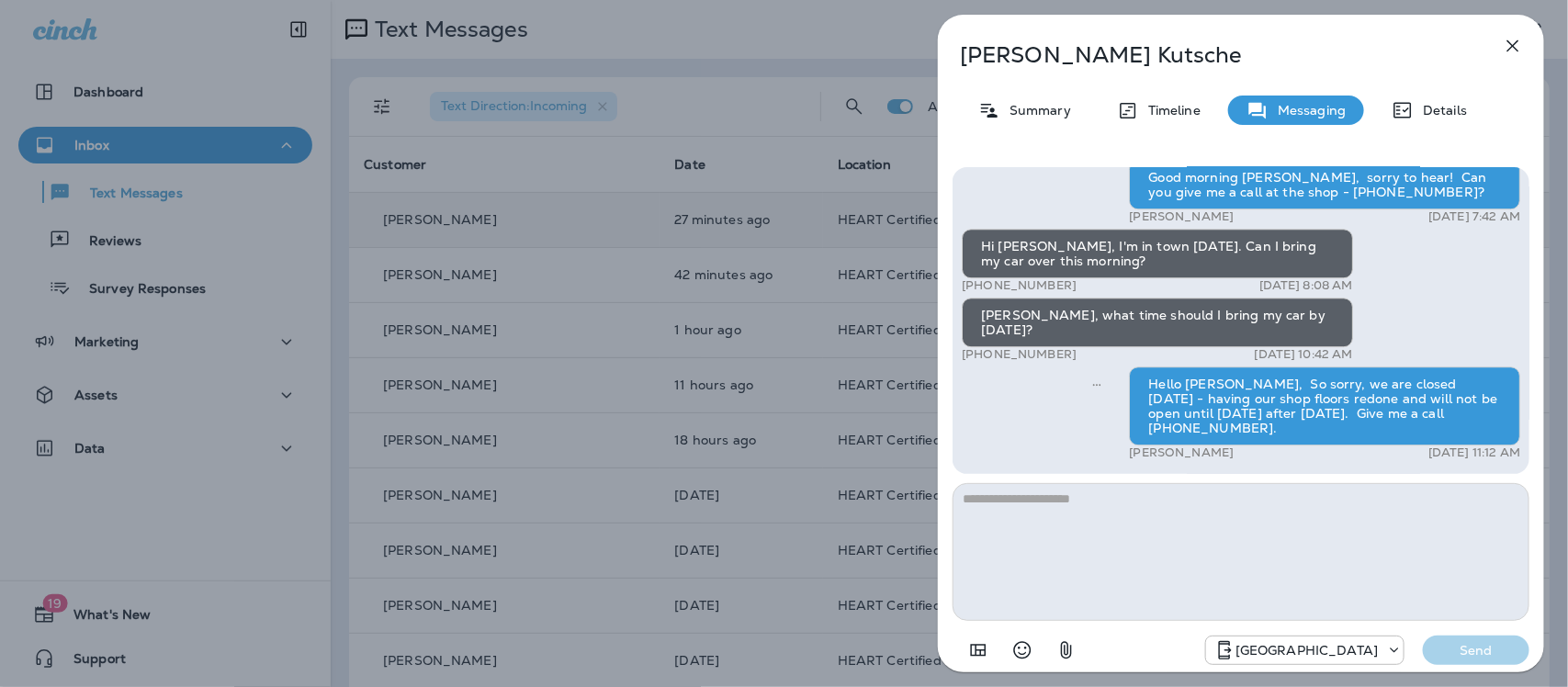
click at [1516, 51] on icon "button" at bounding box center [1512, 46] width 22 height 22
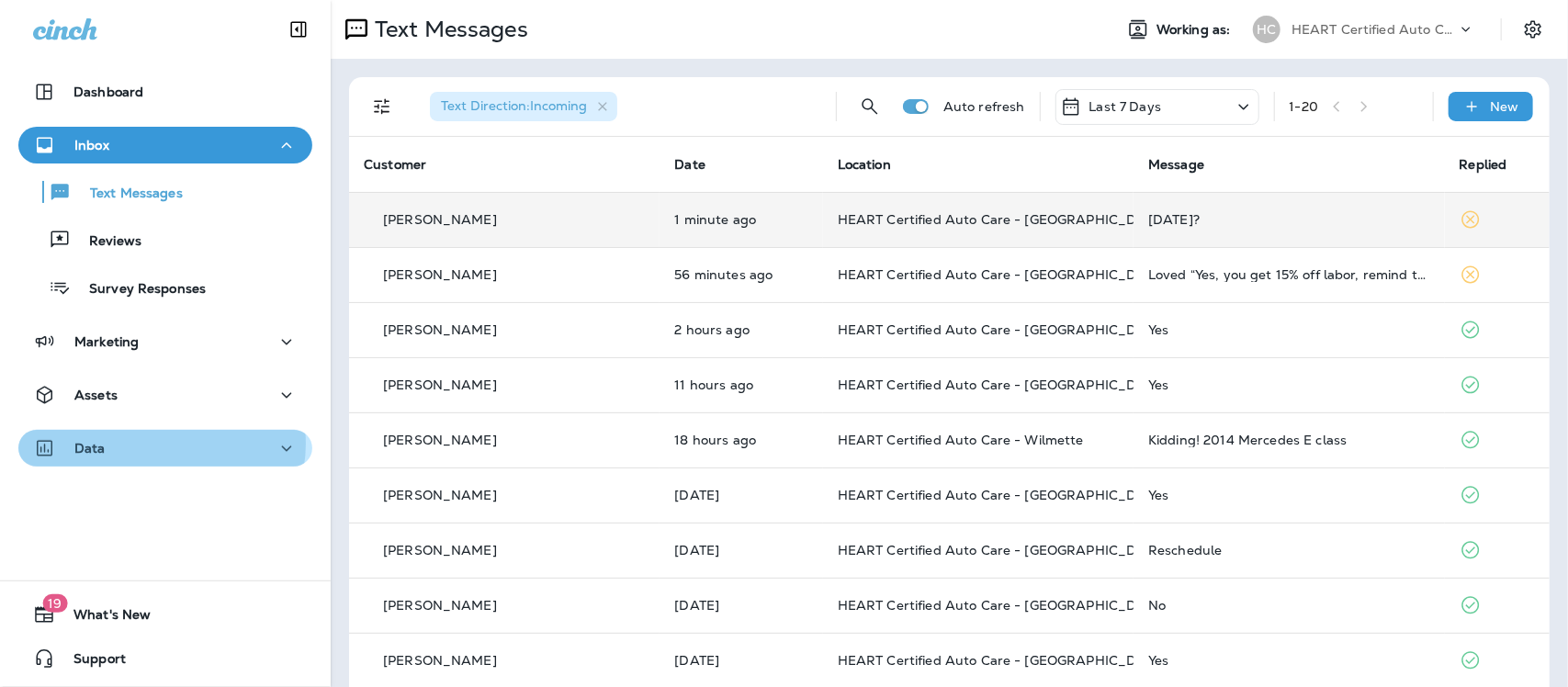
click at [161, 443] on div "Data" at bounding box center [166, 448] width 265 height 23
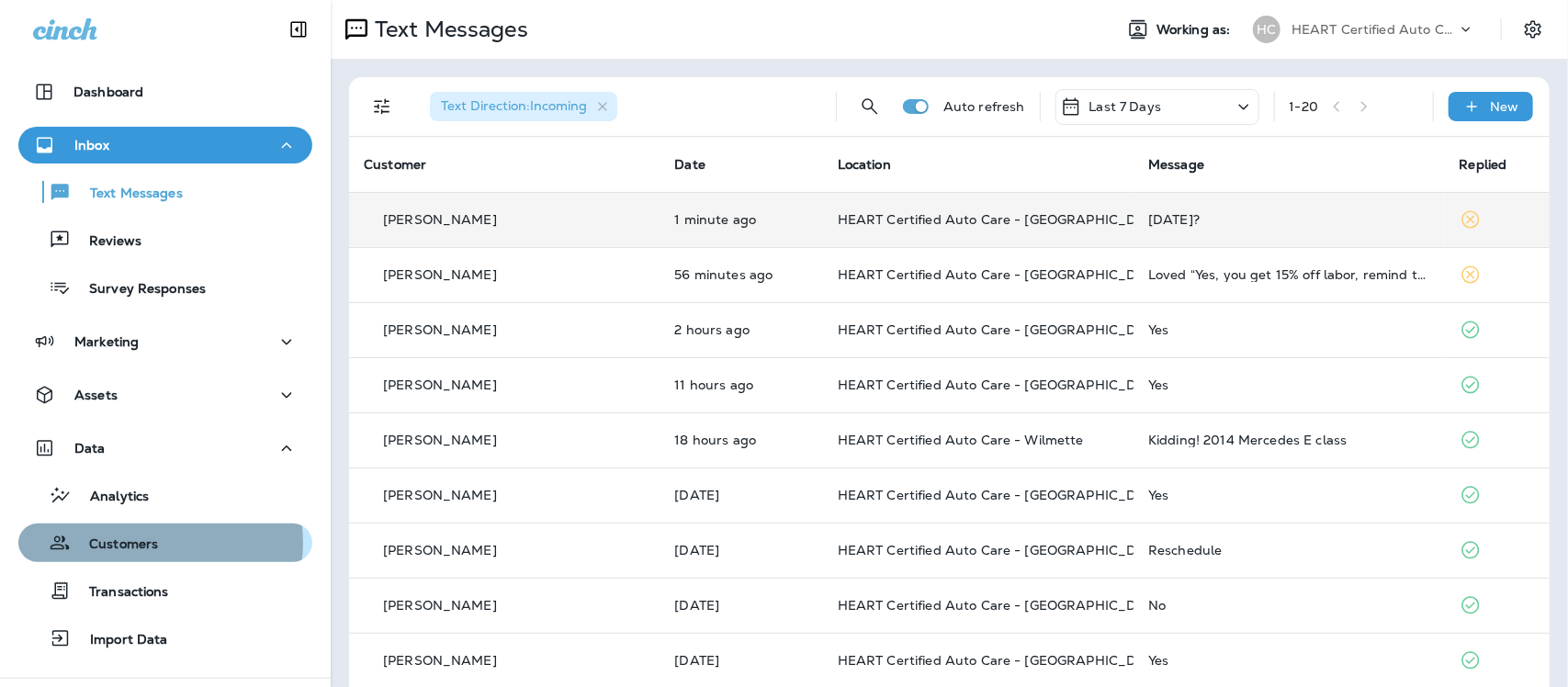
click at [149, 542] on p "Customers" at bounding box center [114, 544] width 88 height 17
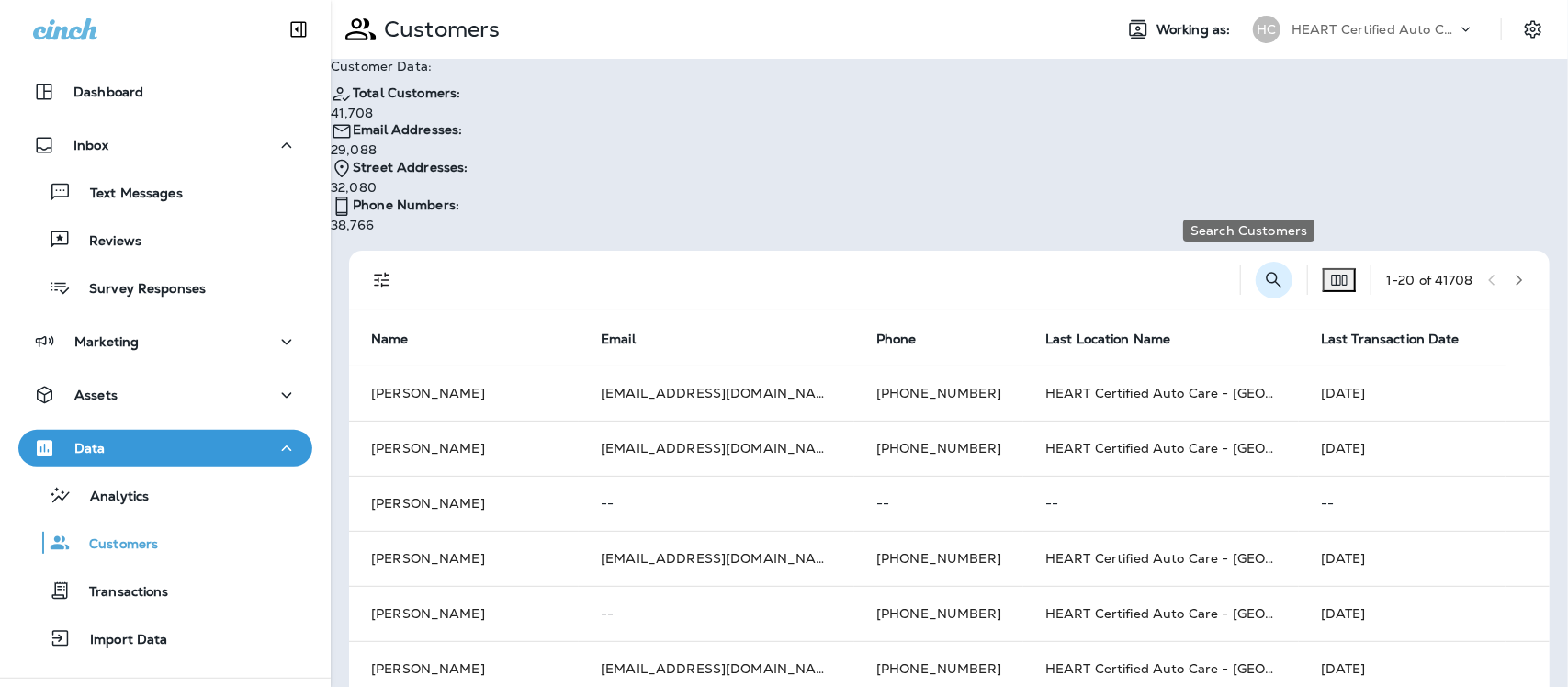
click at [1266, 272] on icon "Search Customers" at bounding box center [1274, 280] width 15 height 15
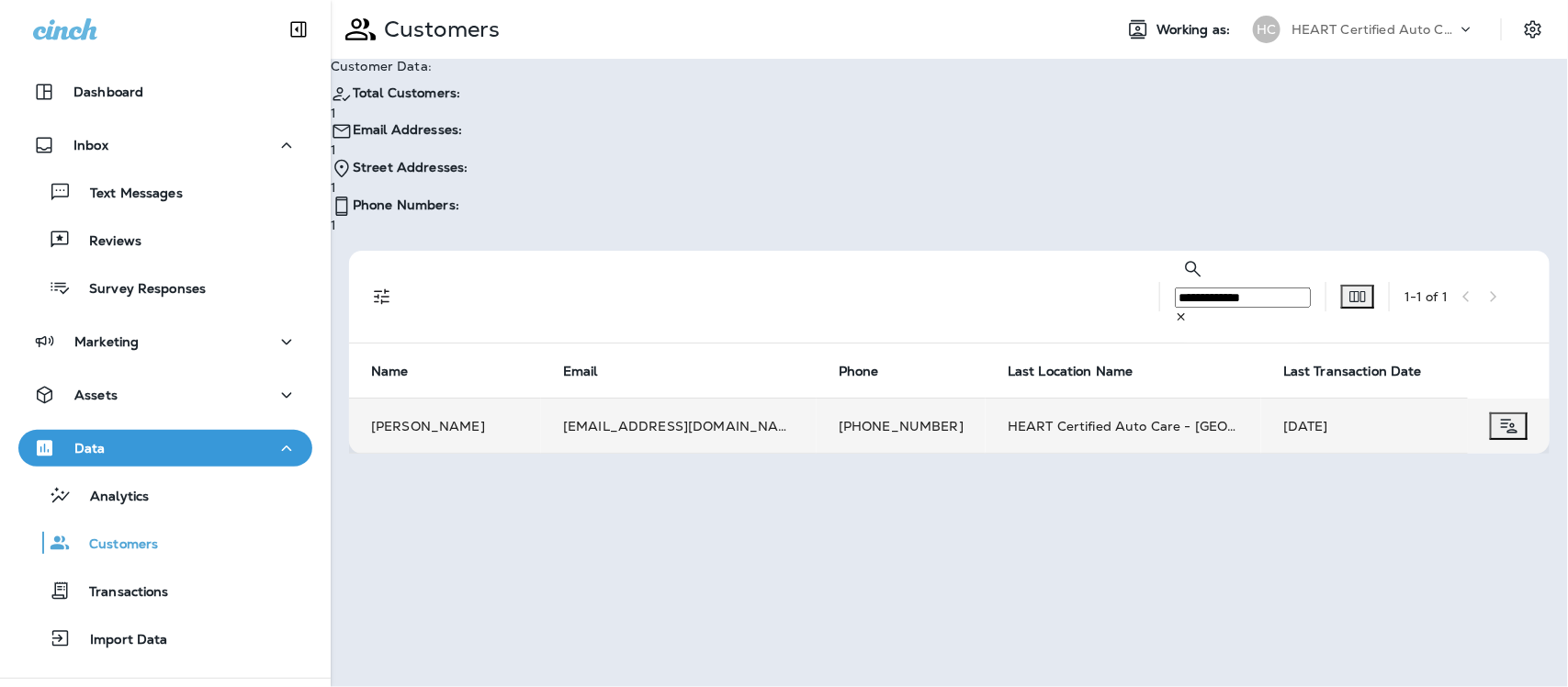
type input "**********"
click at [427, 399] on td "[PERSON_NAME]" at bounding box center [446, 426] width 192 height 55
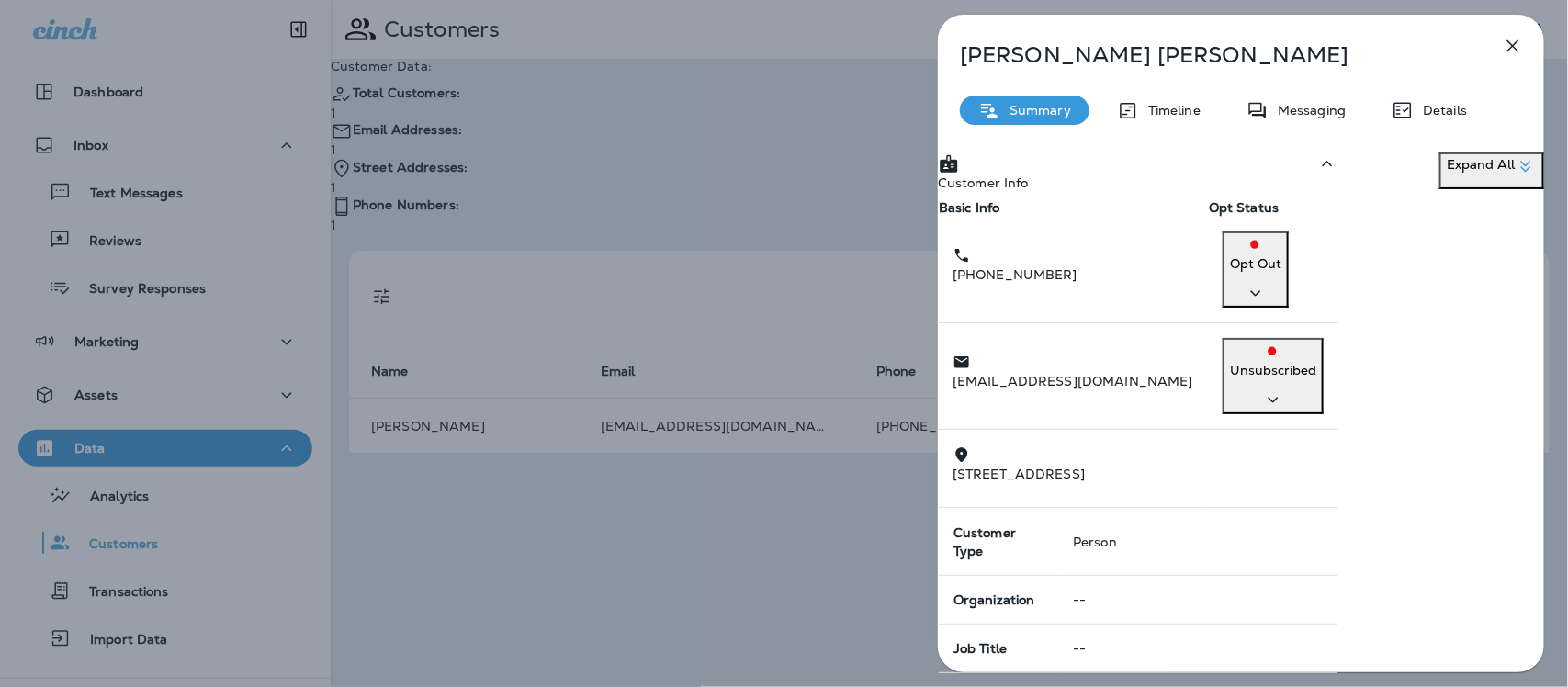
click at [1513, 44] on icon "button" at bounding box center [1512, 46] width 22 height 22
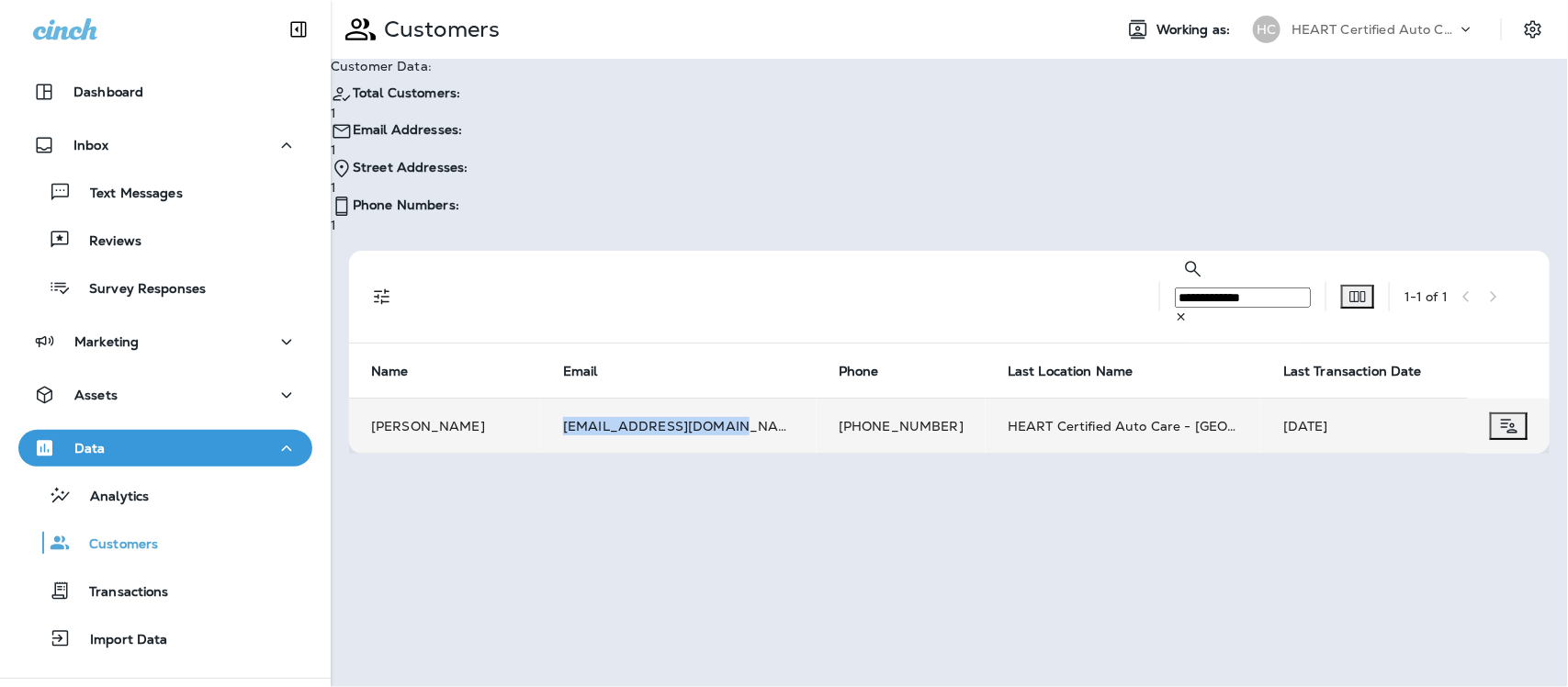
drag, startPoint x: 612, startPoint y: 304, endPoint x: 781, endPoint y: 308, distance: 169.0
click at [781, 399] on td "[EMAIL_ADDRESS][DOMAIN_NAME]" at bounding box center [678, 426] width 275 height 55
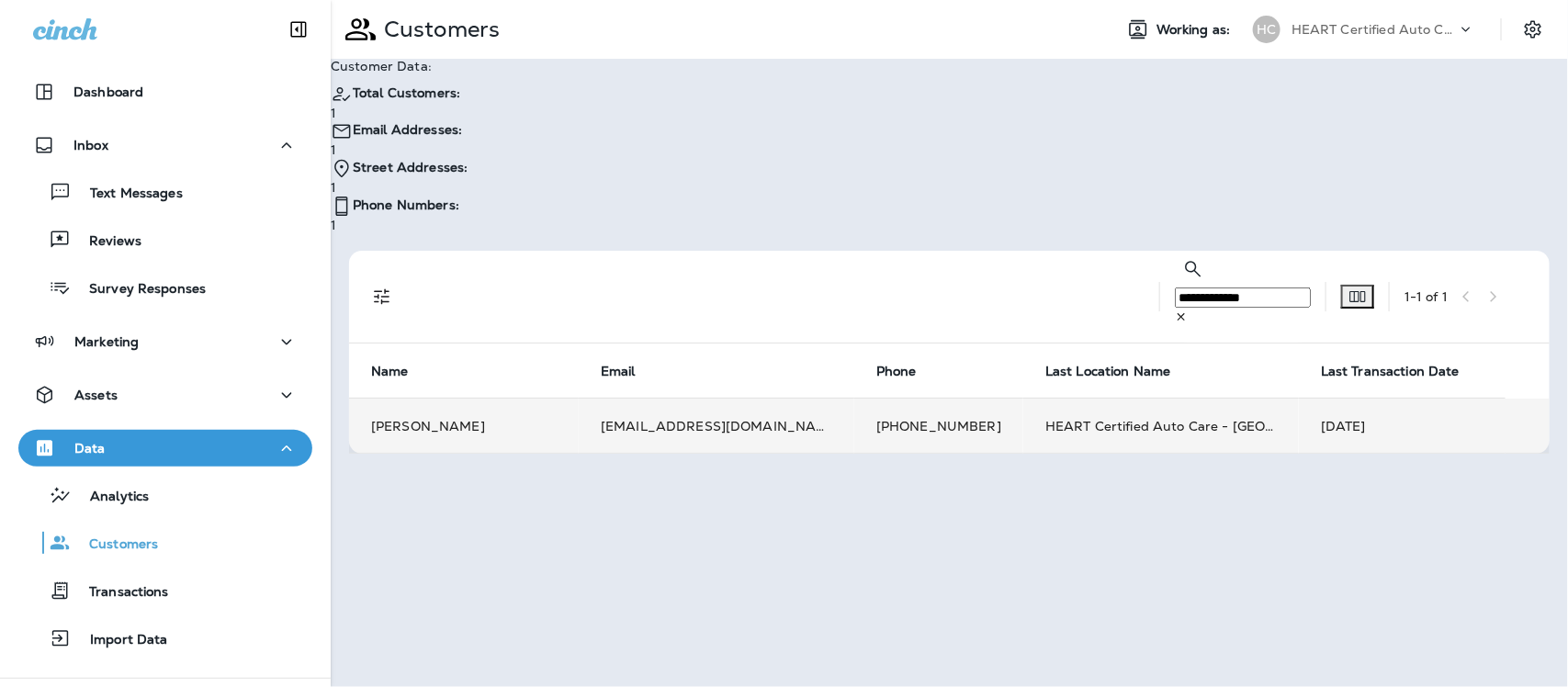
drag, startPoint x: 756, startPoint y: 297, endPoint x: 724, endPoint y: 305, distance: 33.0
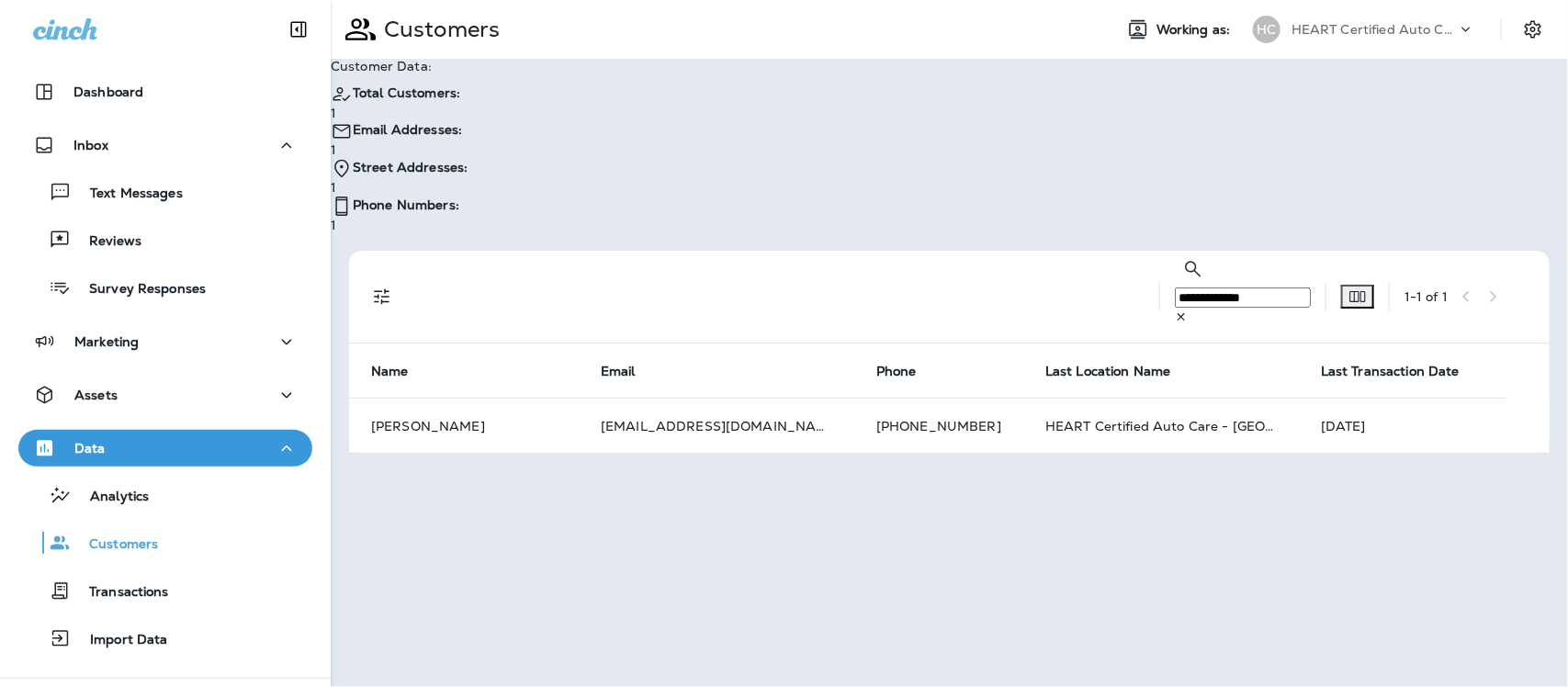
drag, startPoint x: 724, startPoint y: 305, endPoint x: 618, endPoint y: 413, distance: 151.3
click at [618, 413] on div "**********" at bounding box center [949, 344] width 1238 height 687
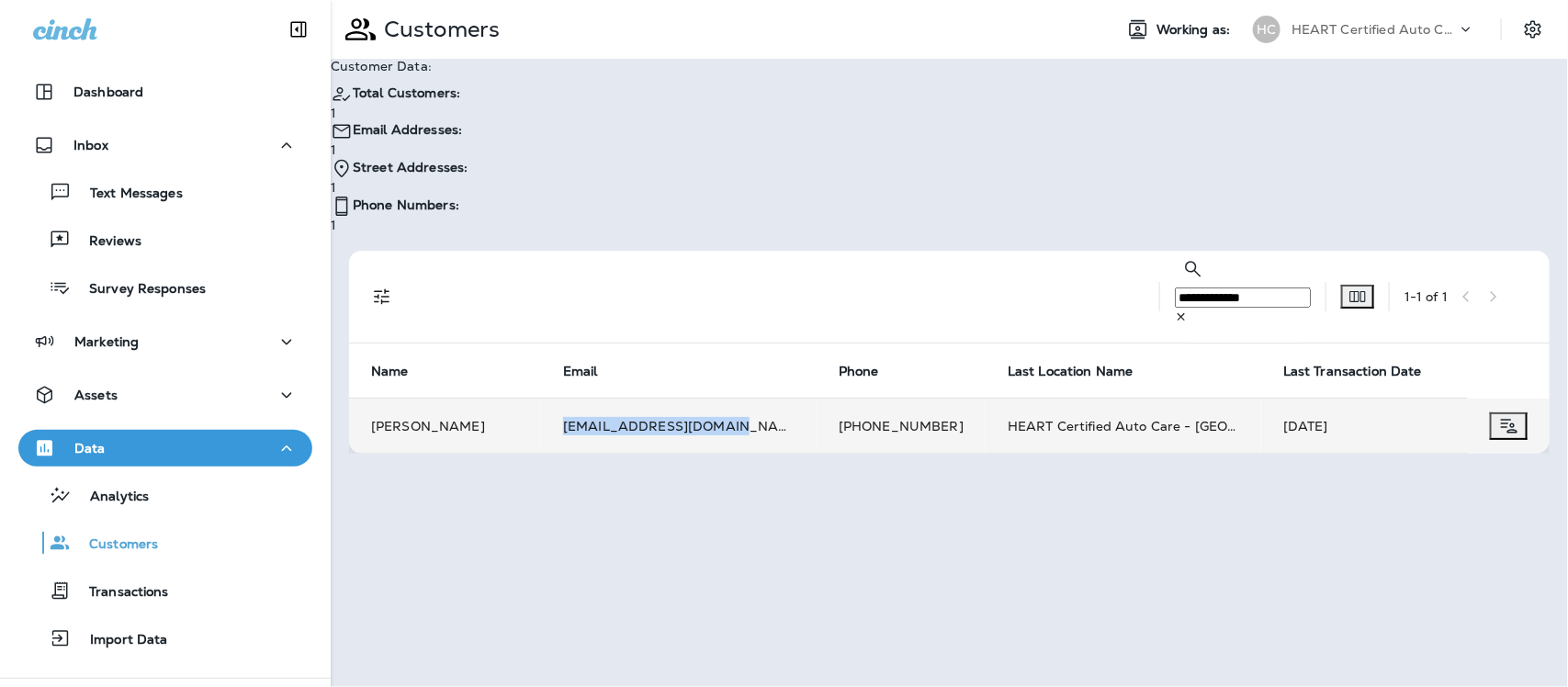
drag, startPoint x: 613, startPoint y: 304, endPoint x: 774, endPoint y: 310, distance: 161.1
click at [774, 399] on td "[EMAIL_ADDRESS][DOMAIN_NAME]" at bounding box center [678, 426] width 275 height 55
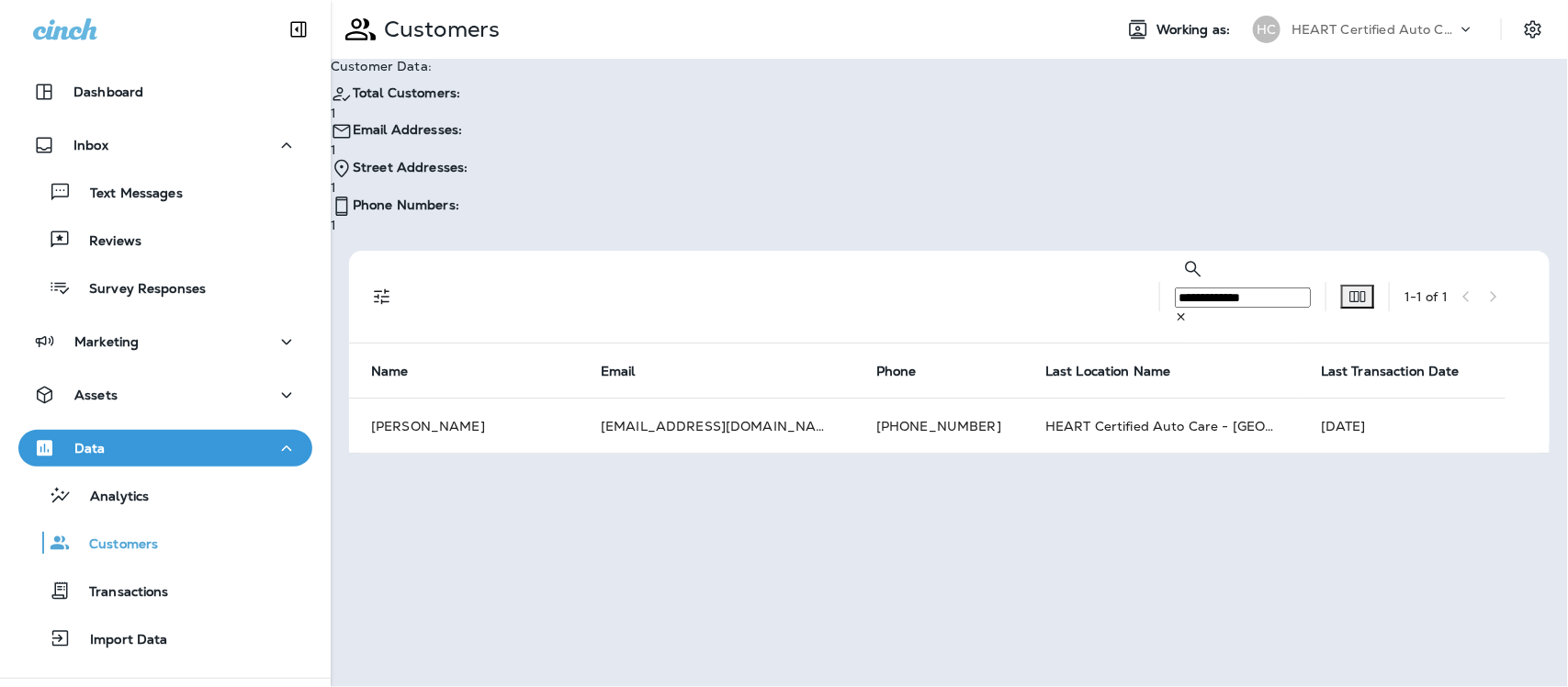
drag, startPoint x: 732, startPoint y: 304, endPoint x: 668, endPoint y: 400, distance: 115.4
click at [668, 400] on div "**********" at bounding box center [949, 344] width 1238 height 687
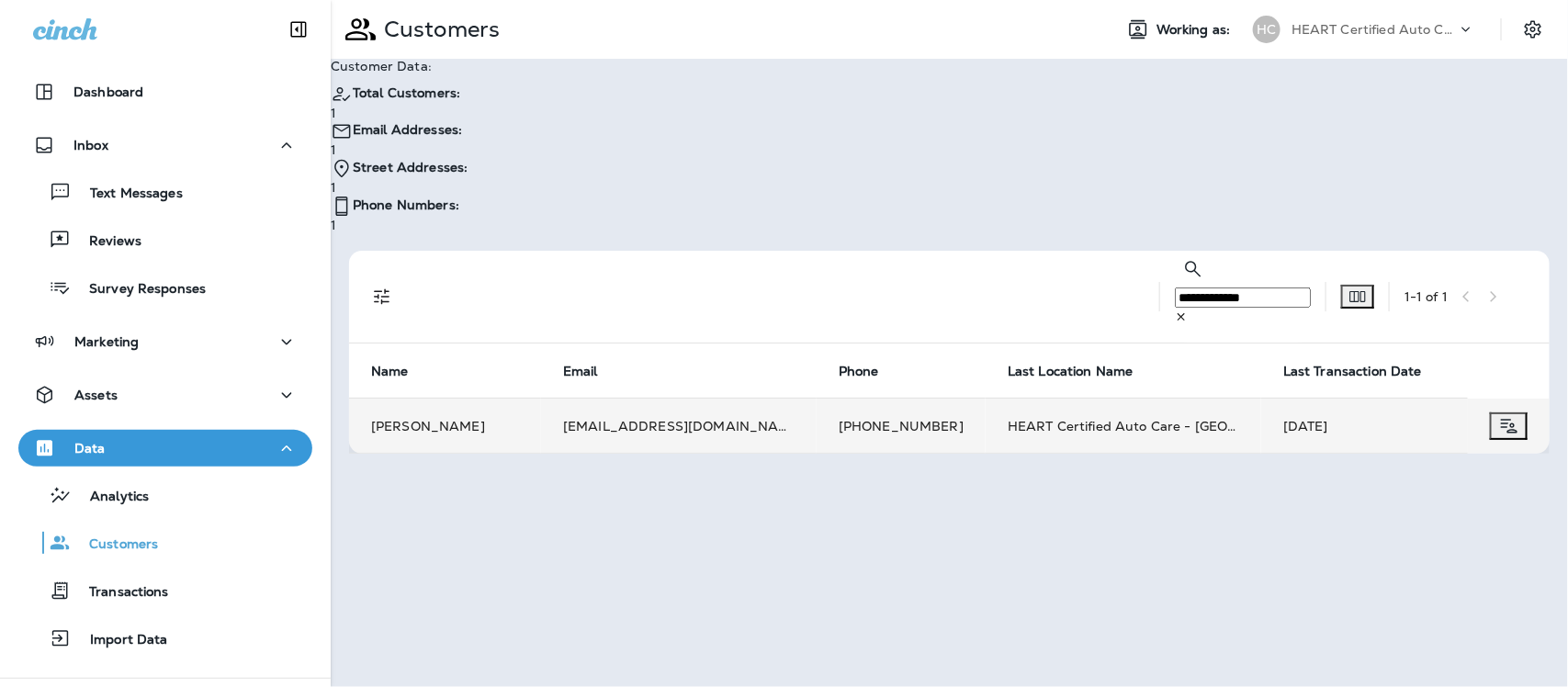
click at [665, 399] on td "[EMAIL_ADDRESS][DOMAIN_NAME]" at bounding box center [678, 426] width 275 height 55
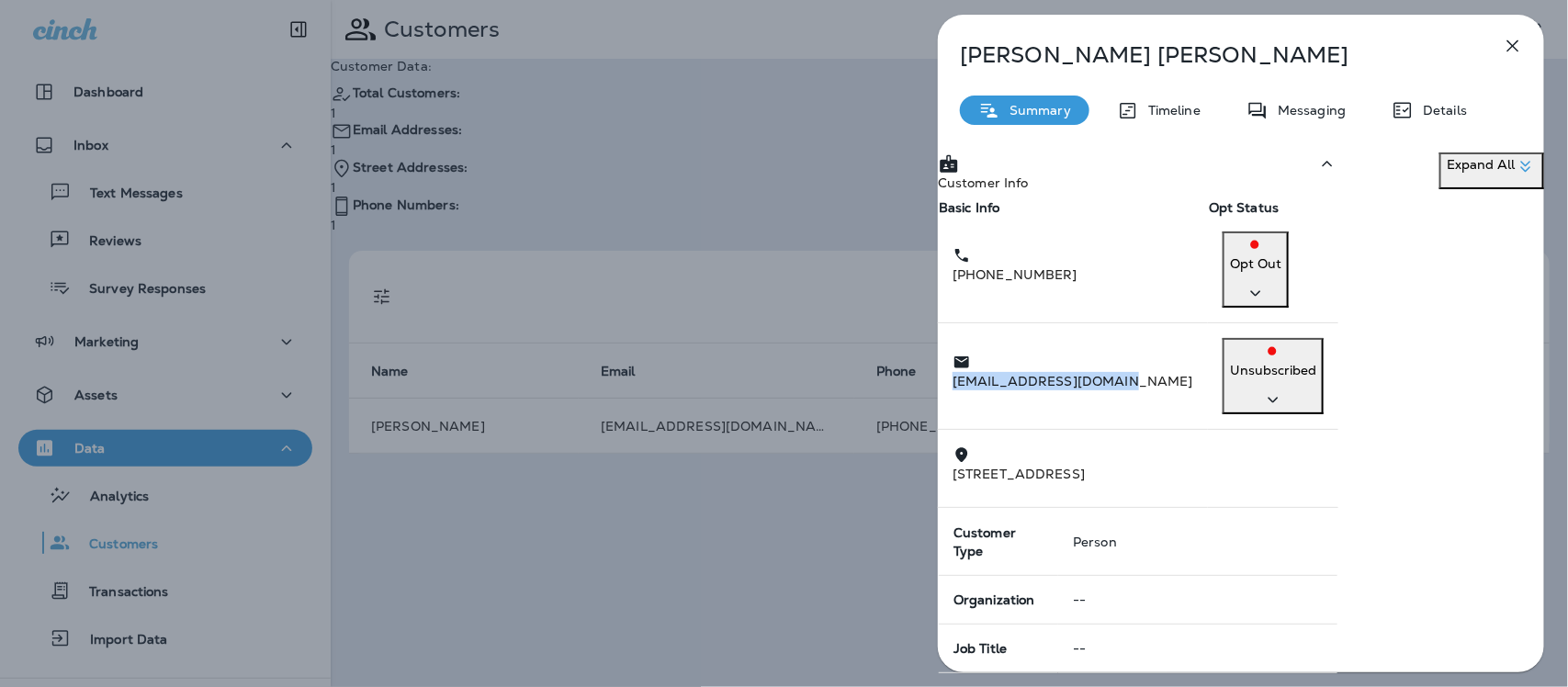
drag, startPoint x: 1007, startPoint y: 352, endPoint x: 1174, endPoint y: 358, distance: 167.1
click at [1174, 358] on div "[EMAIL_ADDRESS][DOMAIN_NAME]" at bounding box center [1072, 371] width 241 height 39
copy p "[EMAIL_ADDRESS][DOMAIN_NAME]"
click at [1511, 42] on icon "button" at bounding box center [1512, 46] width 22 height 22
